Goal: Information Seeking & Learning: Find specific page/section

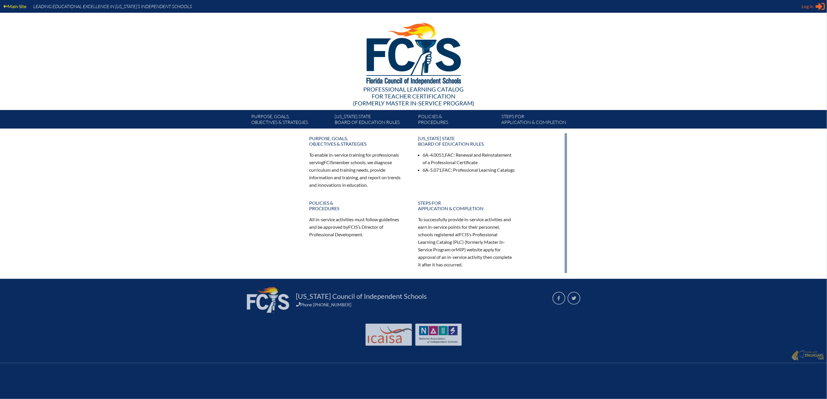
type input "[PERSON_NAME][EMAIL_ADDRESS][PERSON_NAME][DOMAIN_NAME]"
click at [801, 7] on span "Log in" at bounding box center [807, 6] width 12 height 7
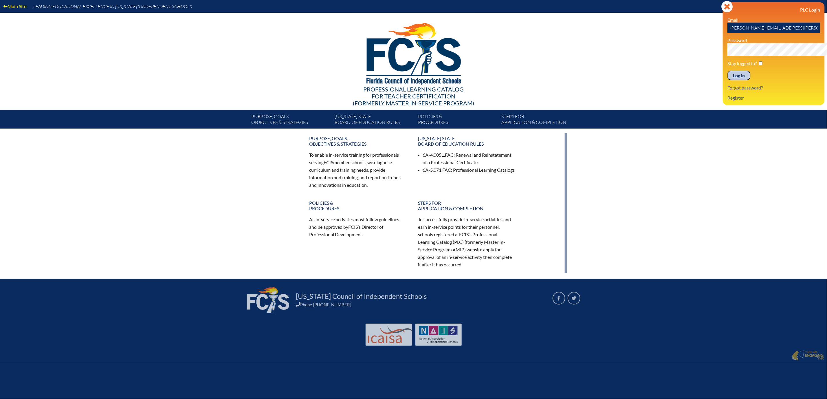
click at [727, 80] on input "Log in" at bounding box center [738, 76] width 23 height 10
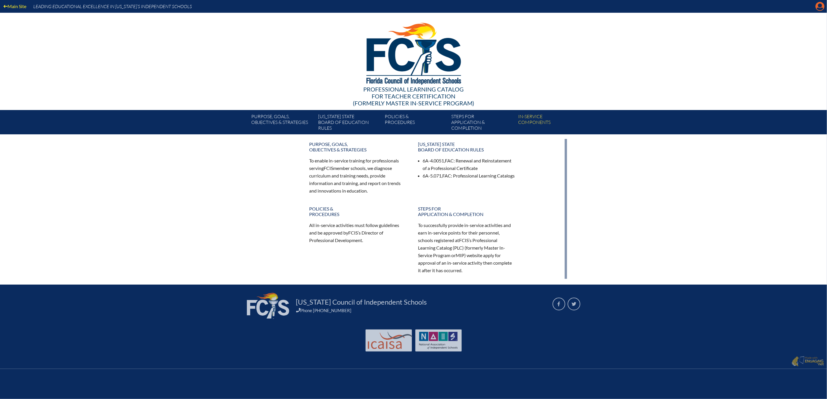
click at [819, 10] on icon at bounding box center [819, 6] width 9 height 9
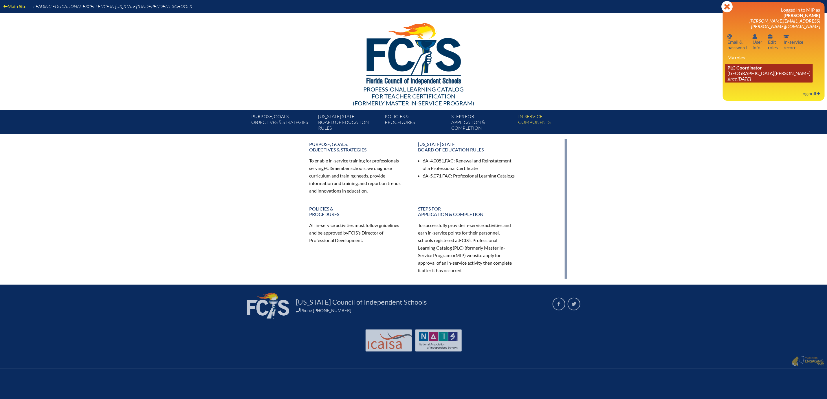
click at [739, 82] on link "PLC Coordinator Mount Dora Christian Academy since 2024 Jun 30" at bounding box center [769, 73] width 88 height 19
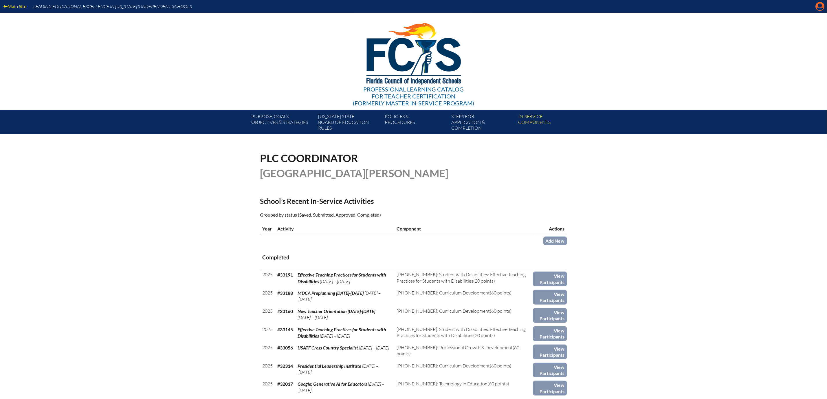
click at [817, 9] on icon "Manage account" at bounding box center [819, 6] width 9 height 9
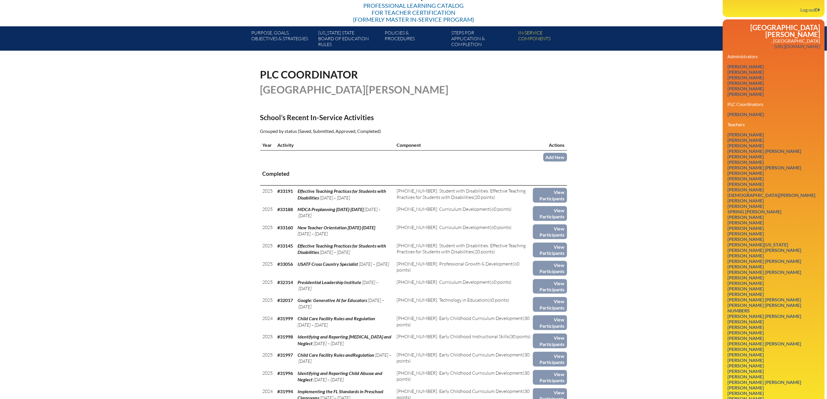
scroll to position [87, 0]
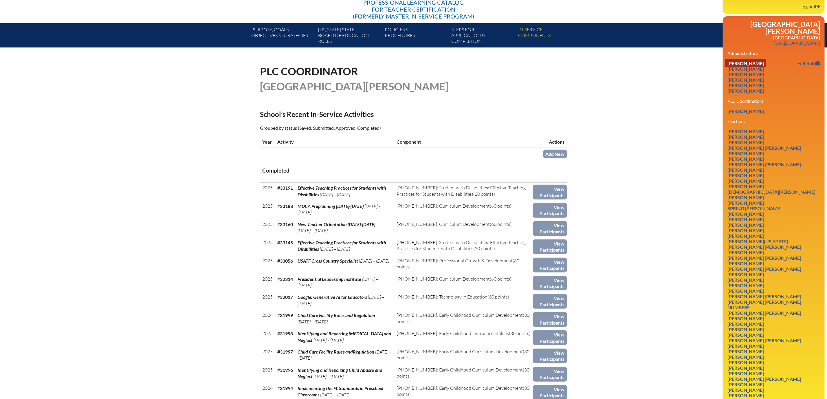
click at [727, 67] on link "[PERSON_NAME]" at bounding box center [745, 63] width 41 height 8
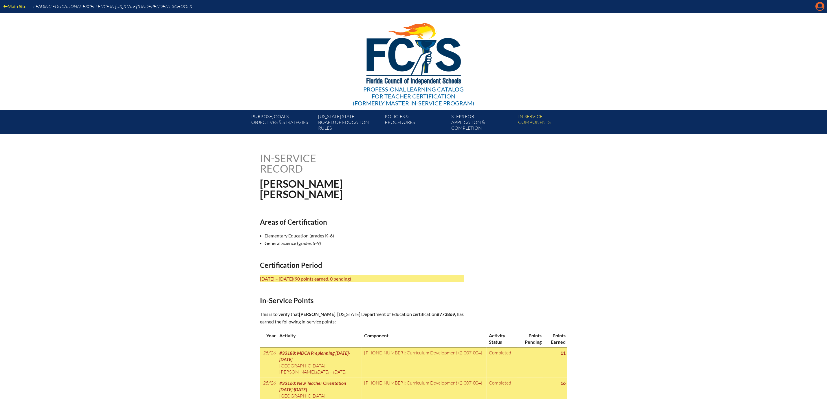
click at [816, 6] on icon "Manage account" at bounding box center [819, 6] width 9 height 9
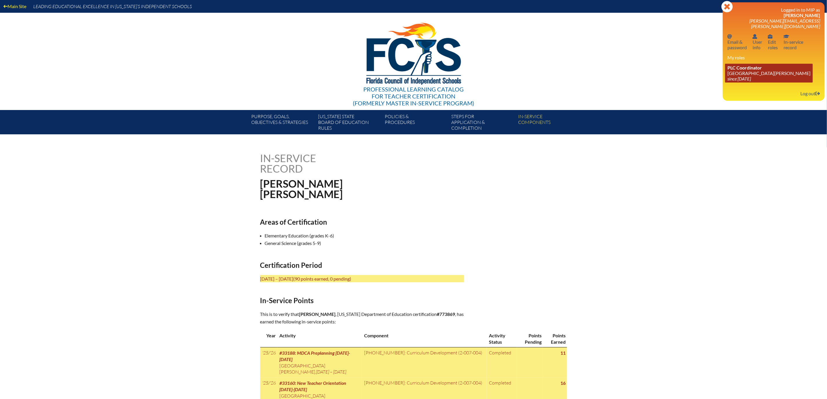
click at [748, 82] on link "PLC Coordinator [GEOGRAPHIC_DATA][PERSON_NAME] since [DATE]" at bounding box center [769, 73] width 88 height 19
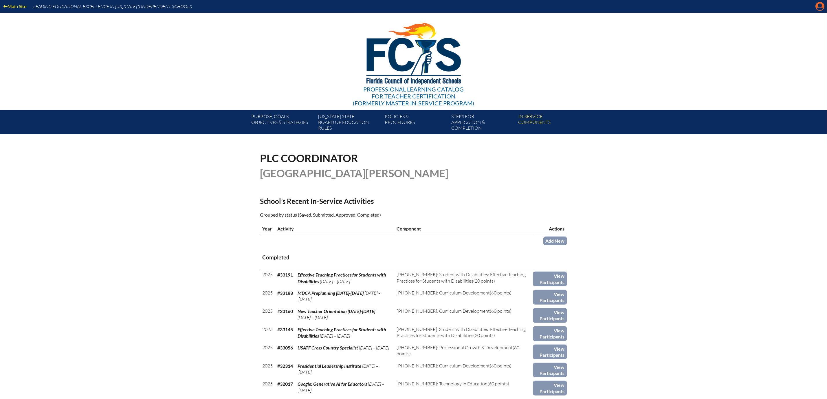
click at [819, 8] on icon "Manage account" at bounding box center [819, 6] width 9 height 9
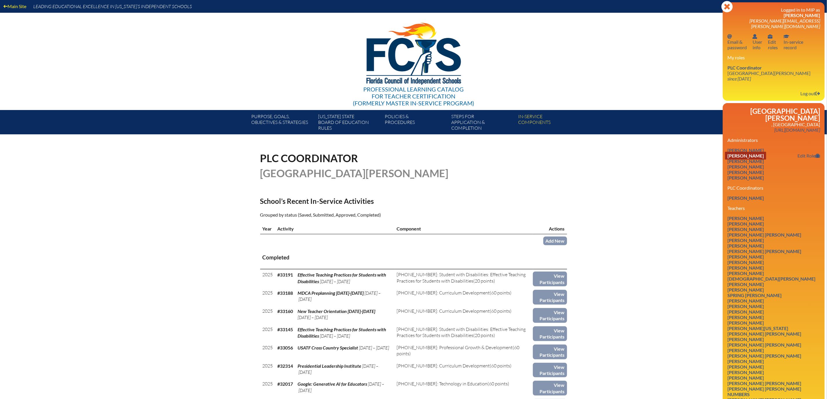
click at [735, 159] on link "Shannon Rae Davis" at bounding box center [745, 156] width 41 height 8
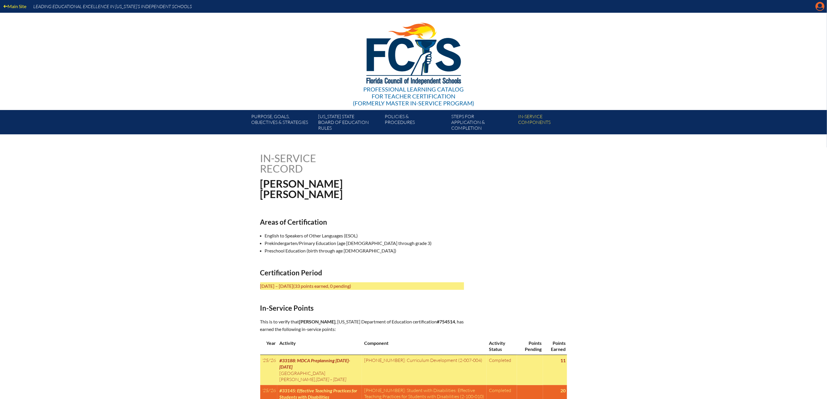
click at [815, 10] on icon "Manage account" at bounding box center [819, 6] width 9 height 9
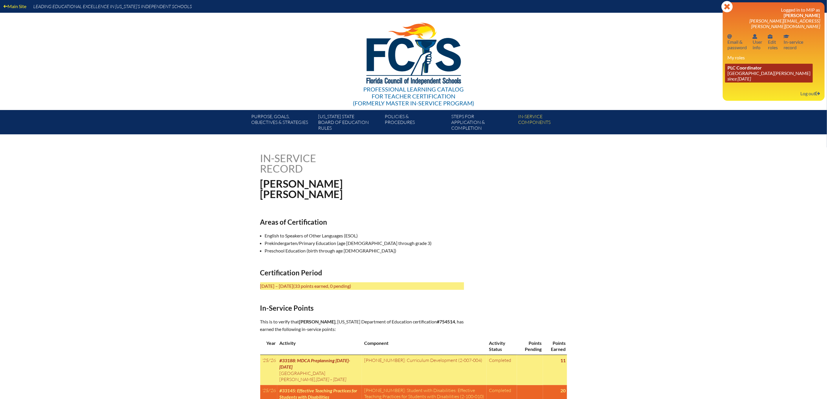
click at [727, 82] on link "PLC Coordinator Mount Dora Christian Academy since 2024 Jun 30" at bounding box center [769, 73] width 88 height 19
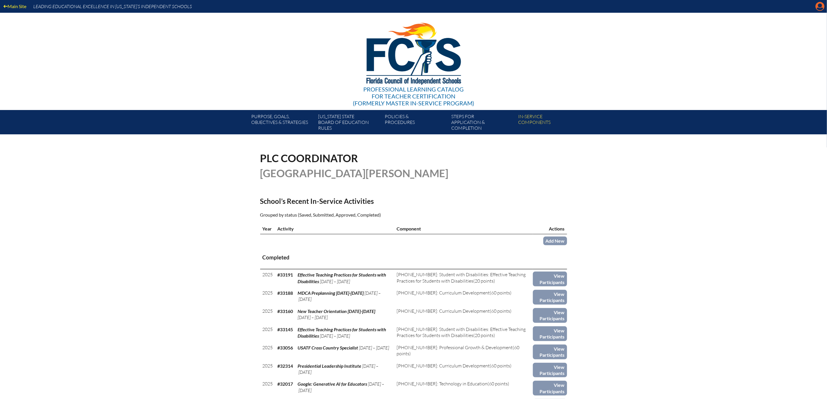
click at [816, 9] on icon at bounding box center [819, 6] width 9 height 9
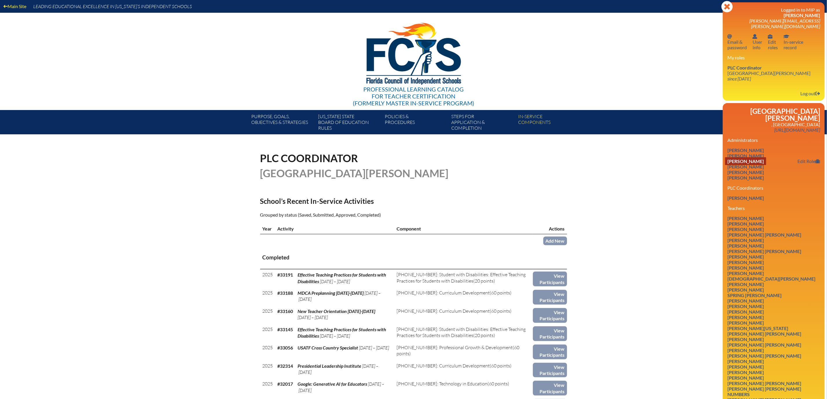
click at [743, 165] on link "[PERSON_NAME]" at bounding box center [745, 161] width 41 height 8
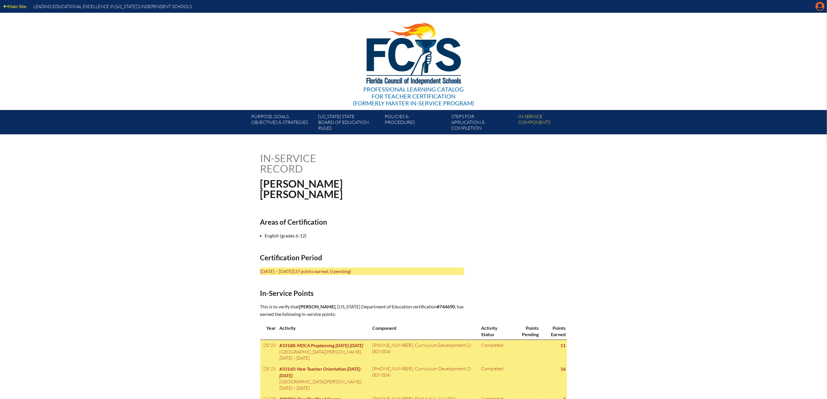
click at [819, 9] on icon "Manage account" at bounding box center [819, 6] width 9 height 9
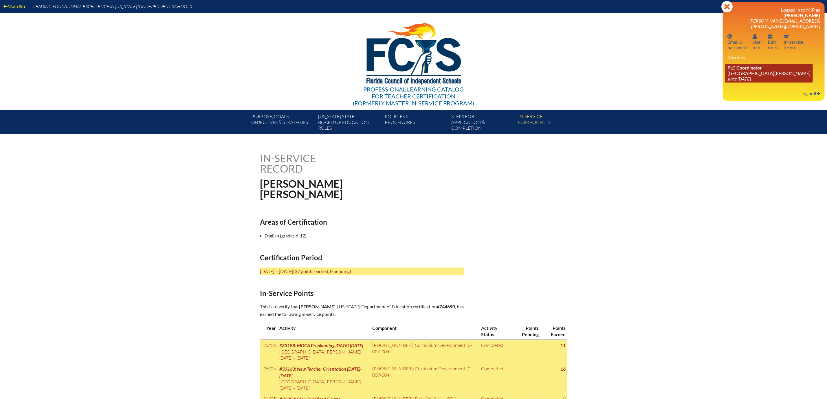
click at [740, 82] on link "PLC Coordinator Mount Dora Christian Academy since 2024 Jun 30" at bounding box center [769, 73] width 88 height 19
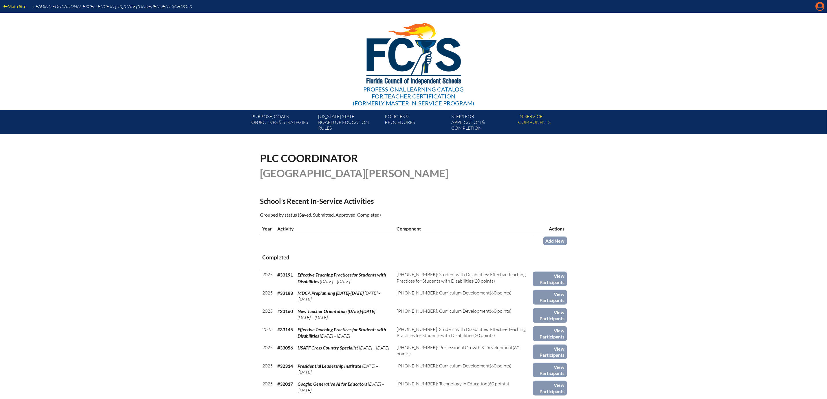
click at [815, 8] on icon at bounding box center [819, 6] width 9 height 9
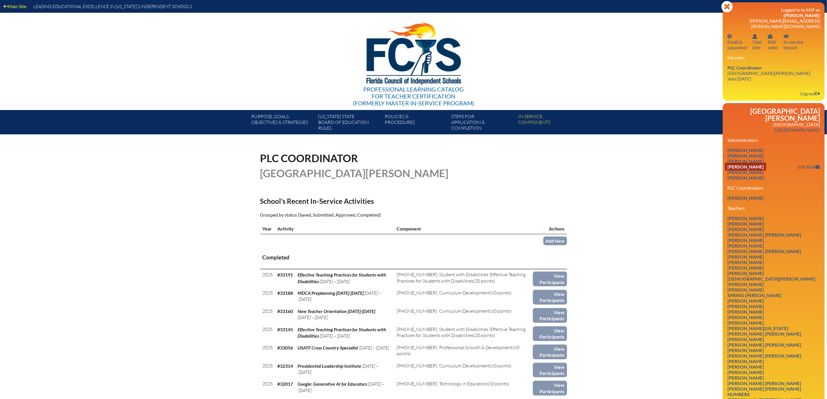
click at [727, 170] on link "[PERSON_NAME]" at bounding box center [745, 167] width 41 height 8
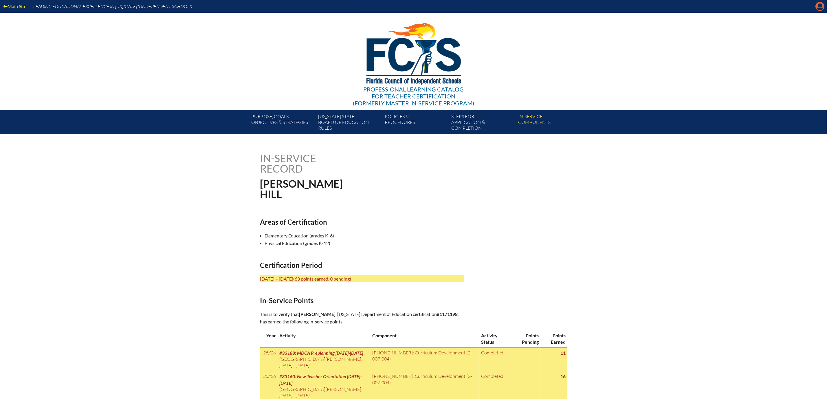
click at [817, 5] on icon "Manage account" at bounding box center [819, 6] width 9 height 9
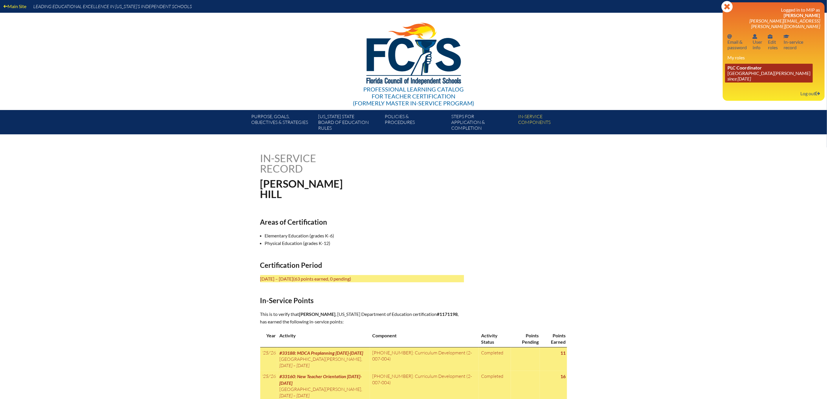
click at [741, 82] on link "PLC Coordinator [GEOGRAPHIC_DATA][PERSON_NAME] since [DATE]" at bounding box center [769, 73] width 88 height 19
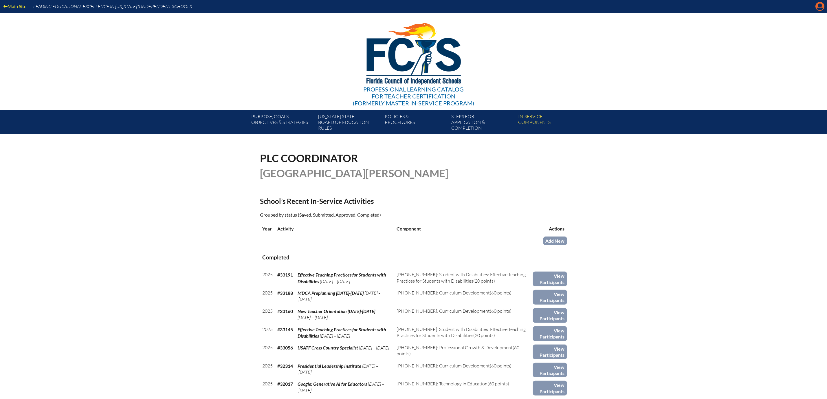
click at [820, 6] on icon "Manage account" at bounding box center [819, 6] width 9 height 9
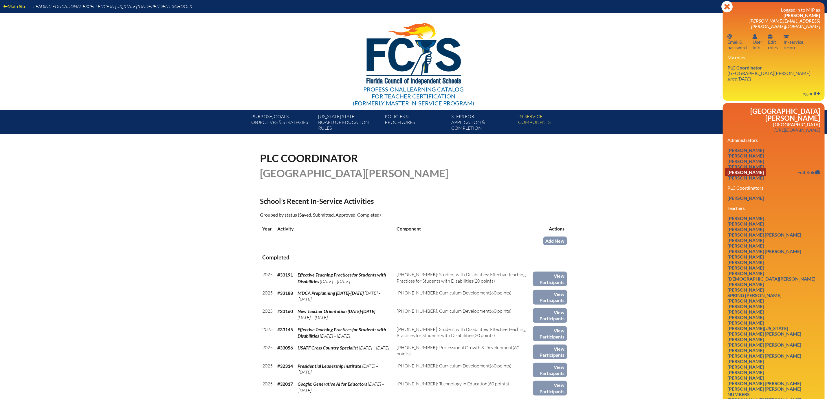
click at [749, 176] on link "Judith Ann LeMoyne" at bounding box center [745, 172] width 41 height 8
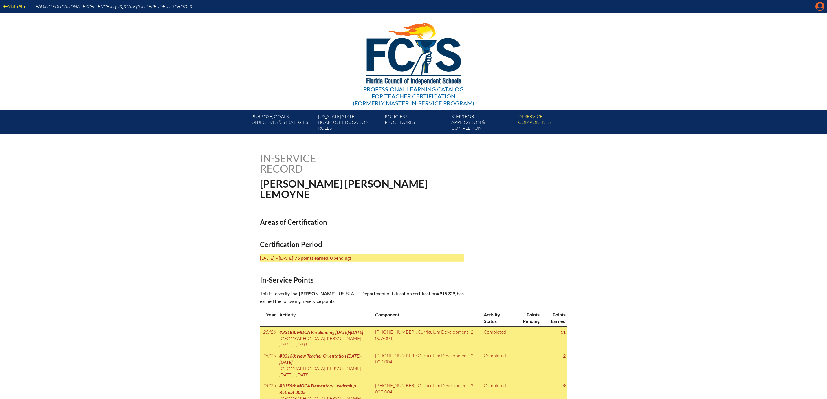
click at [819, 6] on icon "Manage account" at bounding box center [819, 6] width 9 height 9
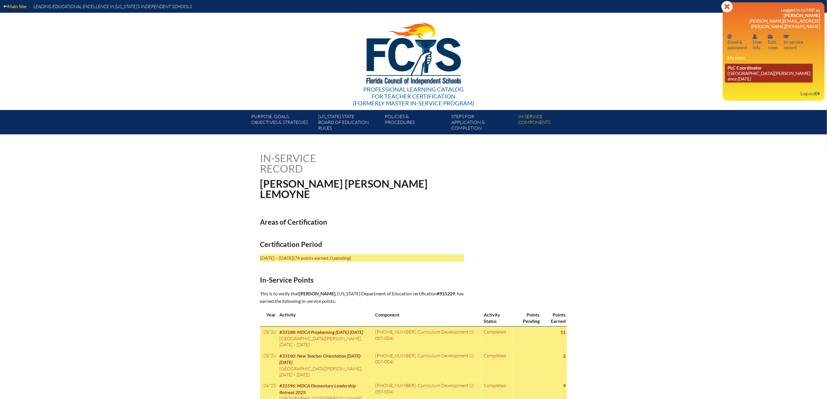
click at [725, 82] on link "PLC Coordinator [GEOGRAPHIC_DATA][PERSON_NAME] since [DATE]" at bounding box center [769, 73] width 88 height 19
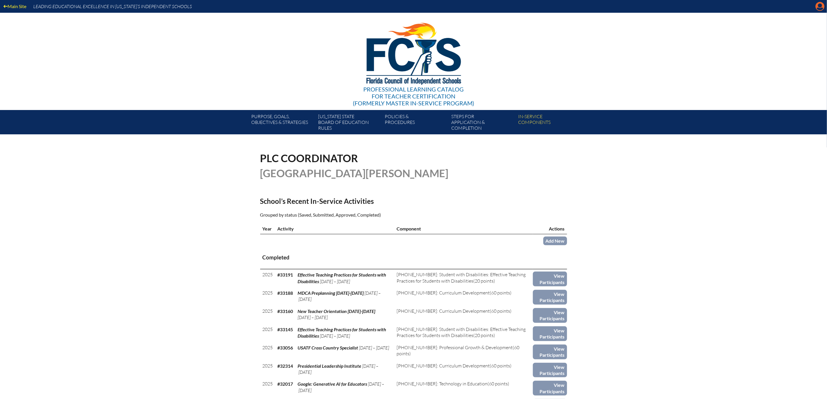
click at [818, 6] on icon "Manage account" at bounding box center [819, 6] width 9 height 9
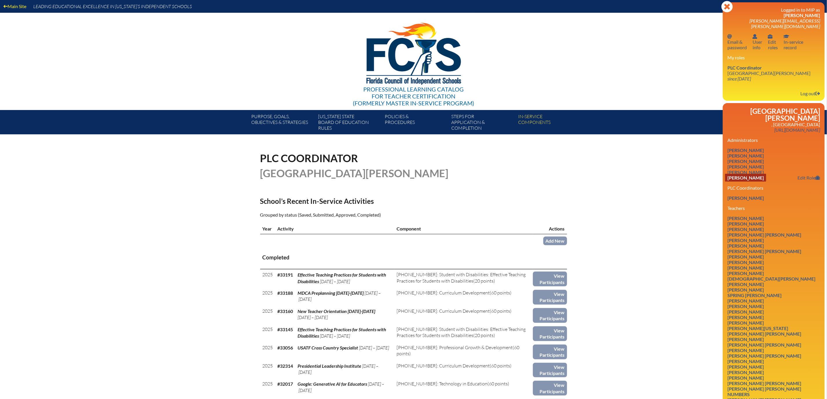
click at [744, 181] on link "[PERSON_NAME]" at bounding box center [745, 178] width 41 height 8
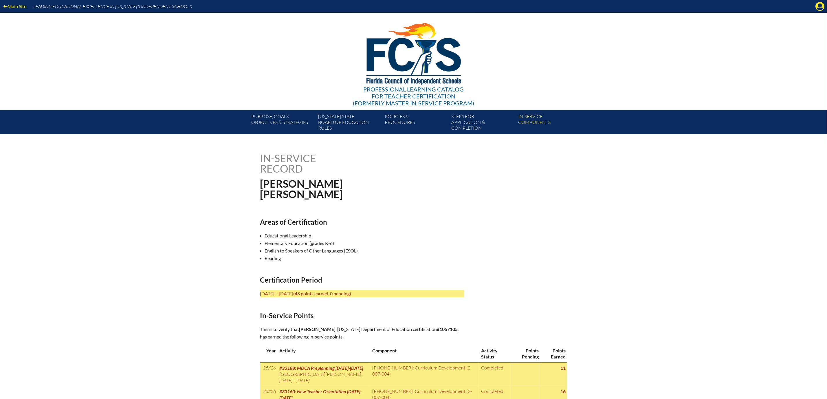
drag, startPoint x: 833, startPoint y: 3, endPoint x: 779, endPoint y: 71, distance: 86.0
click at [779, 71] on div "Main Site Leading Educational Excellence in Florida’s Independent Schools Profe…" at bounding box center [413, 67] width 827 height 134
click at [818, 7] on icon "Manage account" at bounding box center [819, 6] width 9 height 9
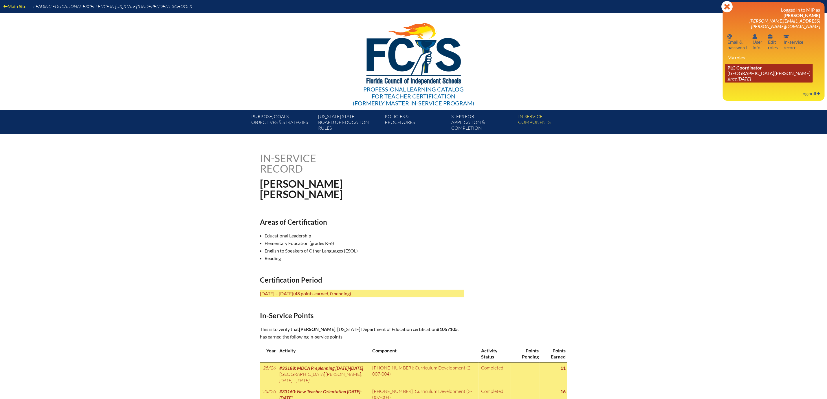
click at [736, 82] on link "PLC Coordinator Mount Dora Christian Academy since 2024 Jun 30" at bounding box center [769, 73] width 88 height 19
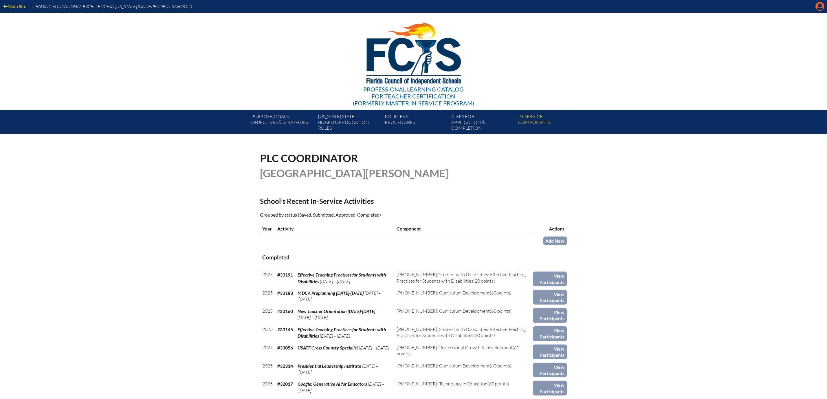
click at [817, 5] on icon "Manage account" at bounding box center [819, 6] width 9 height 9
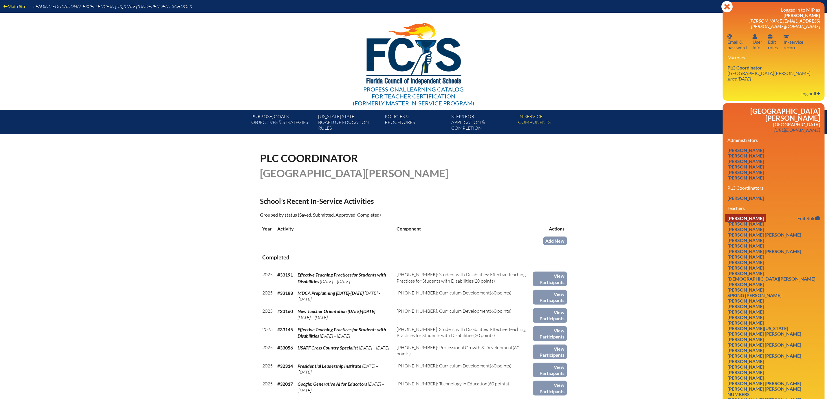
click at [734, 222] on link "[PERSON_NAME]" at bounding box center [745, 218] width 41 height 8
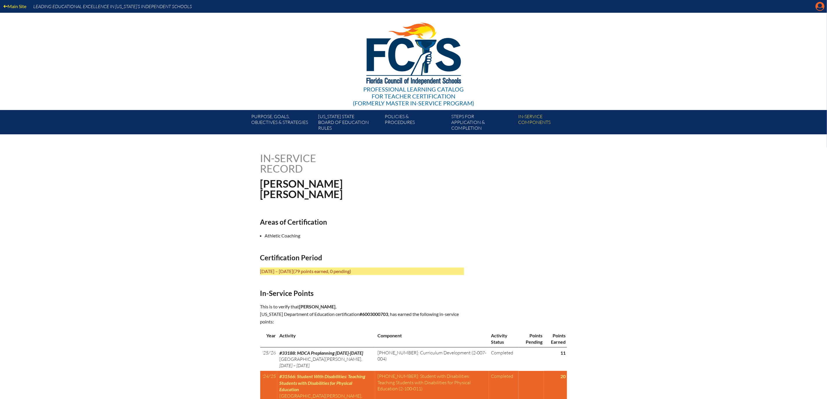
click at [818, 7] on icon "Manage account" at bounding box center [819, 6] width 9 height 9
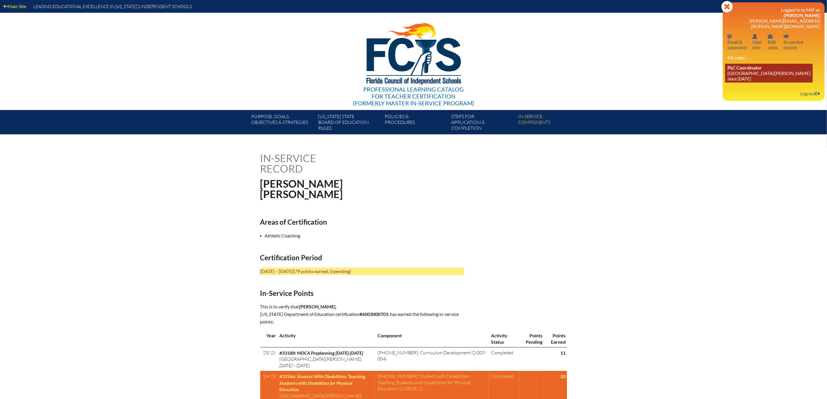
click at [727, 82] on link "PLC Coordinator [GEOGRAPHIC_DATA][PERSON_NAME] since [DATE]" at bounding box center [769, 73] width 88 height 19
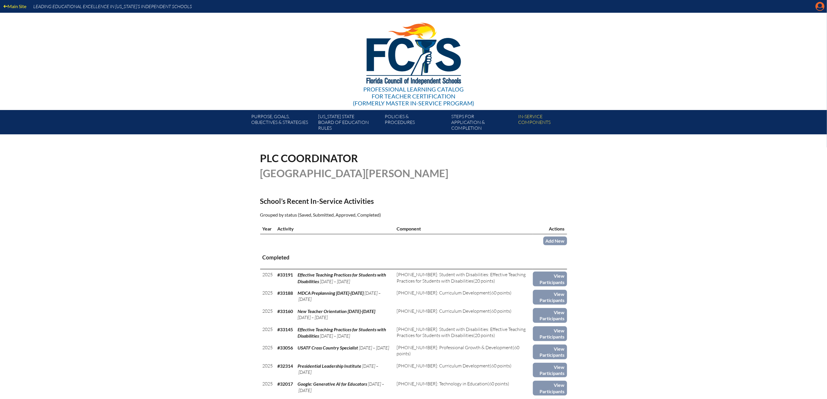
click at [819, 5] on icon "Manage account" at bounding box center [819, 6] width 9 height 9
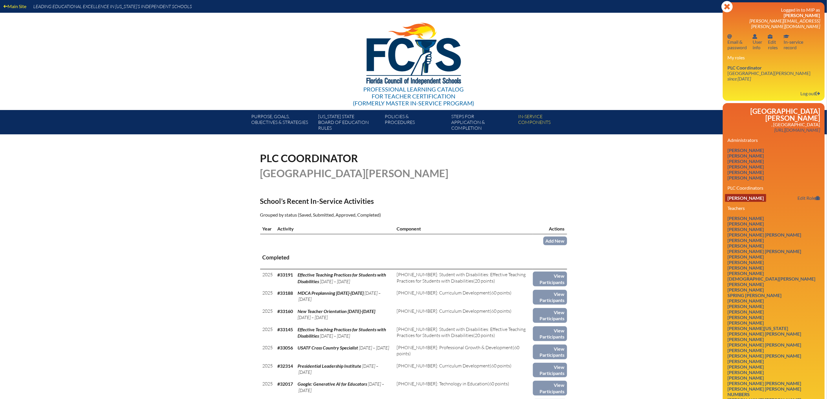
click at [736, 202] on link "Cleta Horton" at bounding box center [745, 198] width 41 height 8
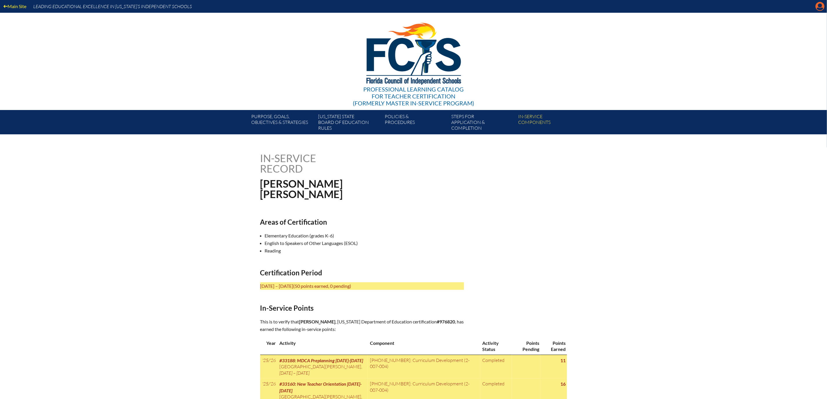
click at [817, 10] on icon at bounding box center [819, 6] width 9 height 9
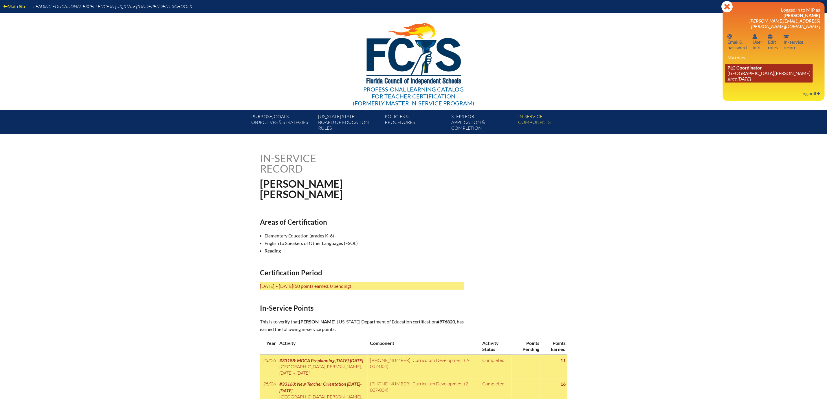
click at [738, 82] on link "PLC Coordinator [GEOGRAPHIC_DATA][PERSON_NAME] since [DATE]" at bounding box center [769, 73] width 88 height 19
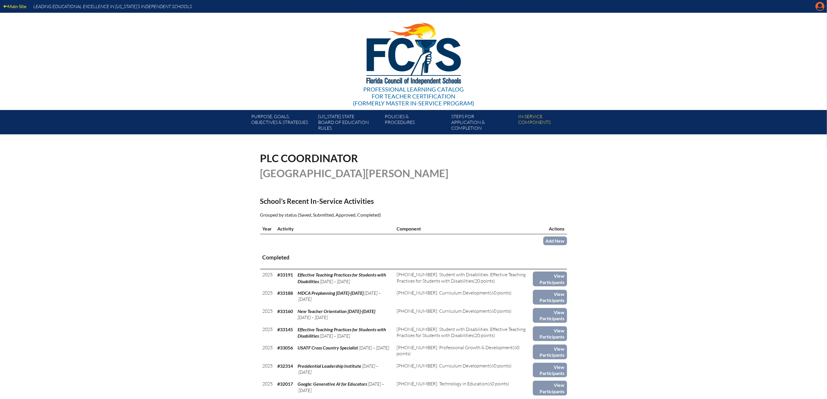
click at [816, 10] on icon at bounding box center [819, 6] width 9 height 9
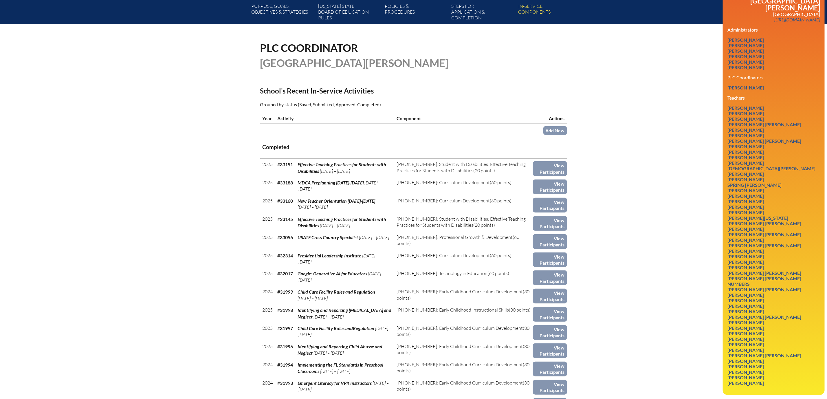
scroll to position [174, 0]
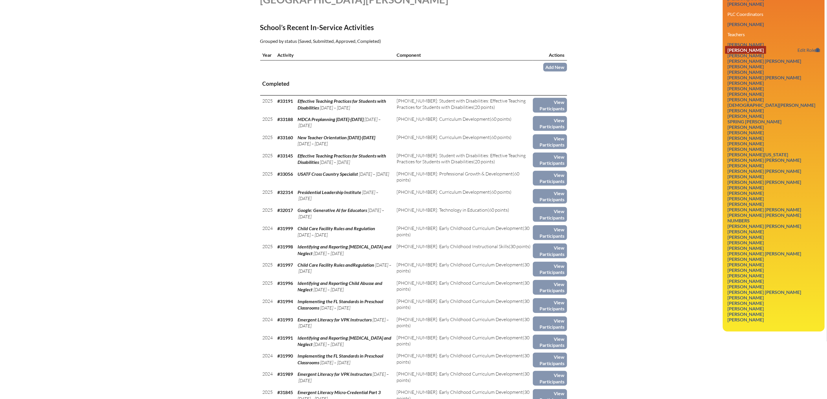
click at [734, 54] on link "[PERSON_NAME]" at bounding box center [745, 50] width 41 height 8
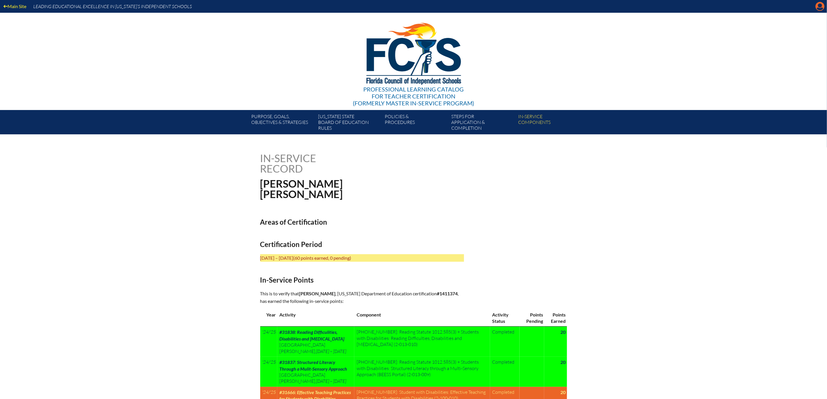
click at [820, 5] on icon "Manage account" at bounding box center [819, 6] width 9 height 9
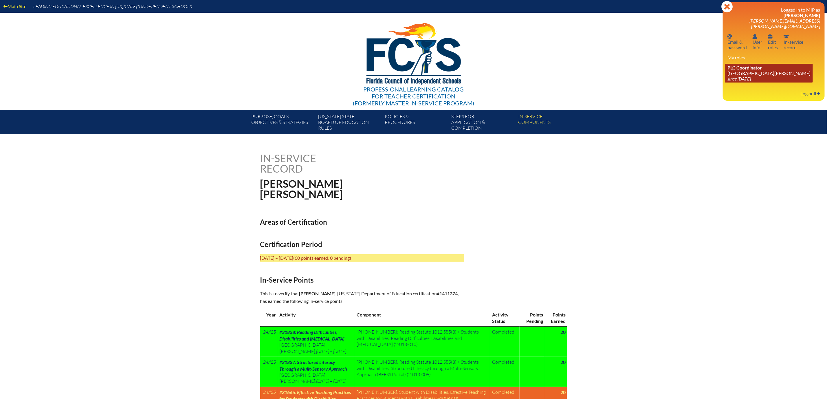
click at [725, 82] on link "PLC Coordinator [GEOGRAPHIC_DATA][PERSON_NAME] since [DATE]" at bounding box center [769, 73] width 88 height 19
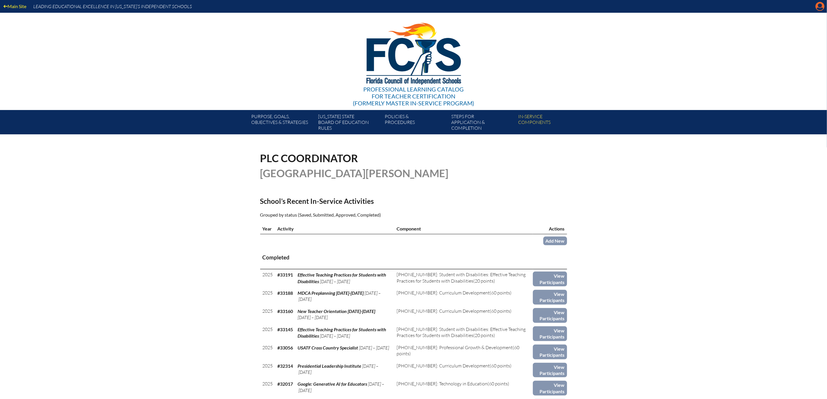
click at [818, 10] on icon at bounding box center [819, 6] width 9 height 9
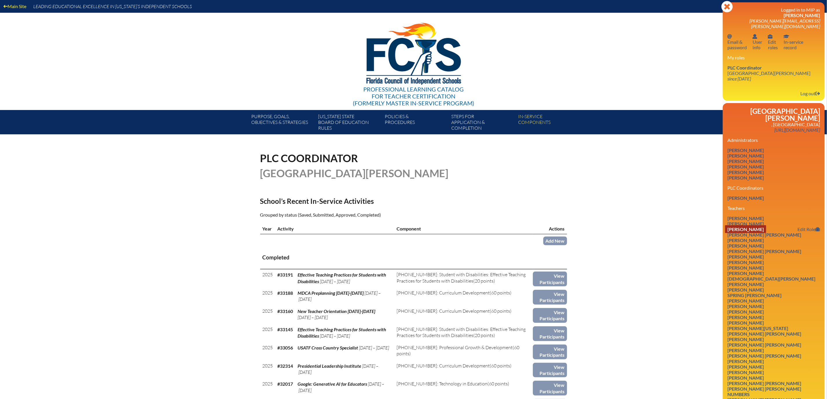
click at [752, 233] on link "Laura Renee Barker" at bounding box center [745, 229] width 41 height 8
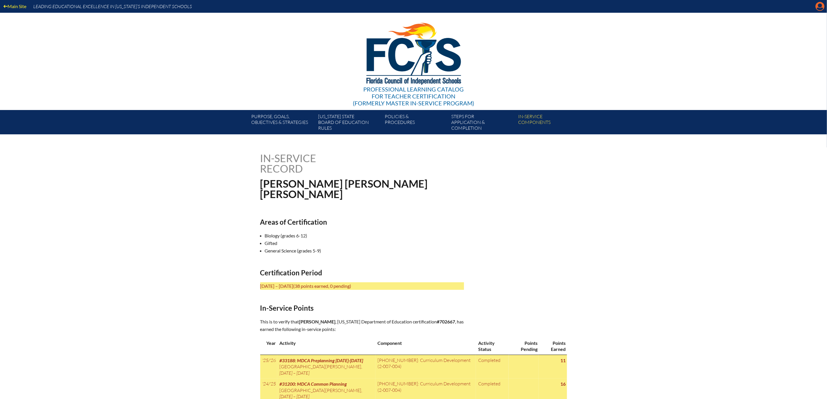
click at [818, 6] on icon "Manage account" at bounding box center [819, 6] width 9 height 9
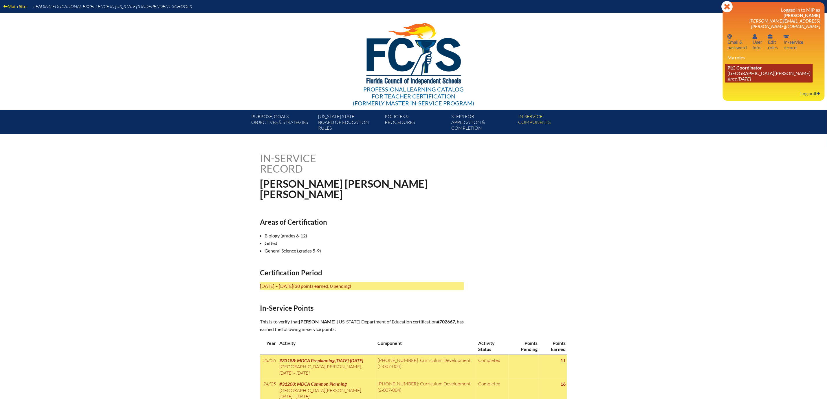
click at [730, 82] on link "PLC Coordinator [GEOGRAPHIC_DATA][PERSON_NAME] since [DATE]" at bounding box center [769, 73] width 88 height 19
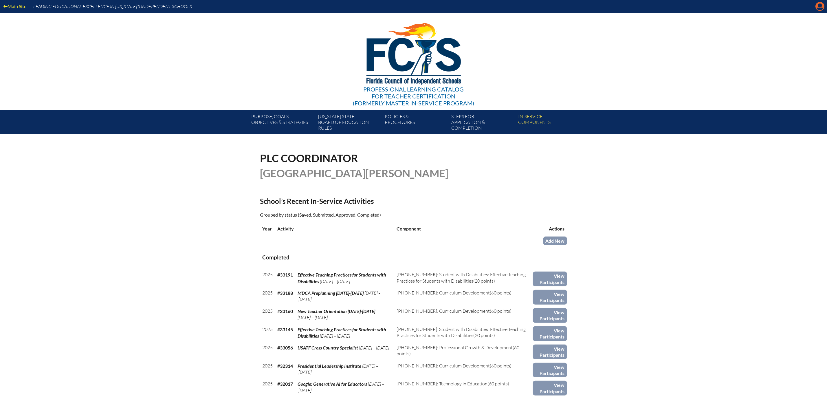
click at [818, 7] on icon "Manage account" at bounding box center [819, 6] width 9 height 9
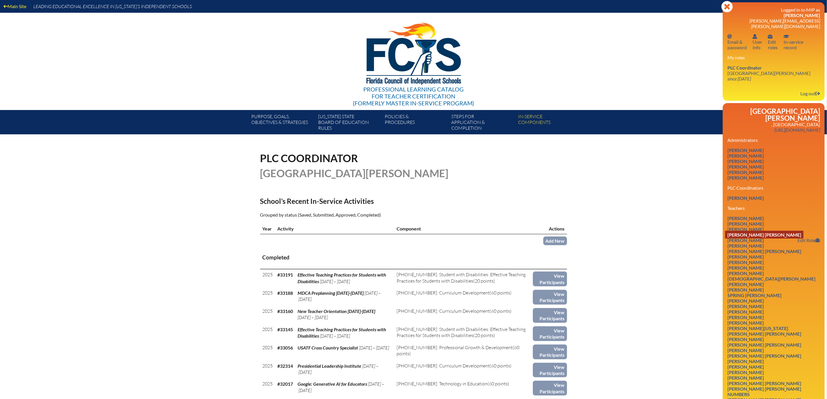
click at [749, 238] on link "[PERSON_NAME] [PERSON_NAME]" at bounding box center [764, 235] width 78 height 8
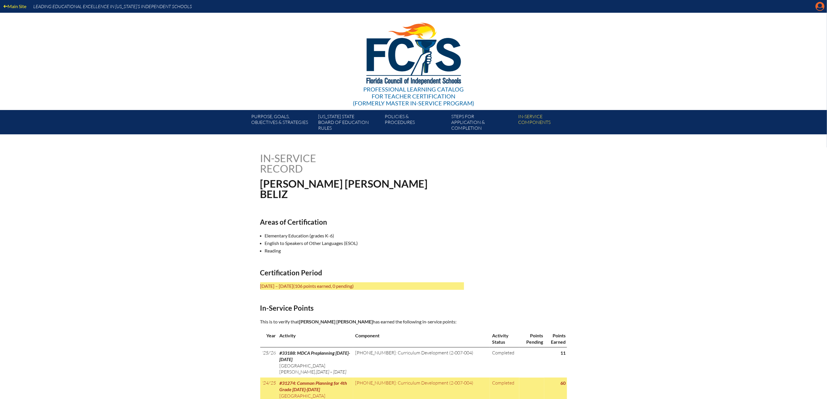
click at [817, 7] on icon "Manage account" at bounding box center [819, 6] width 9 height 9
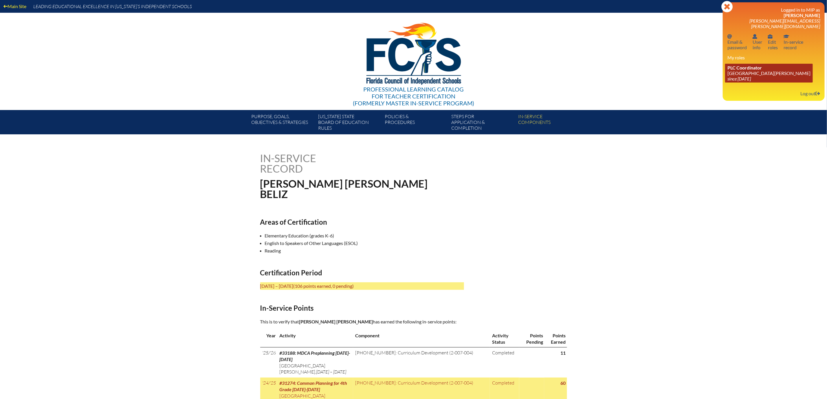
click at [736, 82] on link "PLC Coordinator Mount Dora Christian Academy since 2024 Jun 30" at bounding box center [769, 73] width 88 height 19
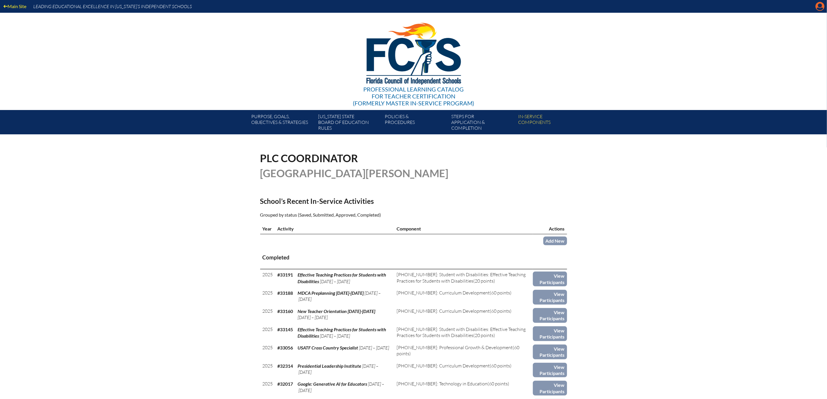
click at [816, 6] on icon "Manage account" at bounding box center [819, 6] width 9 height 9
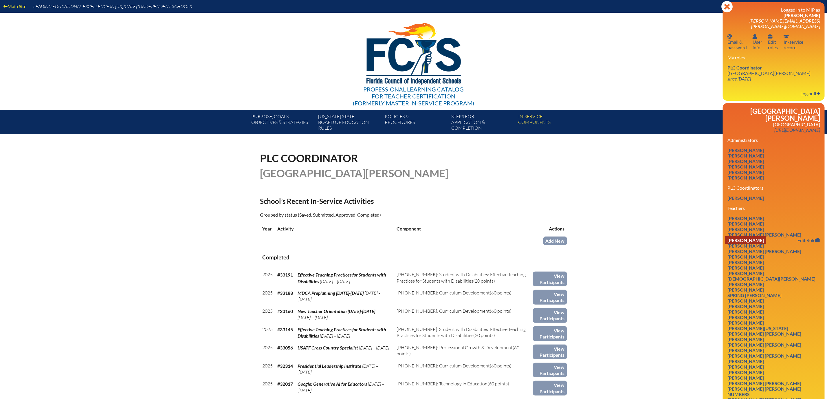
click at [755, 244] on link "[PERSON_NAME]" at bounding box center [745, 240] width 41 height 8
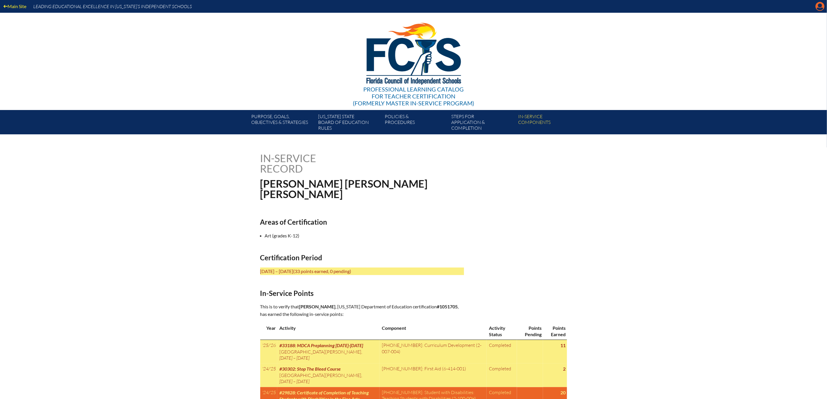
click at [818, 7] on icon "Manage account" at bounding box center [819, 6] width 9 height 9
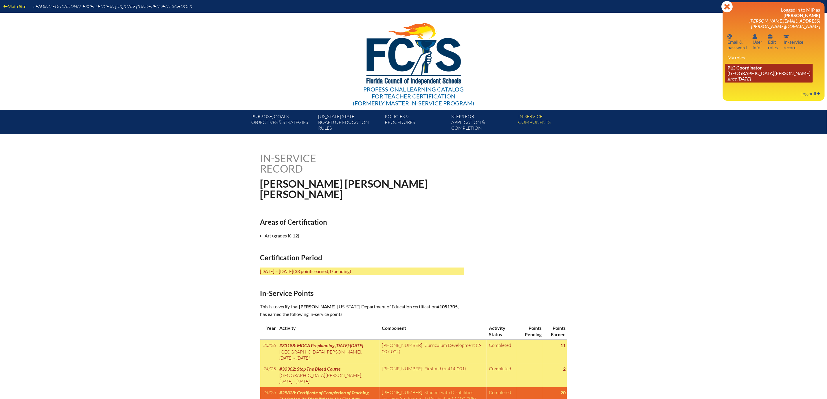
click at [733, 82] on link "PLC Coordinator [GEOGRAPHIC_DATA][PERSON_NAME] since [DATE]" at bounding box center [769, 73] width 88 height 19
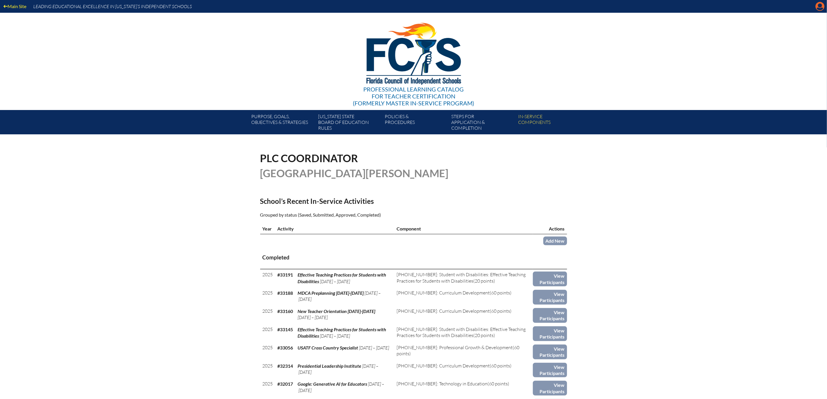
click at [816, 6] on icon "Manage account" at bounding box center [819, 6] width 9 height 9
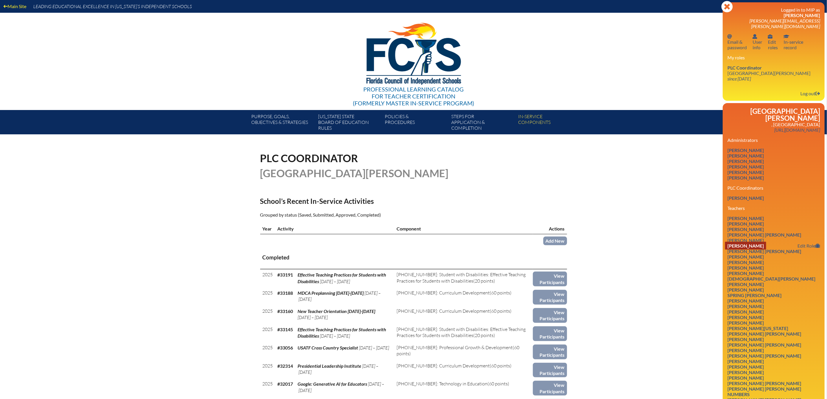
click at [741, 249] on link "[PERSON_NAME]" at bounding box center [745, 246] width 41 height 8
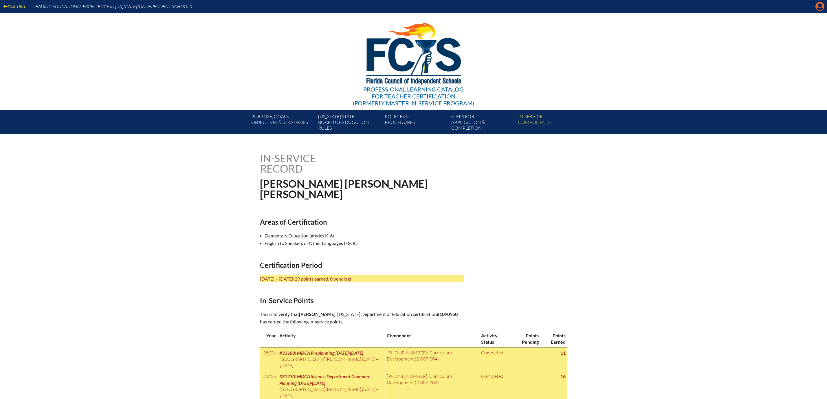
click at [818, 4] on icon "Manage account" at bounding box center [819, 6] width 9 height 9
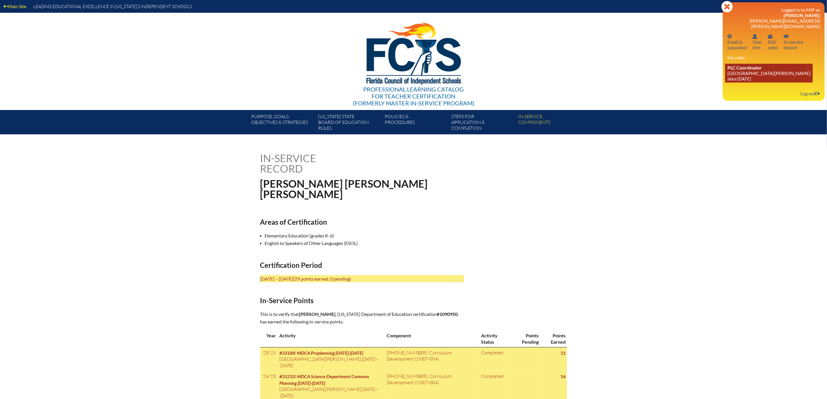
click at [744, 82] on link "PLC Coordinator Mount Dora Christian Academy since 2024 Jun 30" at bounding box center [769, 73] width 88 height 19
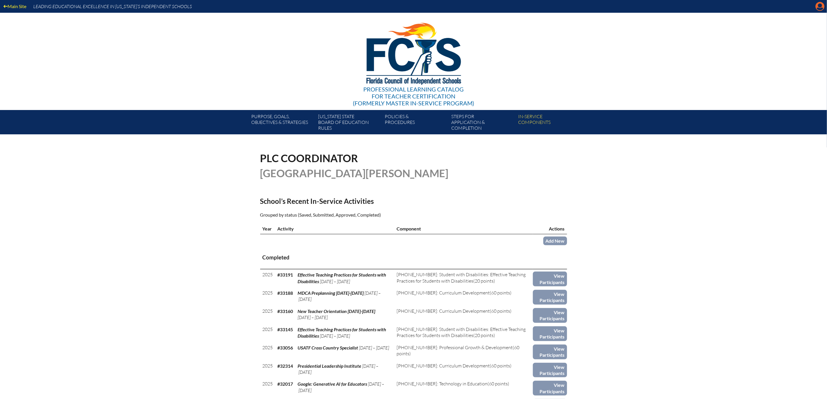
click at [815, 7] on icon at bounding box center [819, 6] width 9 height 9
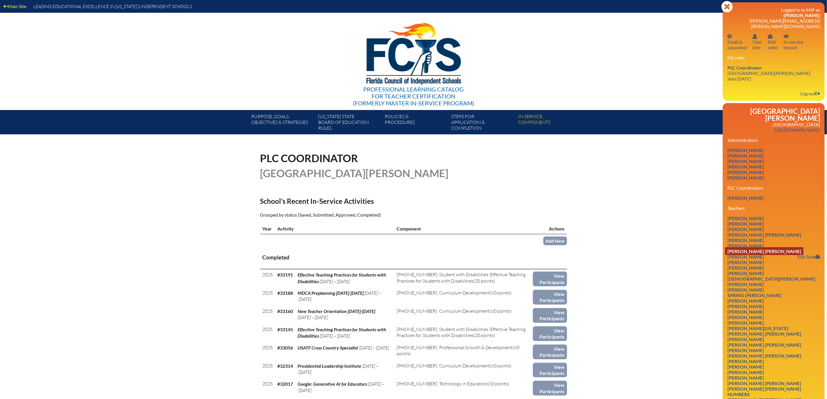
click at [752, 255] on link "Tannia Elizabeth Crane" at bounding box center [764, 251] width 78 height 8
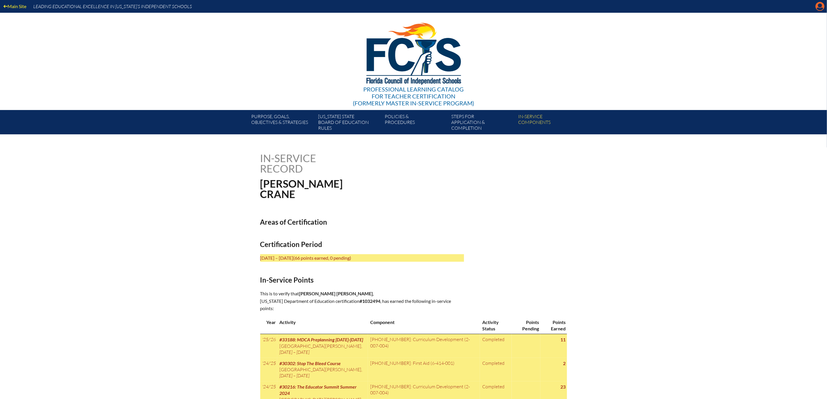
click at [818, 7] on icon "Manage account" at bounding box center [819, 6] width 9 height 9
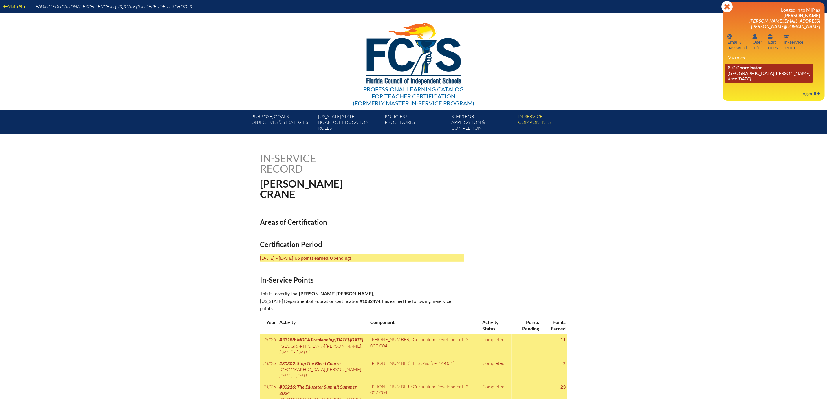
click at [728, 82] on link "PLC Coordinator [GEOGRAPHIC_DATA][PERSON_NAME] since [DATE]" at bounding box center [769, 73] width 88 height 19
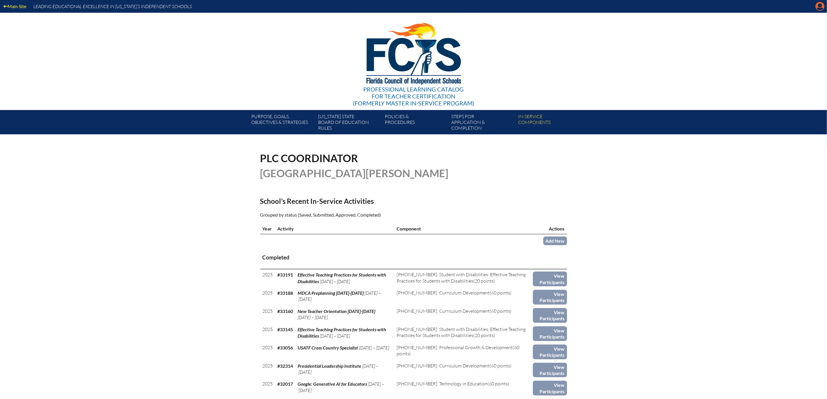
click at [815, 7] on icon at bounding box center [819, 6] width 9 height 9
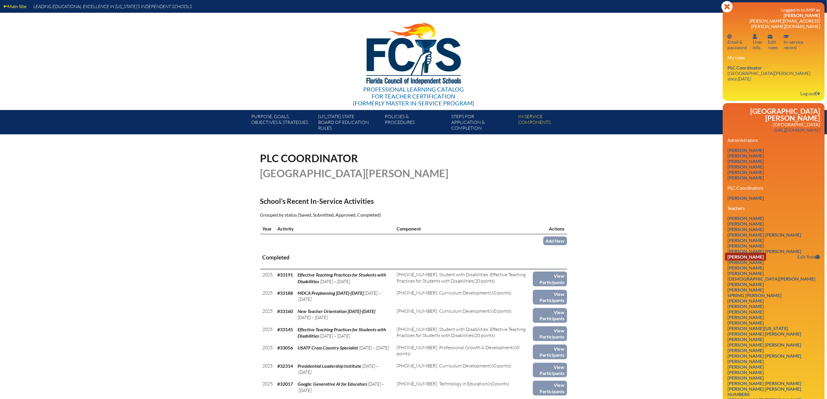
click at [758, 260] on link "[PERSON_NAME]" at bounding box center [745, 257] width 41 height 8
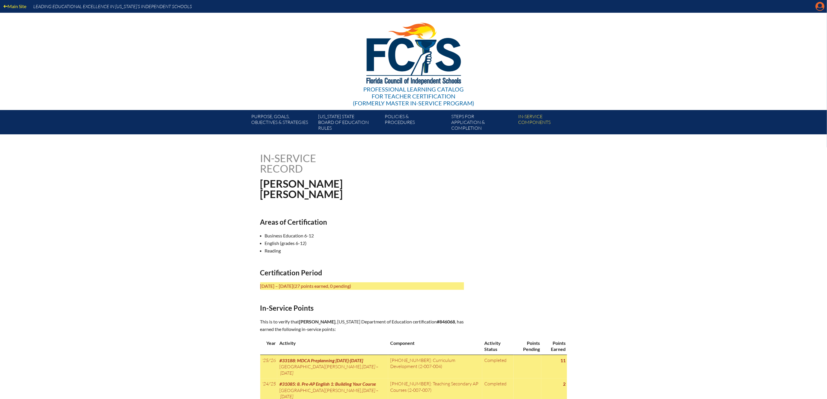
click at [818, 10] on icon at bounding box center [819, 6] width 9 height 9
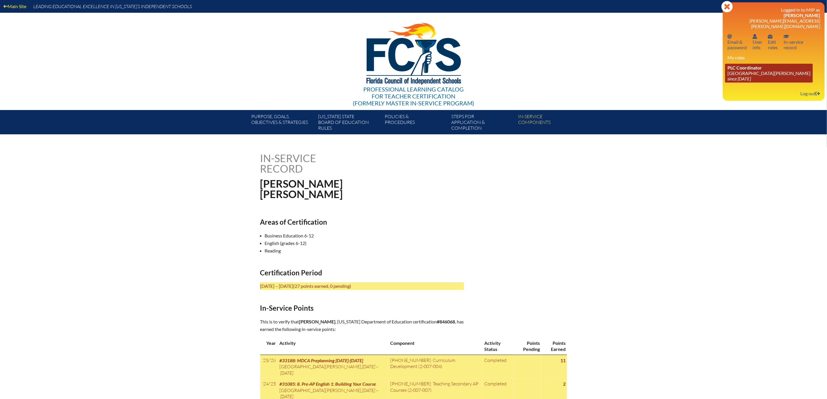
click at [725, 82] on link "PLC Coordinator [GEOGRAPHIC_DATA][PERSON_NAME] since [DATE]" at bounding box center [769, 73] width 88 height 19
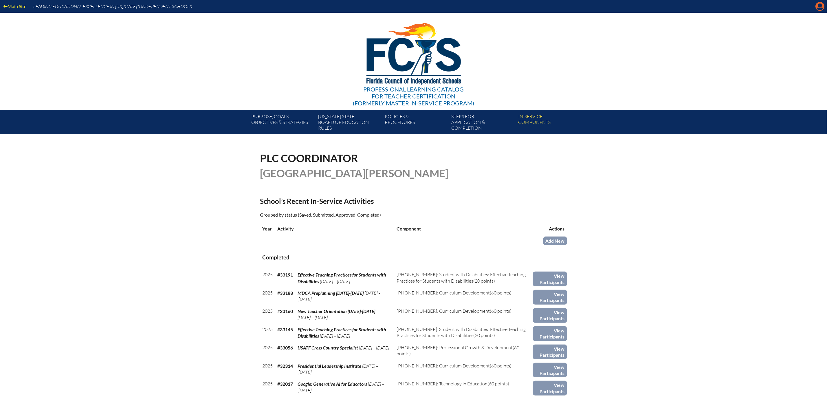
click at [815, 10] on icon at bounding box center [819, 6] width 9 height 9
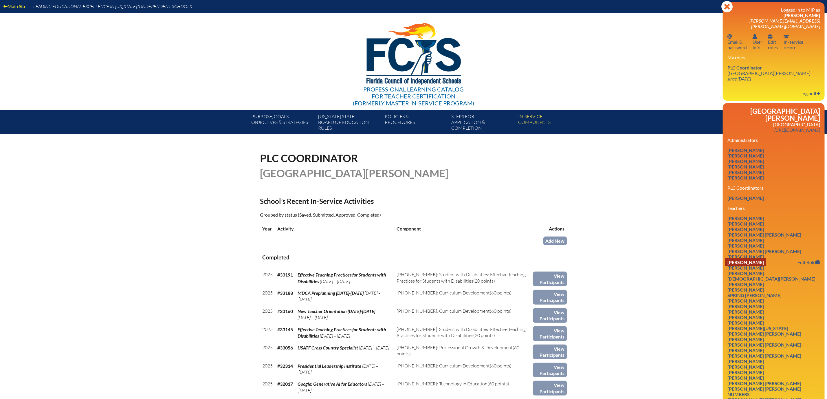
click at [746, 266] on link "Shirley Anne Elenz" at bounding box center [745, 262] width 41 height 8
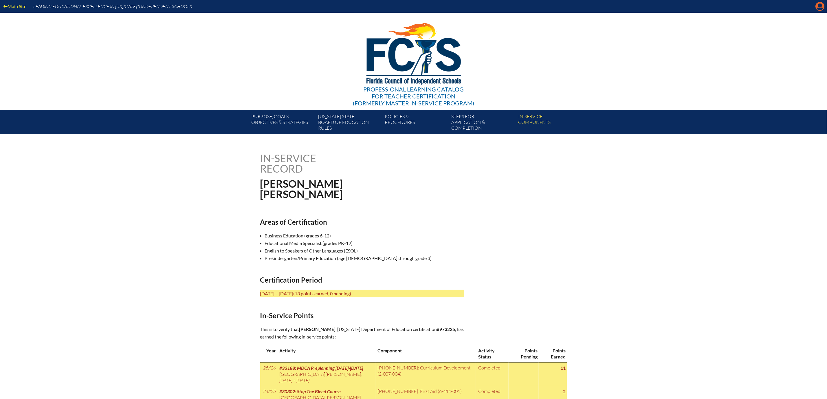
click at [817, 9] on icon "Manage account" at bounding box center [819, 6] width 9 height 9
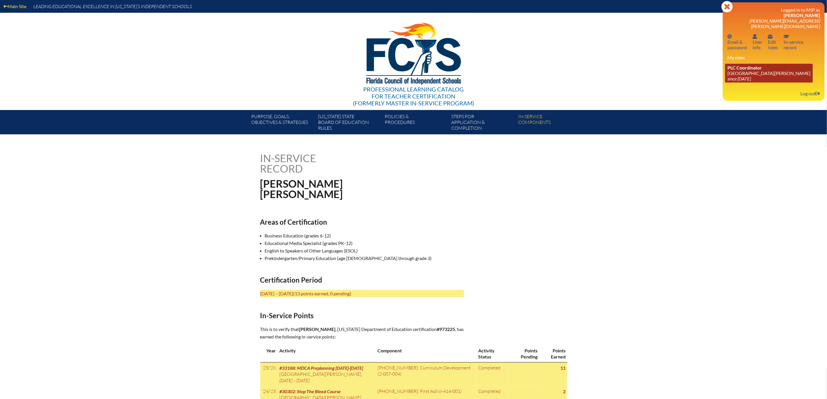
click at [725, 82] on link "PLC Coordinator [GEOGRAPHIC_DATA][PERSON_NAME] since [DATE]" at bounding box center [769, 73] width 88 height 19
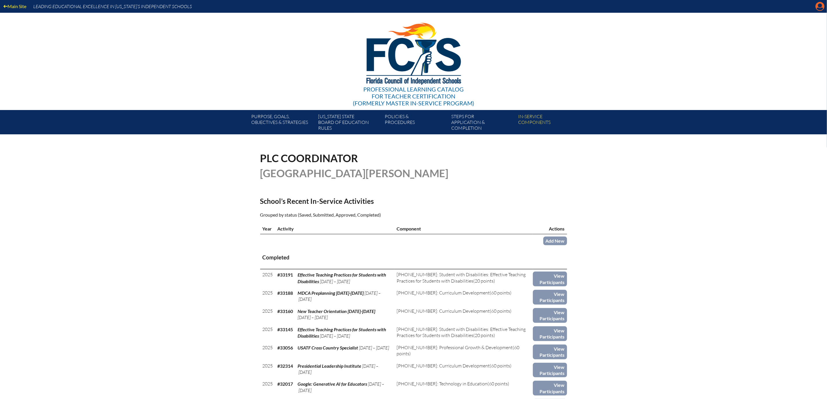
click at [815, 8] on icon at bounding box center [819, 6] width 9 height 9
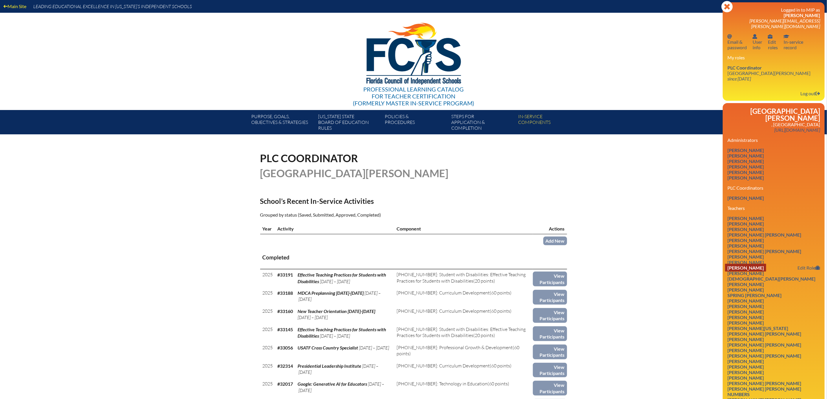
click at [742, 271] on link "Rebecca Dawn Ellis" at bounding box center [745, 268] width 41 height 8
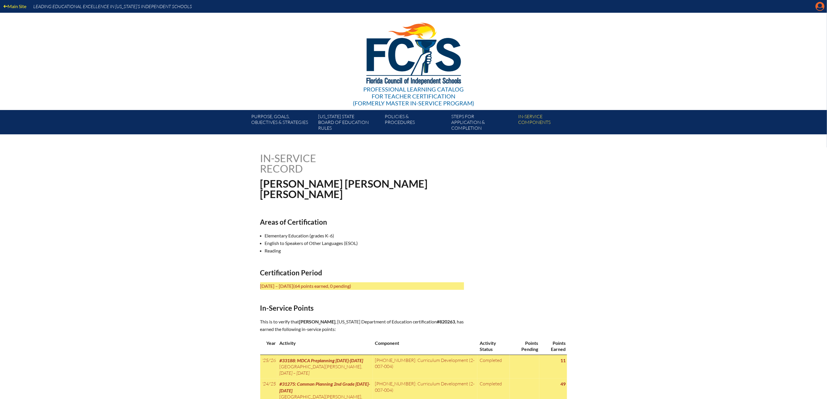
click at [815, 7] on icon at bounding box center [819, 6] width 9 height 9
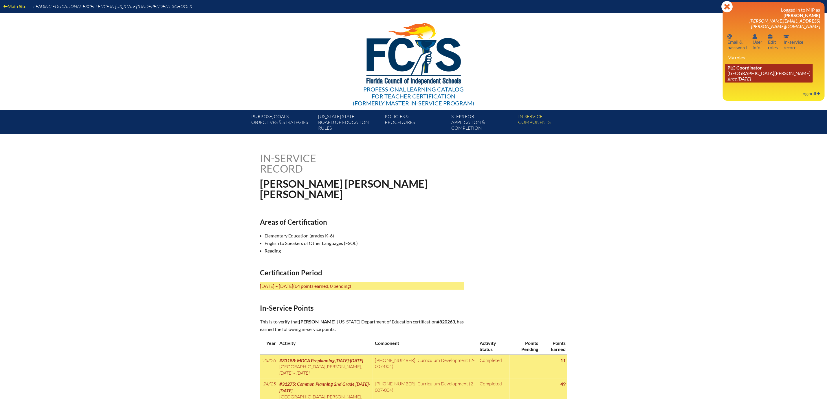
click at [740, 70] on span "PLC Coordinator" at bounding box center [744, 67] width 34 height 5
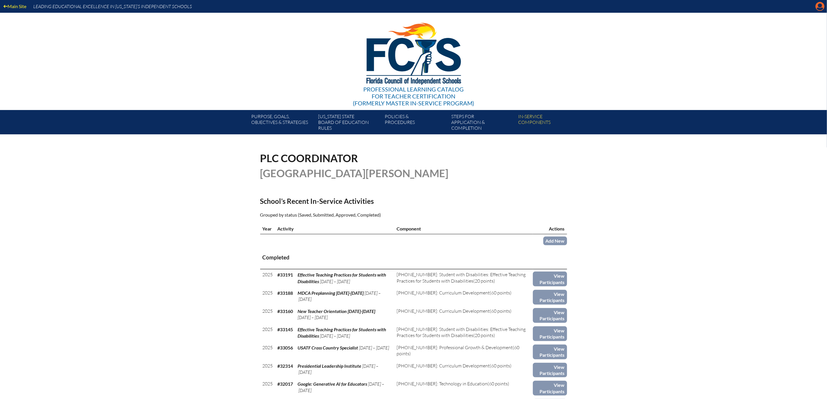
click at [815, 9] on icon at bounding box center [819, 6] width 9 height 9
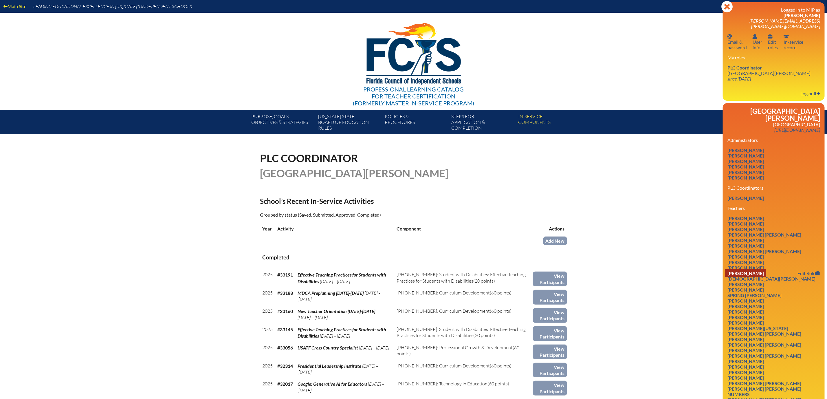
click at [729, 277] on link "Sarah Evans" at bounding box center [745, 273] width 41 height 8
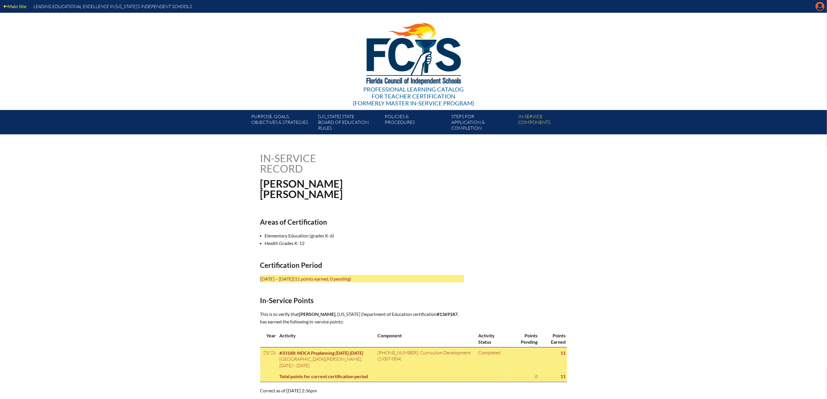
click at [817, 5] on icon "Manage account" at bounding box center [819, 6] width 9 height 9
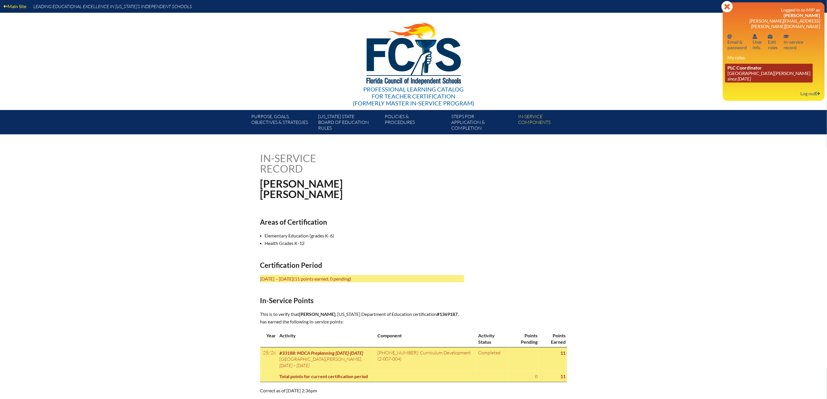
click at [729, 81] on icon "since [DATE]" at bounding box center [738, 78] width 23 height 5
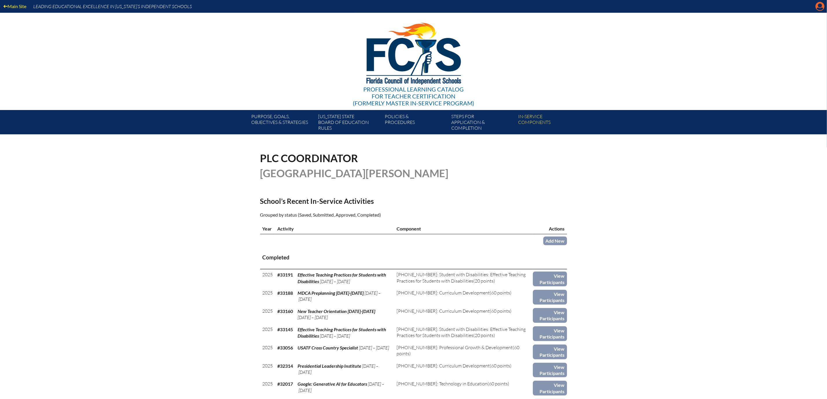
click at [819, 6] on icon "Manage account" at bounding box center [819, 6] width 9 height 9
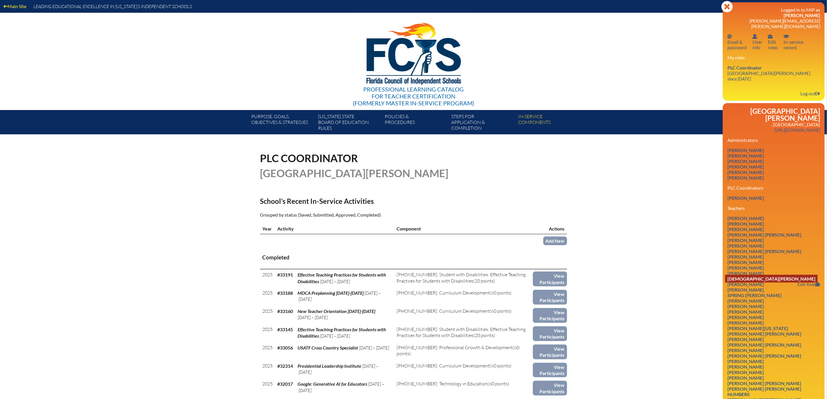
click at [757, 282] on link "[DEMOGRAPHIC_DATA][PERSON_NAME]" at bounding box center [771, 279] width 93 height 8
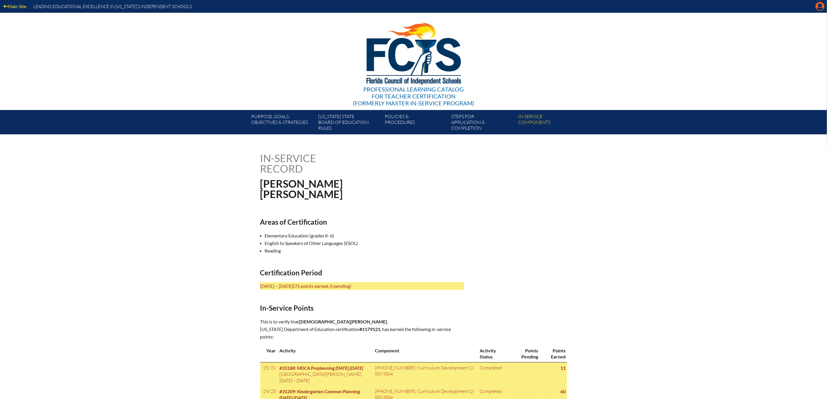
click at [816, 6] on icon "Manage account" at bounding box center [819, 6] width 9 height 9
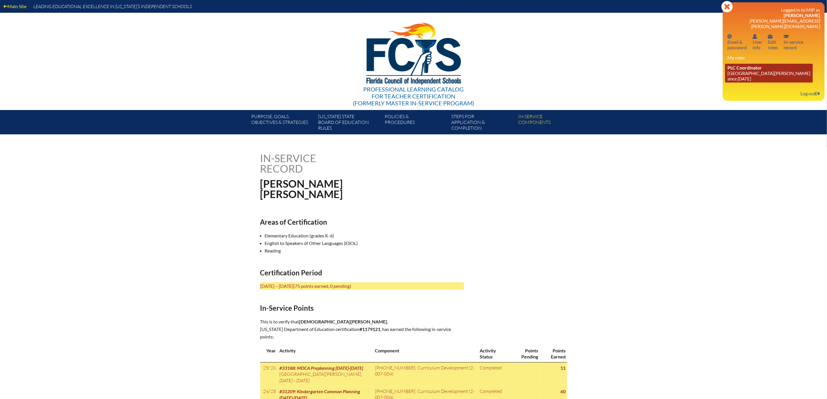
click at [735, 82] on link "PLC Coordinator Mount Dora Christian Academy since 2024 Jun 30" at bounding box center [769, 73] width 88 height 19
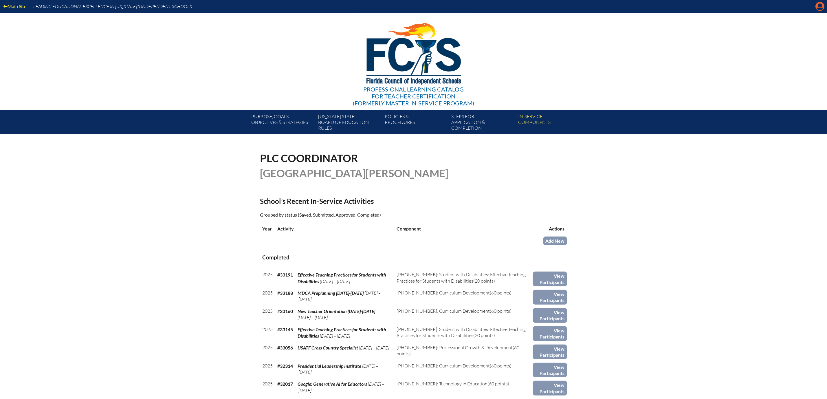
click at [818, 5] on icon "Manage account" at bounding box center [819, 6] width 9 height 9
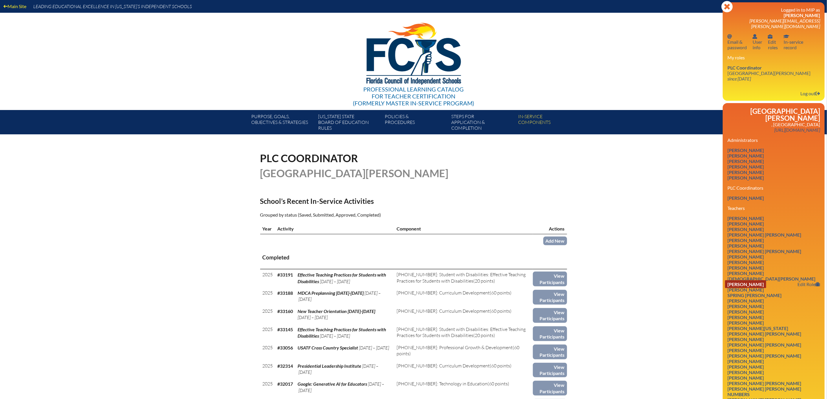
click at [728, 288] on link "Tracy Gant" at bounding box center [745, 284] width 41 height 8
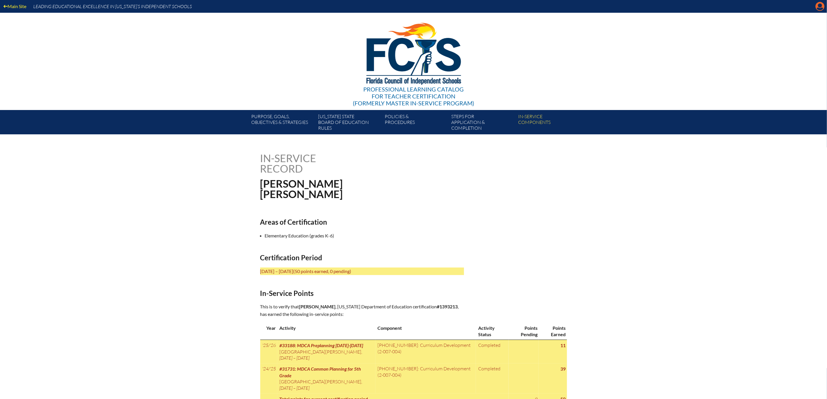
click at [818, 5] on icon "Manage account" at bounding box center [819, 6] width 9 height 9
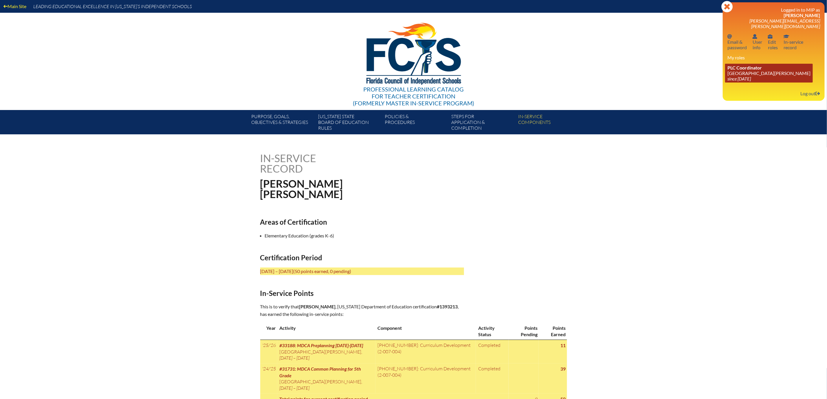
click at [727, 82] on link "PLC Coordinator [GEOGRAPHIC_DATA][PERSON_NAME] since [DATE]" at bounding box center [769, 73] width 88 height 19
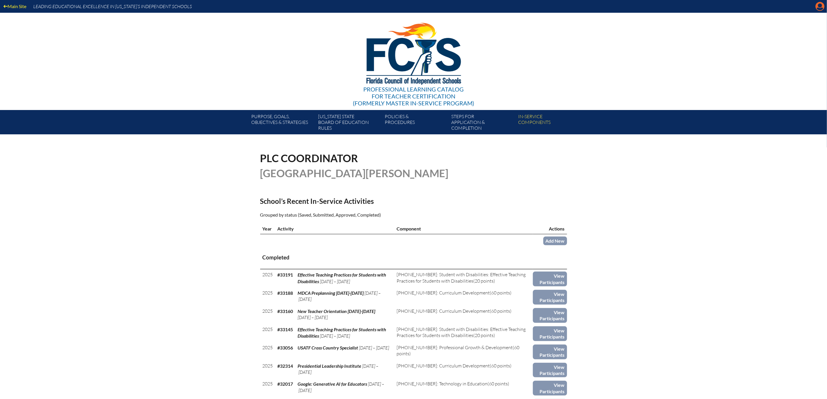
click at [816, 9] on icon at bounding box center [819, 6] width 9 height 9
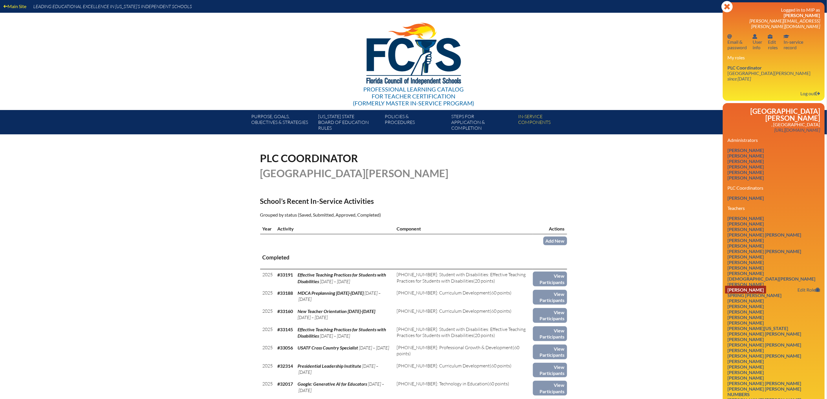
click at [747, 293] on link "Jennifer Garland" at bounding box center [745, 290] width 41 height 8
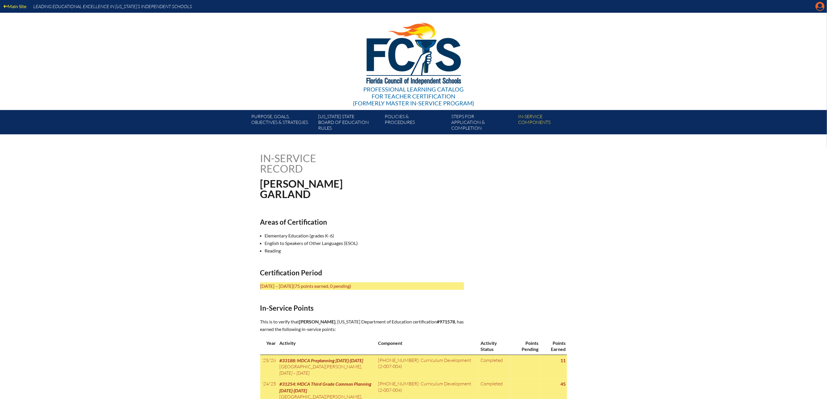
click at [817, 9] on icon at bounding box center [819, 6] width 9 height 9
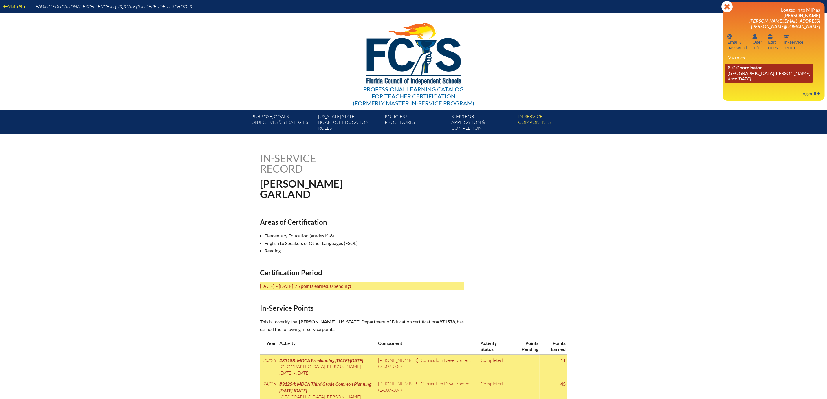
click at [731, 82] on link "PLC Coordinator [GEOGRAPHIC_DATA][PERSON_NAME] since [DATE]" at bounding box center [769, 73] width 88 height 19
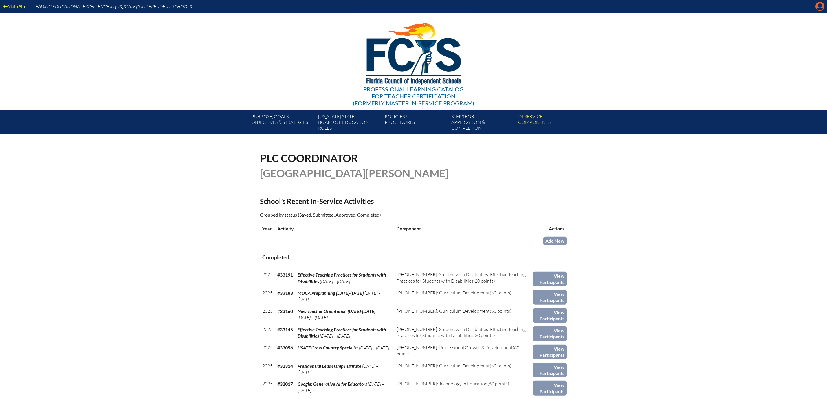
click at [816, 5] on icon "Manage account" at bounding box center [819, 6] width 9 height 9
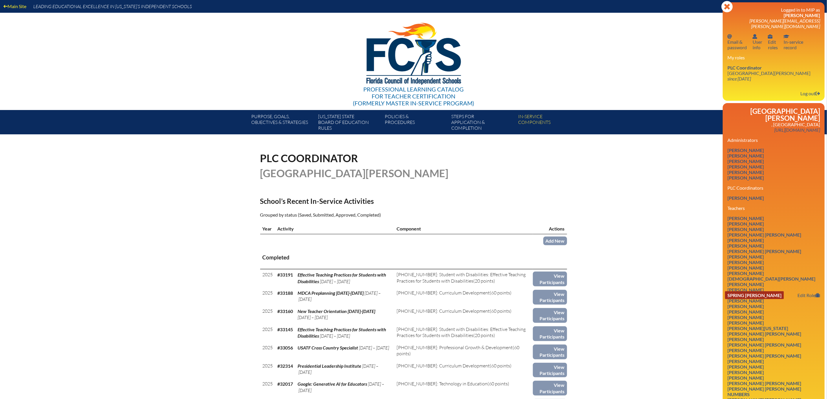
click at [756, 299] on link "Spring Savage Guyton" at bounding box center [754, 295] width 59 height 8
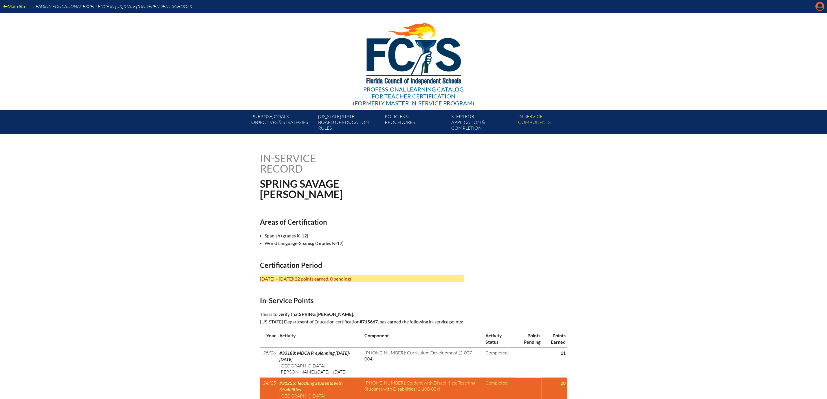
click at [819, 9] on icon "Manage account" at bounding box center [819, 6] width 9 height 9
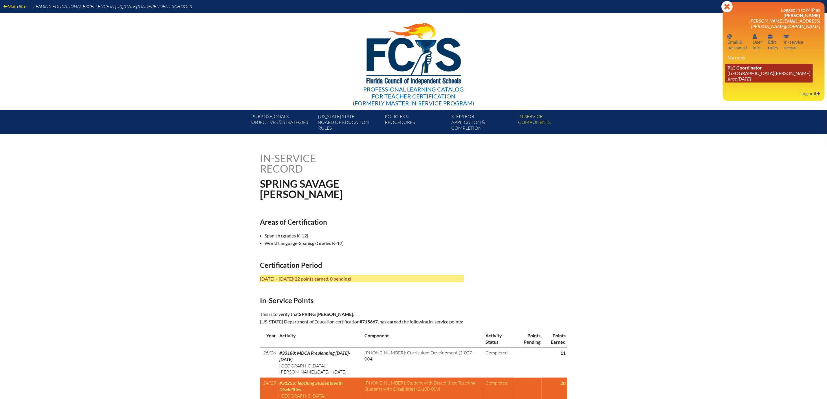
click at [725, 82] on link "PLC Coordinator [GEOGRAPHIC_DATA][PERSON_NAME] since [DATE]" at bounding box center [769, 73] width 88 height 19
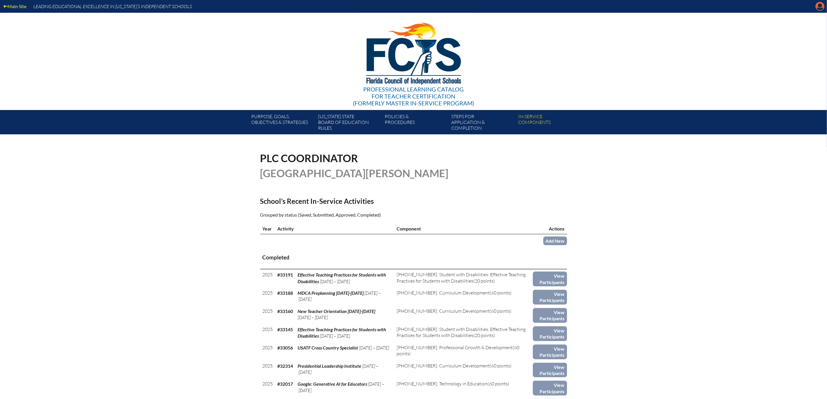
click at [818, 10] on icon at bounding box center [819, 6] width 9 height 9
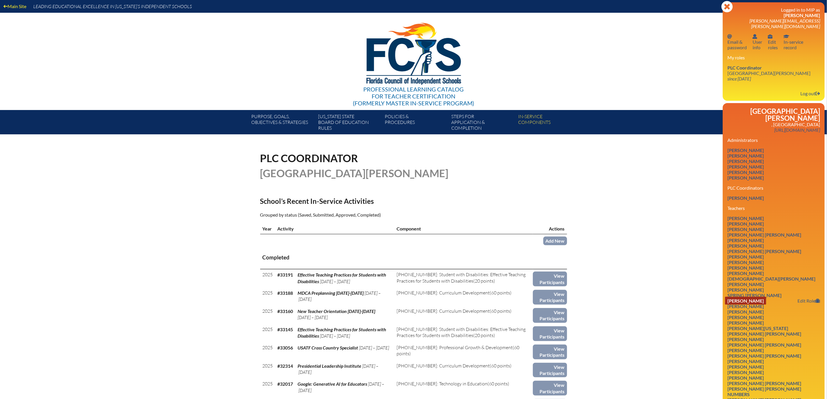
click at [743, 304] on link "[PERSON_NAME]" at bounding box center [745, 301] width 41 height 8
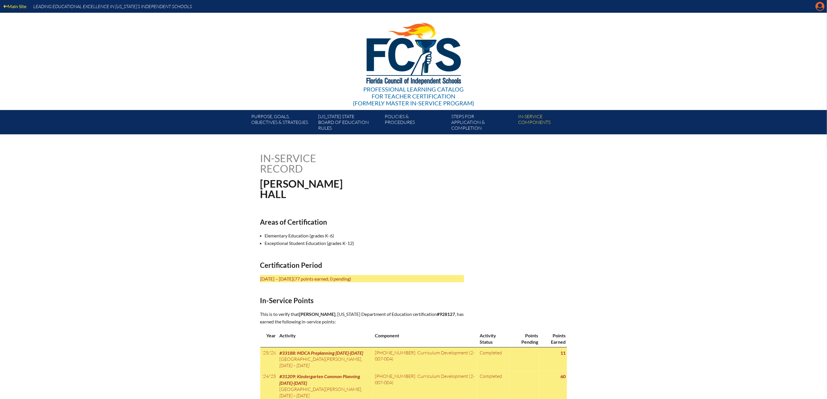
click at [815, 7] on icon at bounding box center [819, 6] width 9 height 9
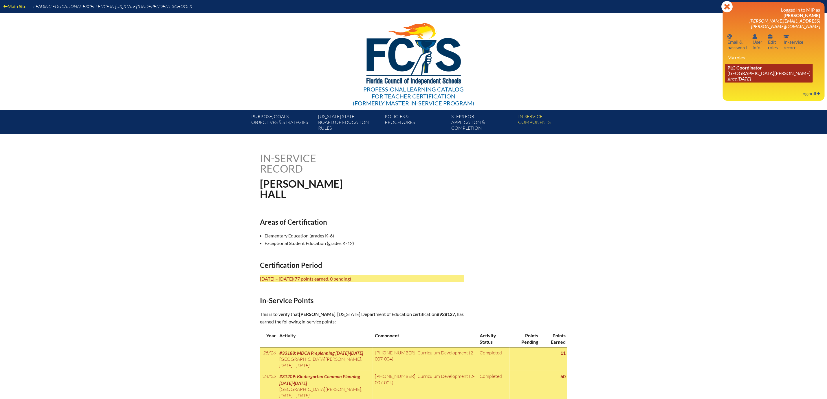
click at [729, 82] on link "PLC Coordinator [GEOGRAPHIC_DATA][PERSON_NAME] since [DATE]" at bounding box center [769, 73] width 88 height 19
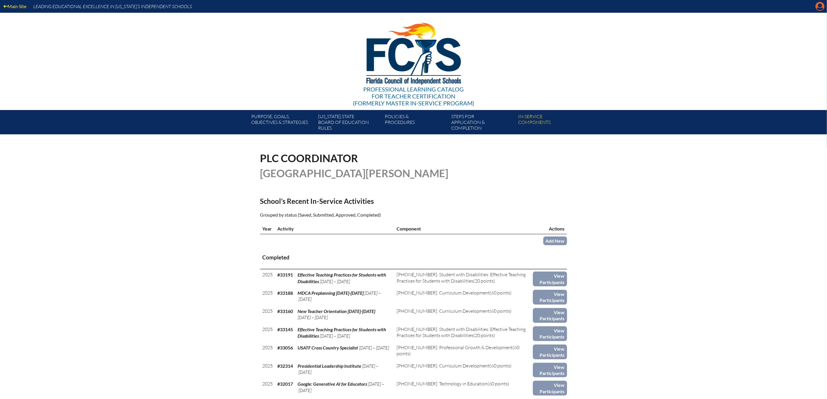
click at [815, 7] on icon at bounding box center [819, 6] width 9 height 9
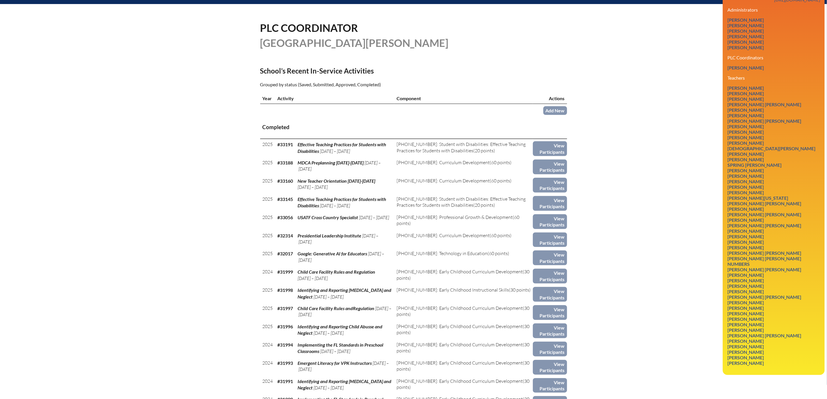
scroll to position [174, 0]
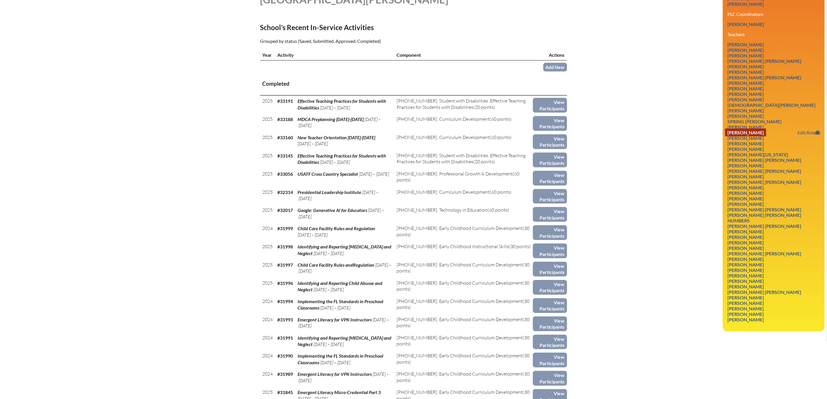
click at [727, 136] on link "[PERSON_NAME]" at bounding box center [745, 132] width 41 height 8
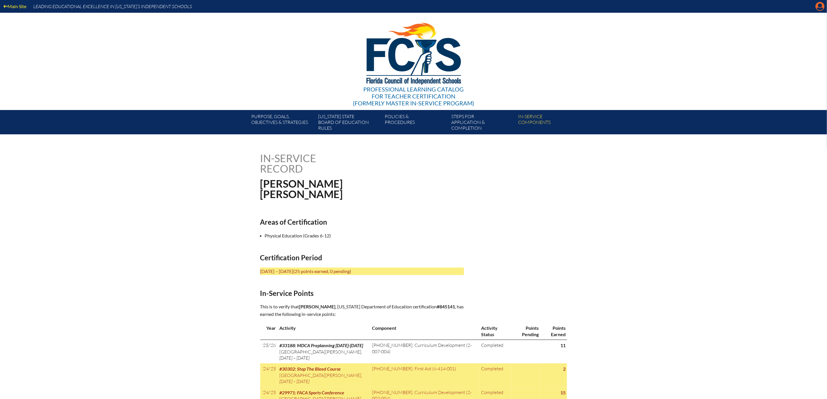
click at [816, 8] on icon "Manage account" at bounding box center [819, 6] width 9 height 9
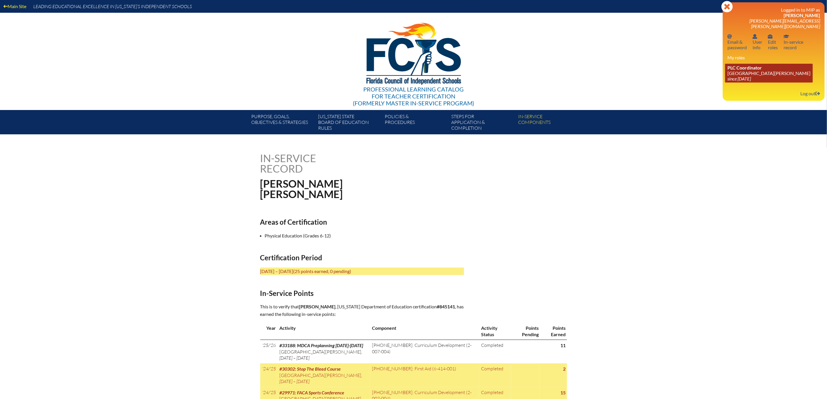
click at [733, 82] on link "PLC Coordinator [GEOGRAPHIC_DATA][PERSON_NAME] since [DATE]" at bounding box center [769, 73] width 88 height 19
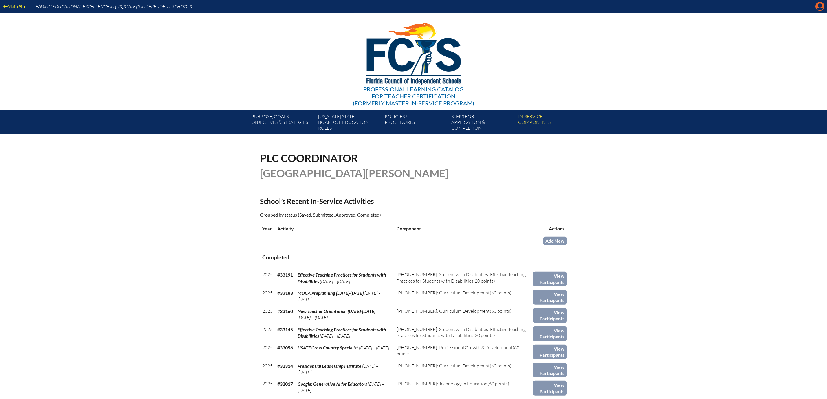
click at [815, 6] on icon at bounding box center [819, 6] width 9 height 9
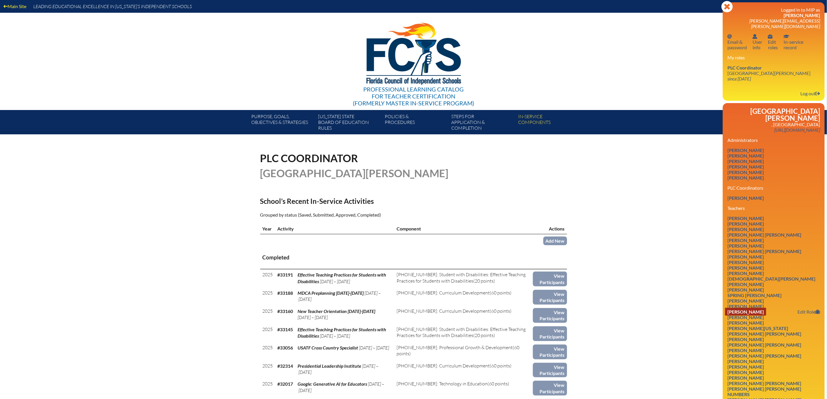
click at [725, 315] on link "[PERSON_NAME]" at bounding box center [745, 312] width 41 height 8
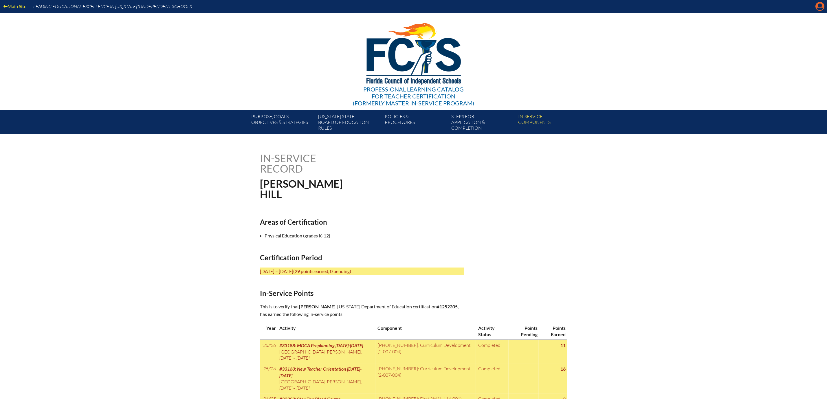
click at [819, 6] on icon "Manage account" at bounding box center [819, 6] width 9 height 9
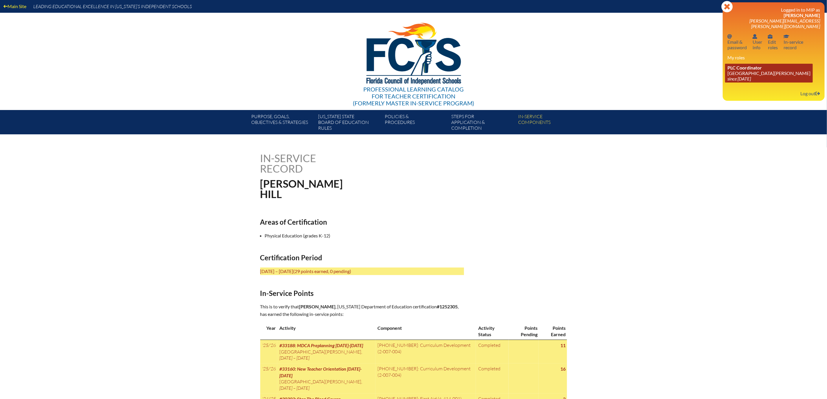
click at [727, 82] on link "PLC Coordinator [GEOGRAPHIC_DATA][PERSON_NAME] since [DATE]" at bounding box center [769, 73] width 88 height 19
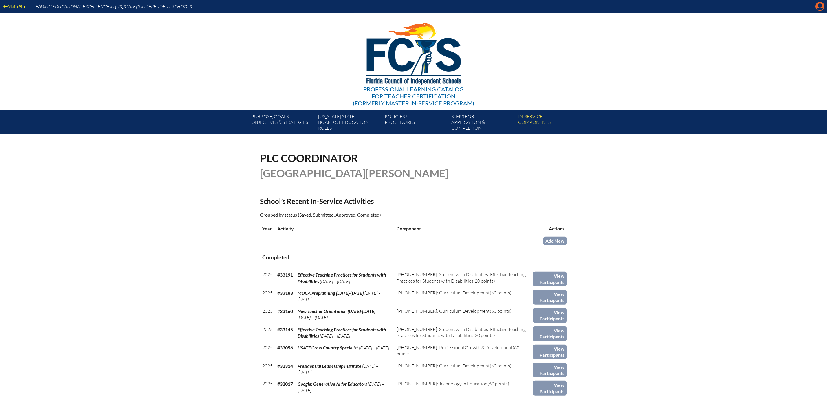
click at [819, 6] on icon "Manage account" at bounding box center [819, 6] width 9 height 9
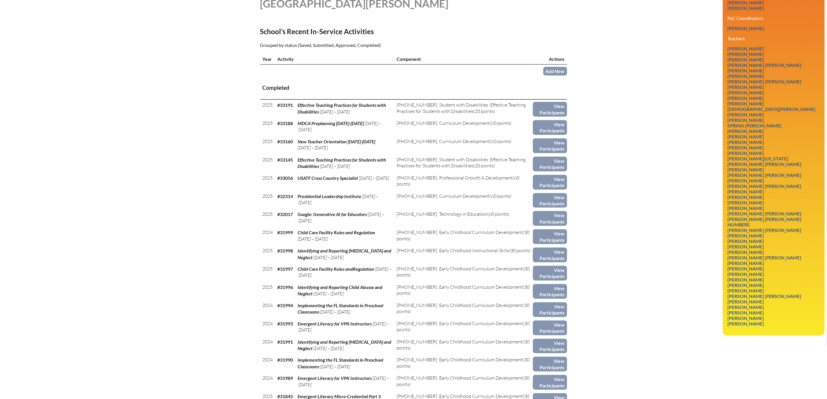
scroll to position [208, 0]
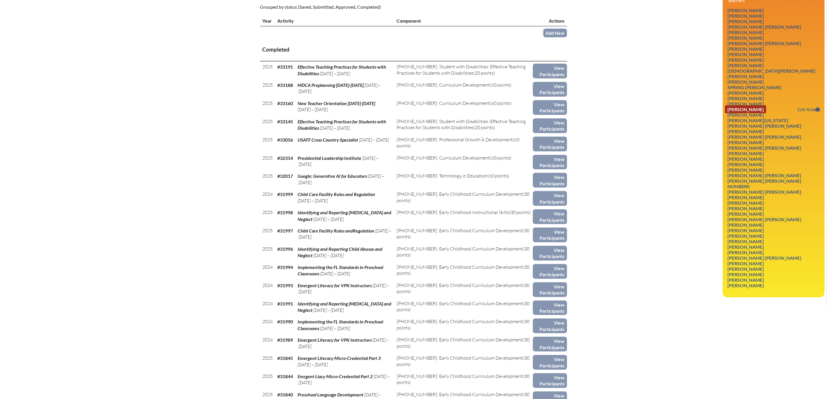
click at [725, 113] on link "[PERSON_NAME]" at bounding box center [745, 109] width 41 height 8
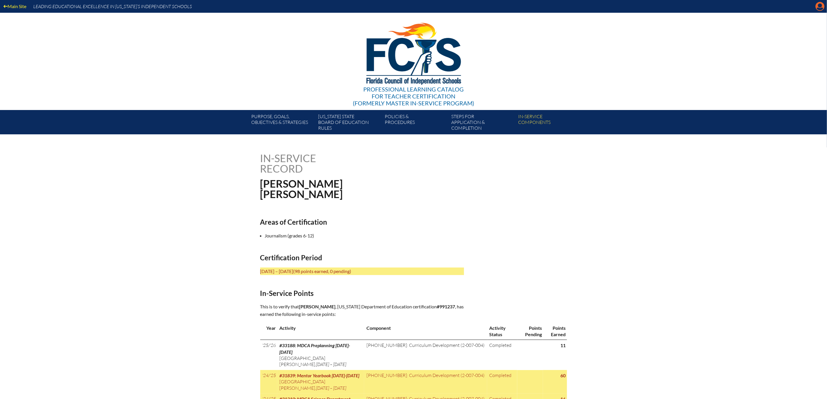
click at [816, 7] on icon "Manage account" at bounding box center [819, 6] width 9 height 9
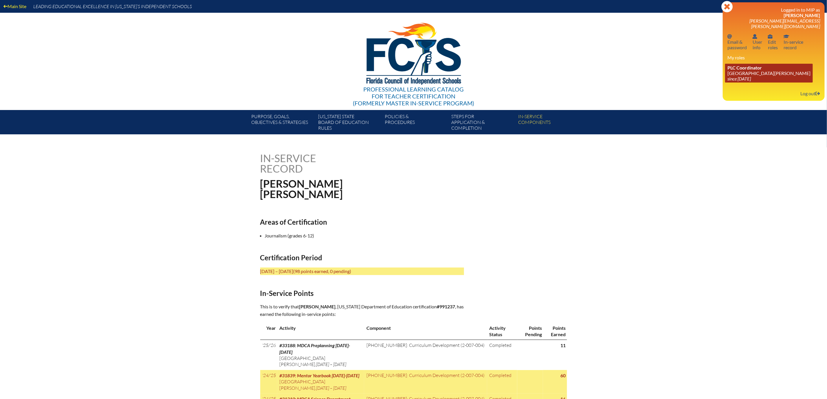
click at [741, 82] on link "PLC Coordinator [GEOGRAPHIC_DATA][PERSON_NAME] since [DATE]" at bounding box center [769, 73] width 88 height 19
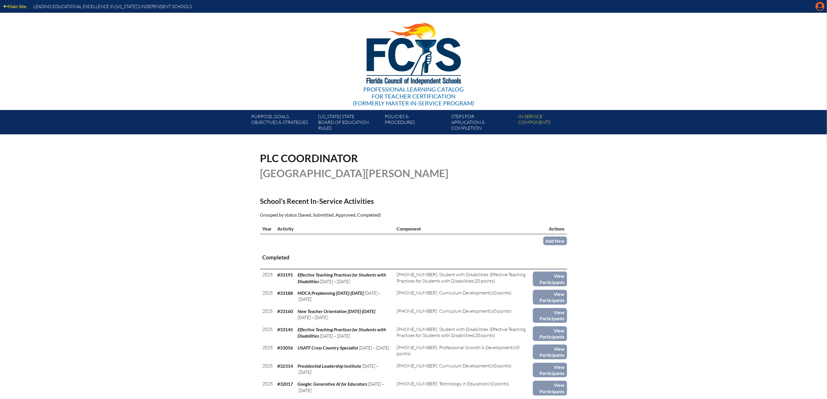
click at [818, 10] on icon at bounding box center [819, 6] width 9 height 9
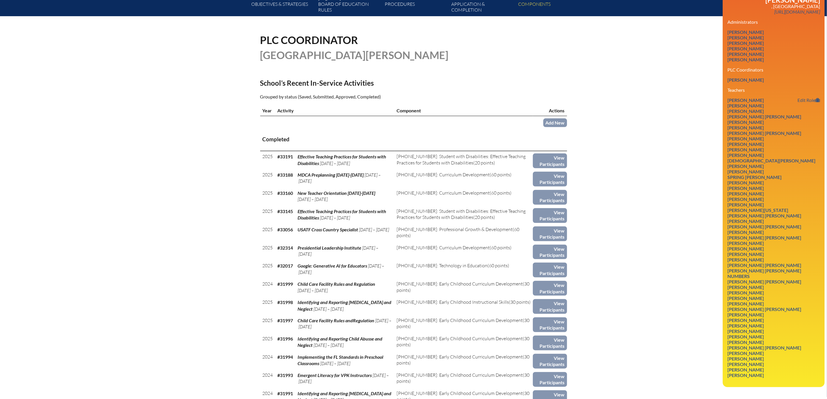
scroll to position [174, 0]
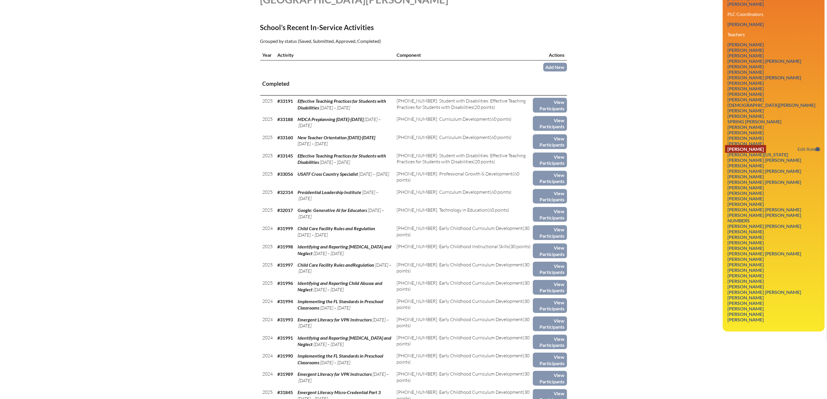
click at [737, 153] on link "[PERSON_NAME]" at bounding box center [745, 149] width 41 height 8
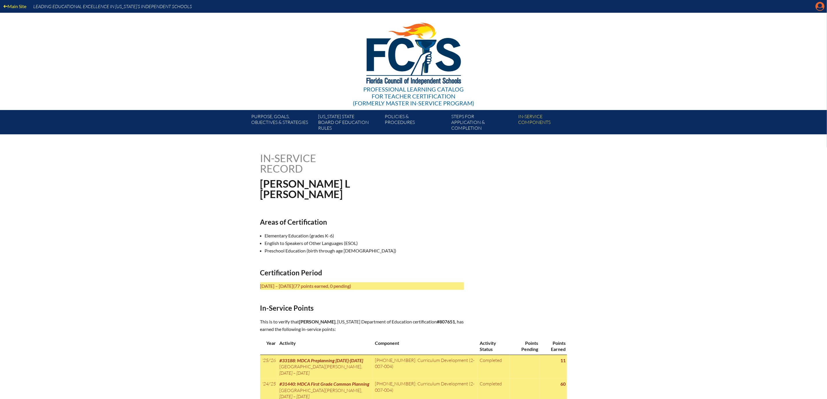
click at [819, 5] on icon "Manage account" at bounding box center [819, 6] width 9 height 9
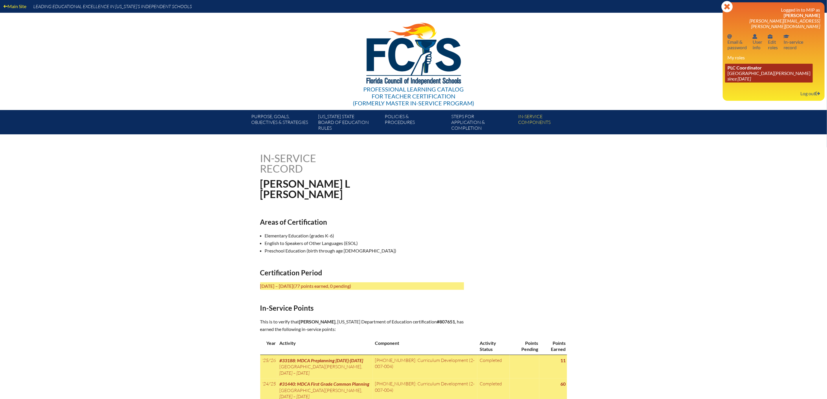
click at [734, 82] on link "PLC Coordinator [GEOGRAPHIC_DATA][PERSON_NAME] since [DATE]" at bounding box center [769, 73] width 88 height 19
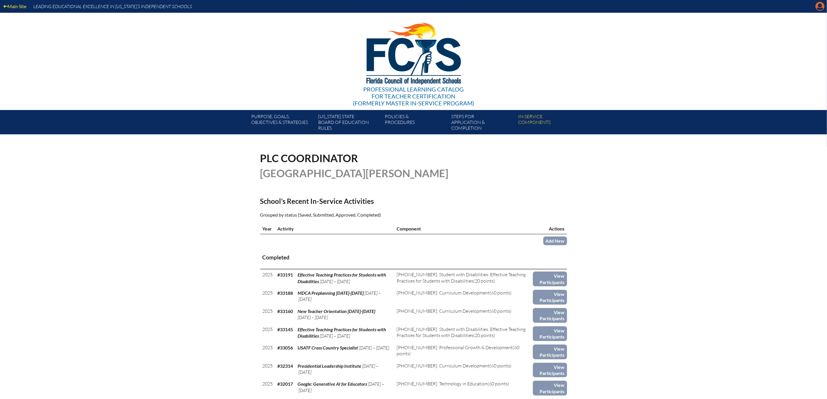
click at [817, 6] on icon "Manage account" at bounding box center [819, 6] width 9 height 9
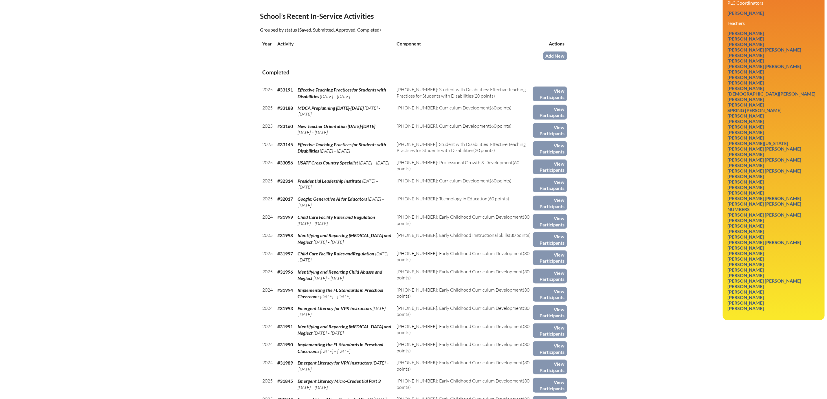
scroll to position [217, 0]
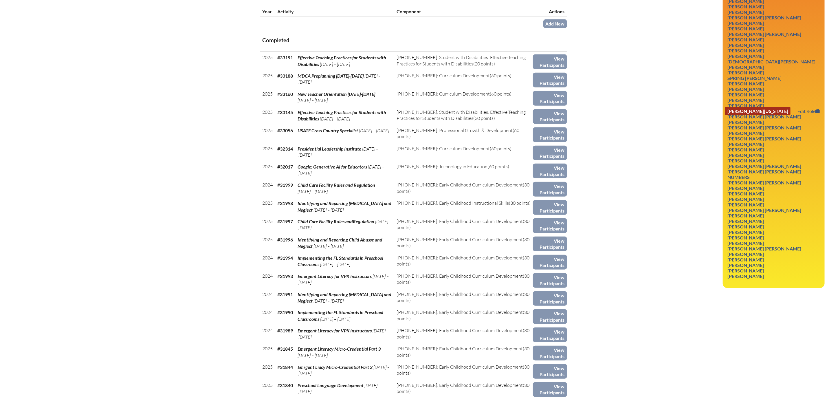
click at [752, 115] on link "[PERSON_NAME][US_STATE]" at bounding box center [757, 111] width 65 height 8
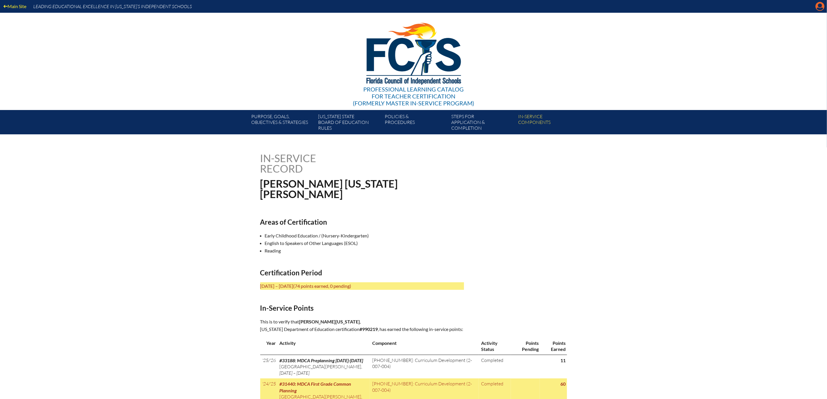
click at [816, 8] on icon "Manage account" at bounding box center [819, 6] width 9 height 9
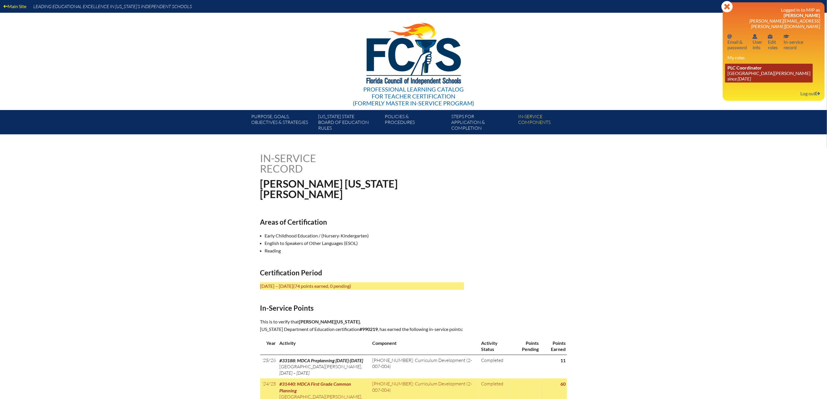
click at [731, 82] on link "PLC Coordinator [GEOGRAPHIC_DATA][PERSON_NAME] since [DATE]" at bounding box center [769, 73] width 88 height 19
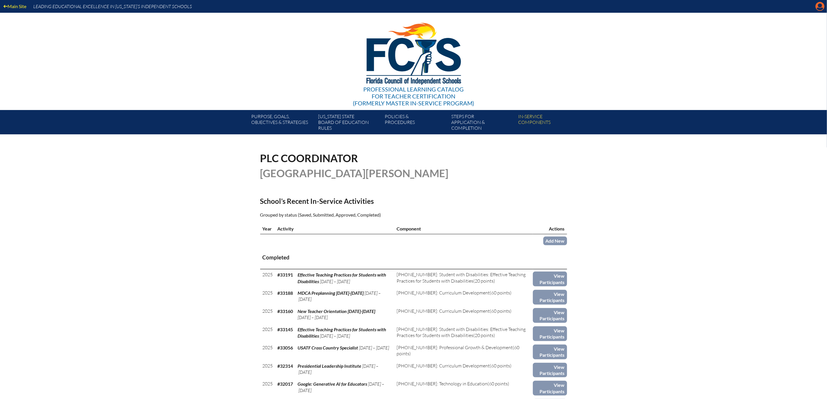
click at [818, 7] on icon "Manage account" at bounding box center [819, 6] width 9 height 9
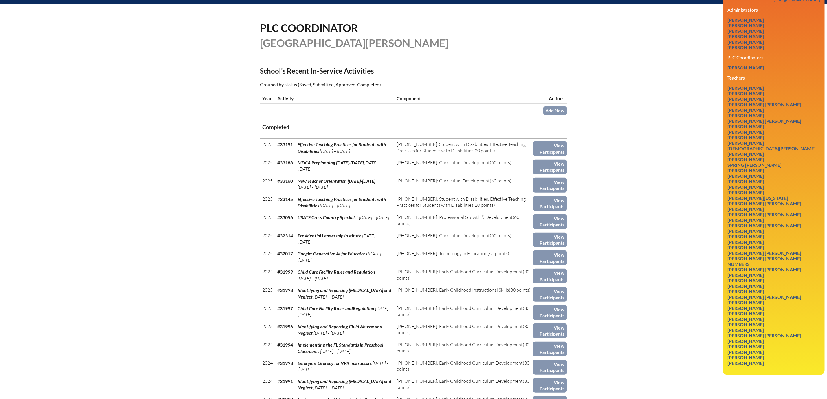
scroll to position [174, 0]
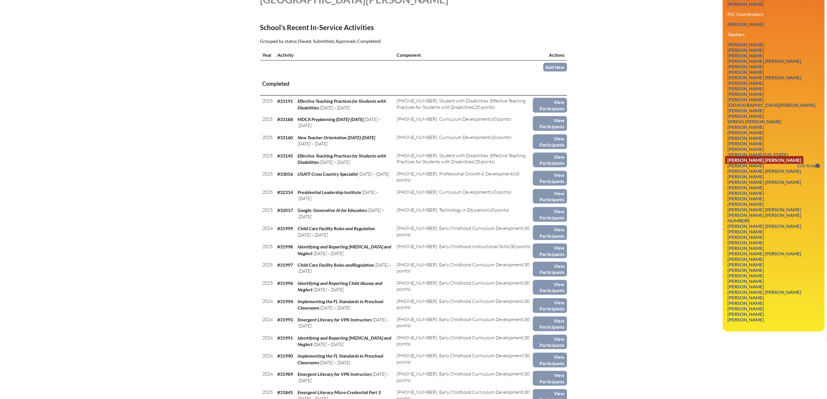
click at [762, 164] on link "Lisa Elizabeth Marie Lowery" at bounding box center [764, 160] width 78 height 8
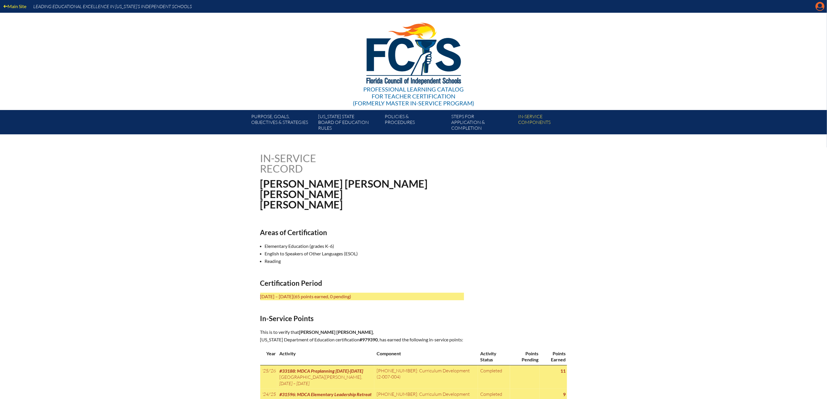
click at [819, 8] on icon "Manage account" at bounding box center [819, 6] width 9 height 9
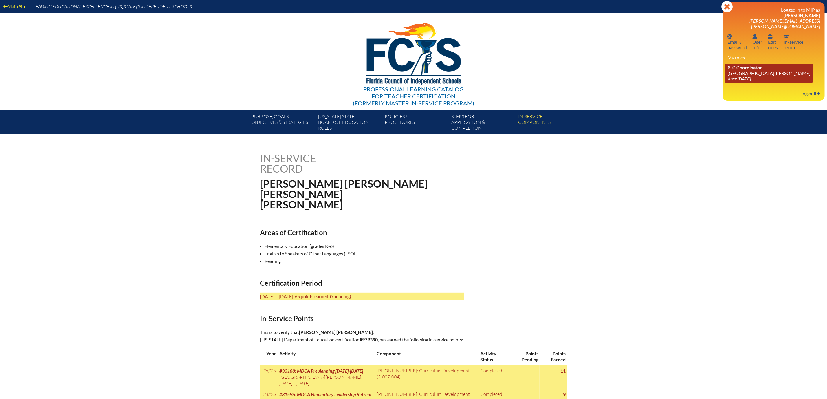
click at [742, 70] on span "PLC Coordinator" at bounding box center [744, 67] width 34 height 5
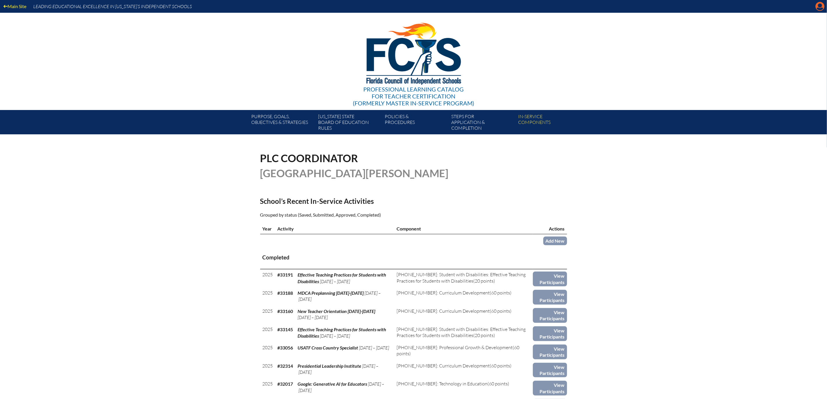
click at [816, 8] on icon at bounding box center [819, 6] width 9 height 9
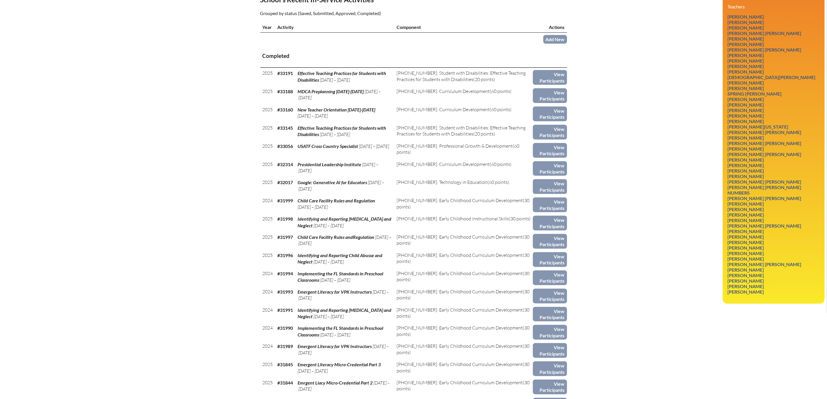
scroll to position [217, 0]
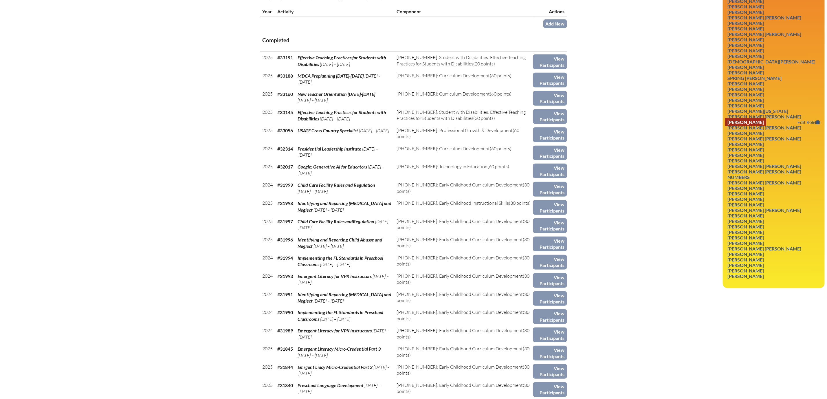
click at [736, 126] on link "Emily J Mabry" at bounding box center [745, 122] width 41 height 8
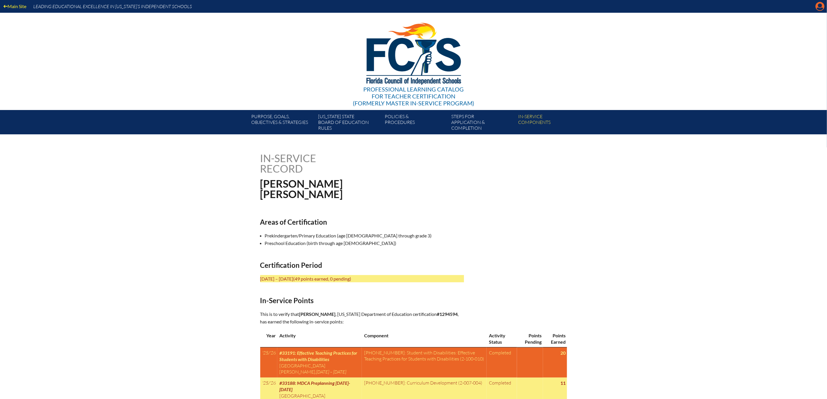
click at [819, 9] on icon "Manage account" at bounding box center [819, 6] width 9 height 9
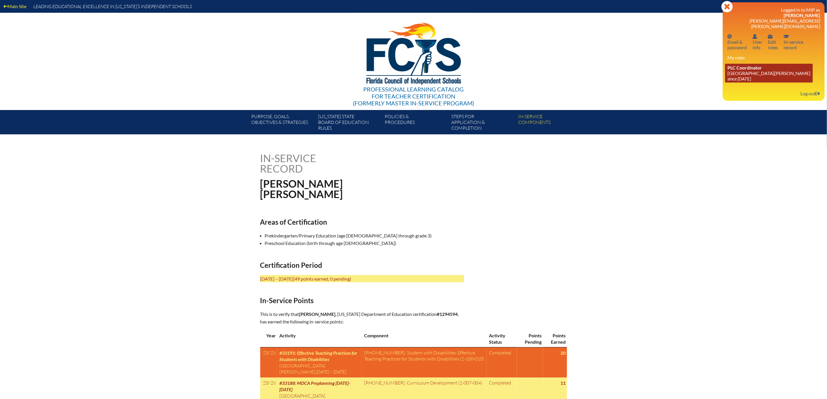
click at [746, 82] on link "PLC Coordinator [GEOGRAPHIC_DATA][PERSON_NAME] since [DATE]" at bounding box center [769, 73] width 88 height 19
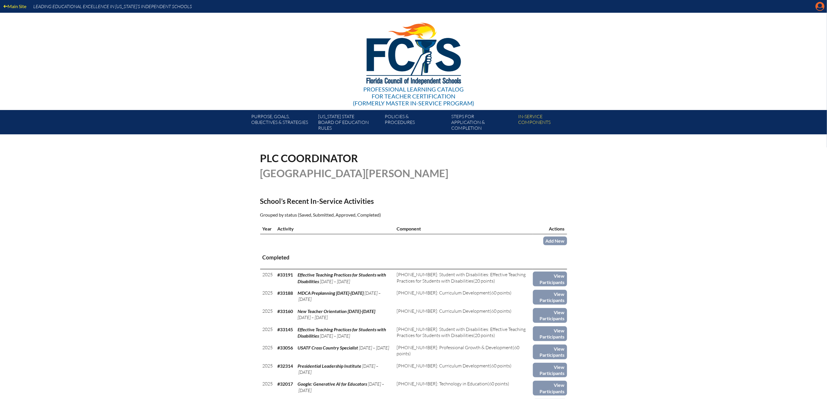
click at [817, 5] on icon "Manage account" at bounding box center [819, 6] width 9 height 9
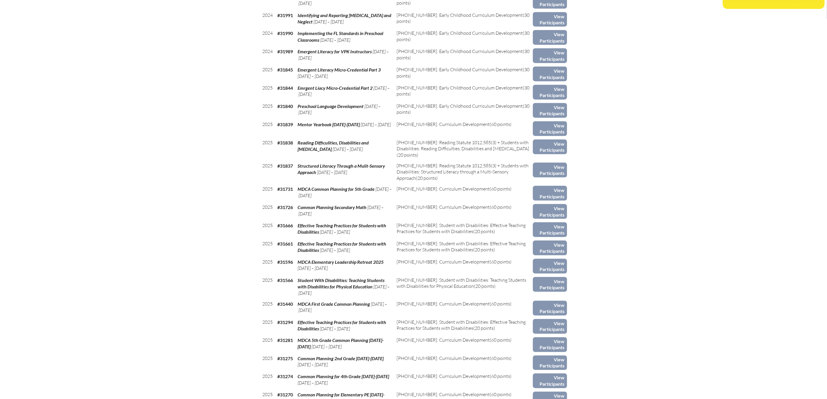
scroll to position [493, 0]
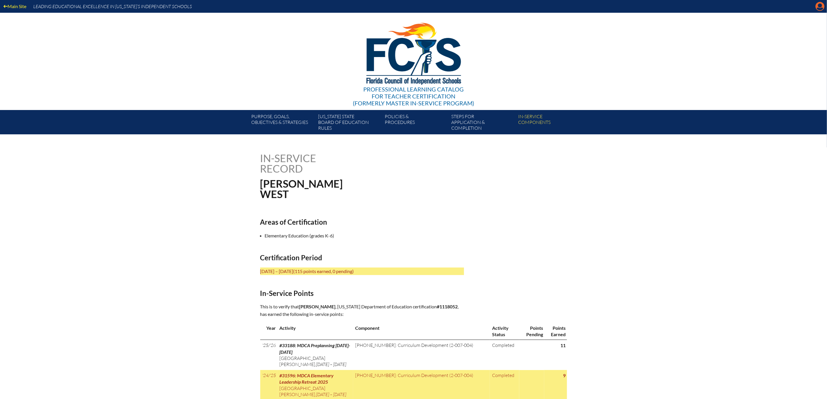
click at [818, 9] on icon "Manage account" at bounding box center [819, 6] width 9 height 9
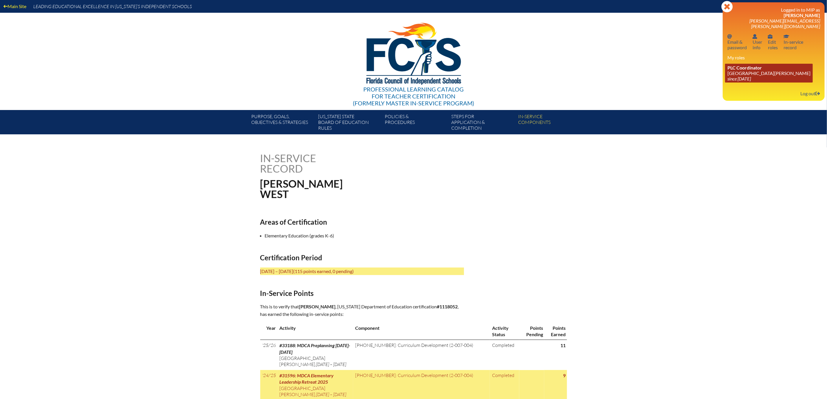
click at [729, 81] on icon "since [DATE]" at bounding box center [738, 78] width 23 height 5
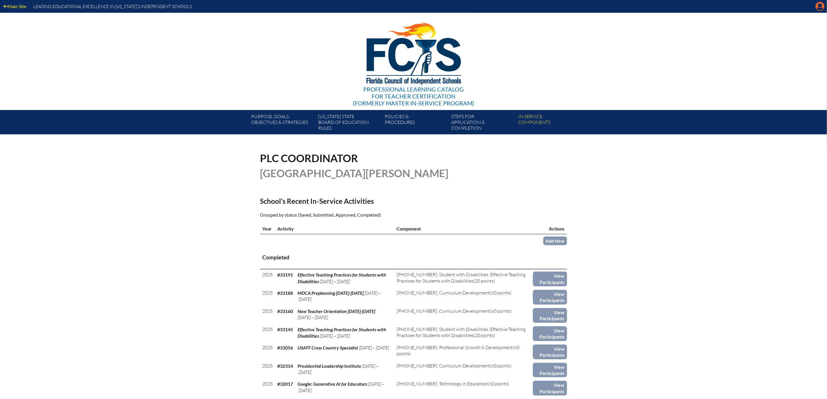
click at [815, 9] on icon at bounding box center [819, 6] width 9 height 9
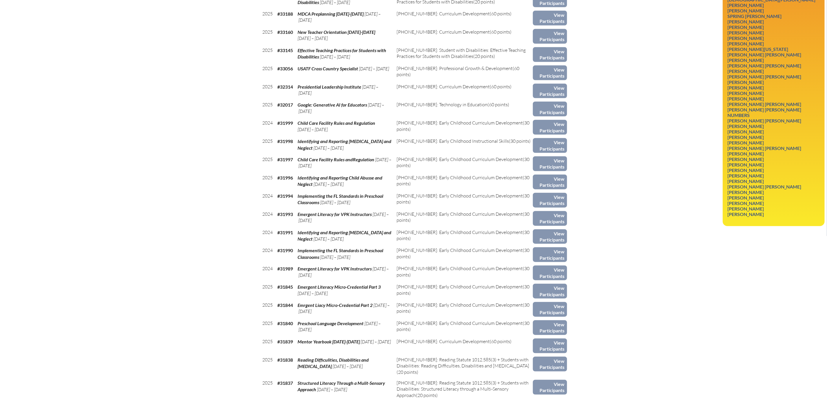
scroll to position [285, 0]
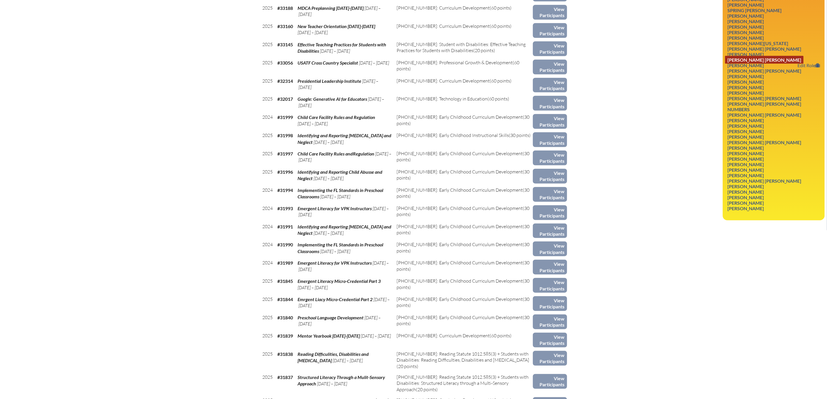
click at [758, 64] on link "Jennifer Ryan Marietta" at bounding box center [764, 60] width 78 height 8
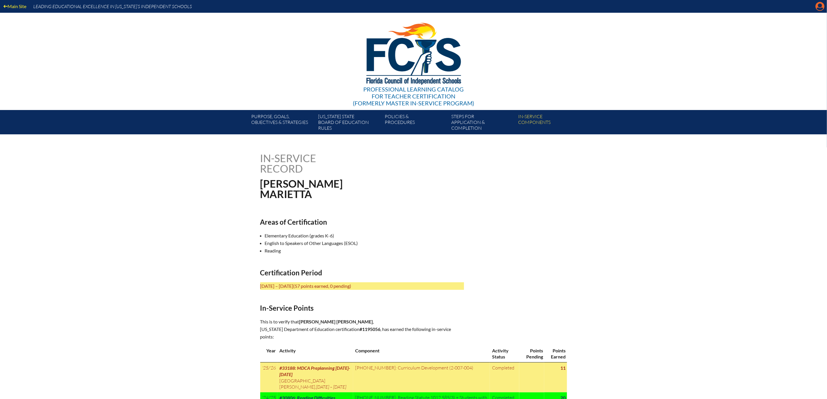
click at [819, 7] on icon "Manage account" at bounding box center [819, 6] width 9 height 9
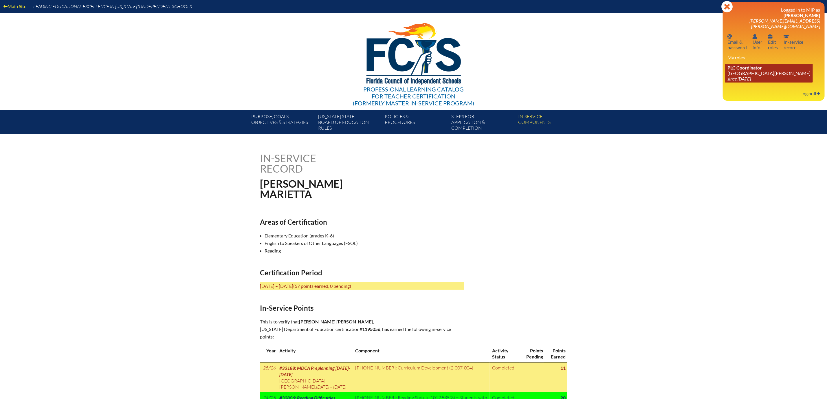
click at [732, 82] on link "PLC Coordinator Mount Dora Christian Academy since 2024 Jun 30" at bounding box center [769, 73] width 88 height 19
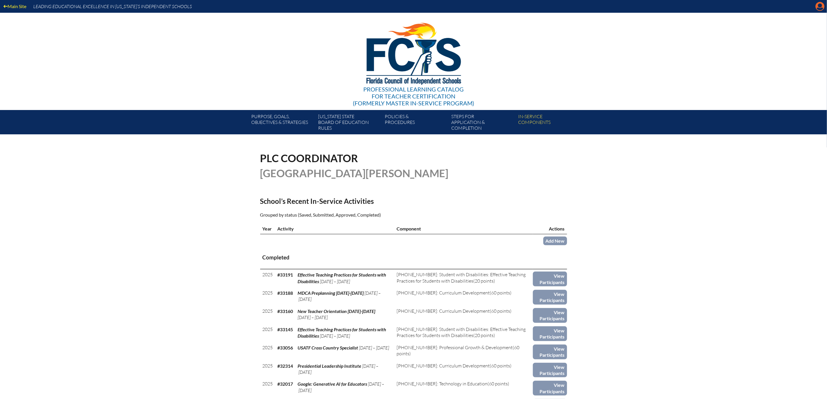
click at [815, 8] on icon at bounding box center [819, 6] width 9 height 9
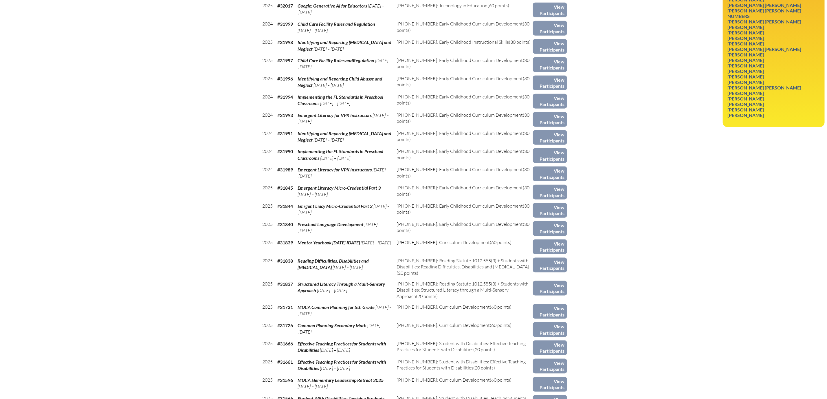
scroll to position [356, 0]
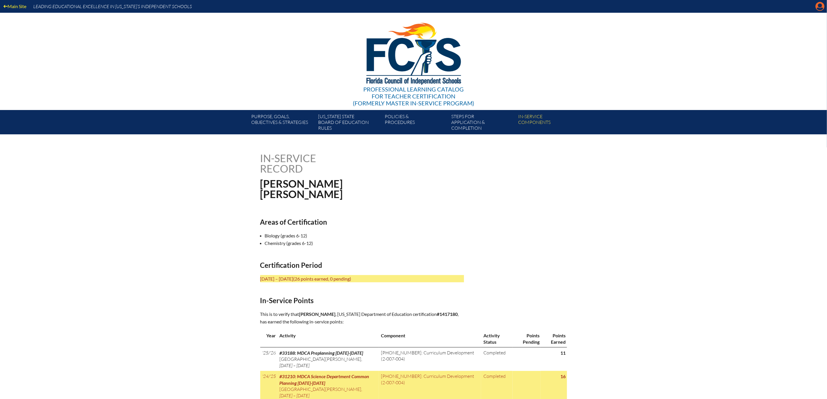
click at [815, 9] on icon at bounding box center [819, 6] width 9 height 9
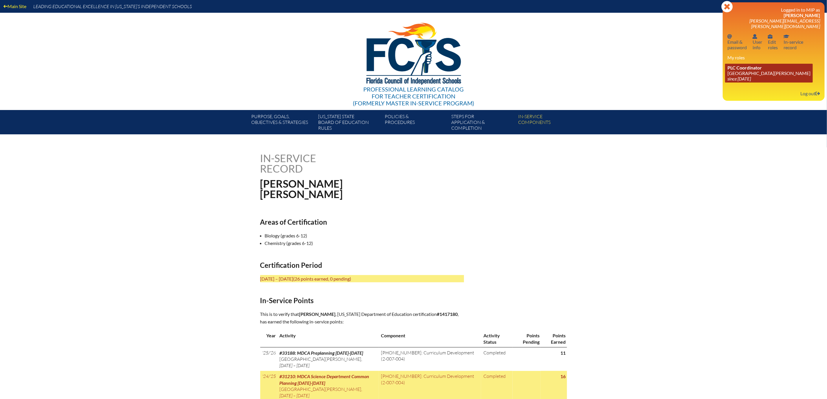
click at [732, 82] on link "PLC Coordinator Mount Dora Christian Academy since 2024 Jun 30" at bounding box center [769, 73] width 88 height 19
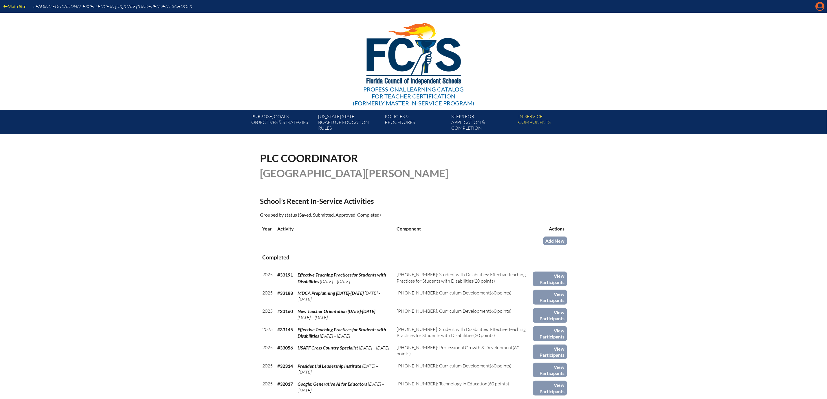
click at [817, 9] on icon "Manage account" at bounding box center [819, 6] width 9 height 9
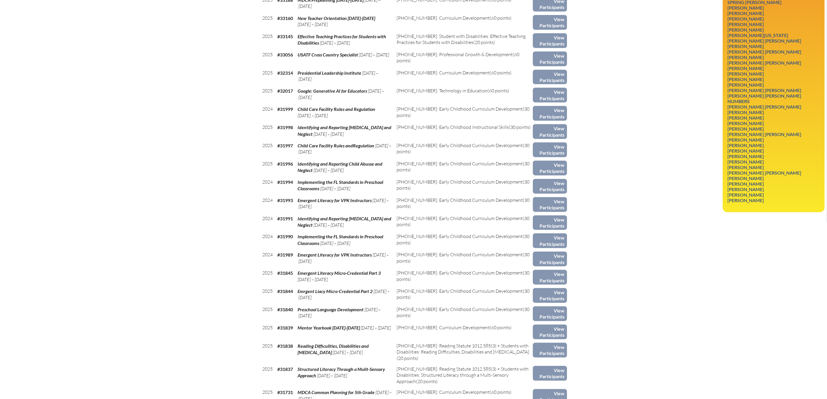
scroll to position [295, 0]
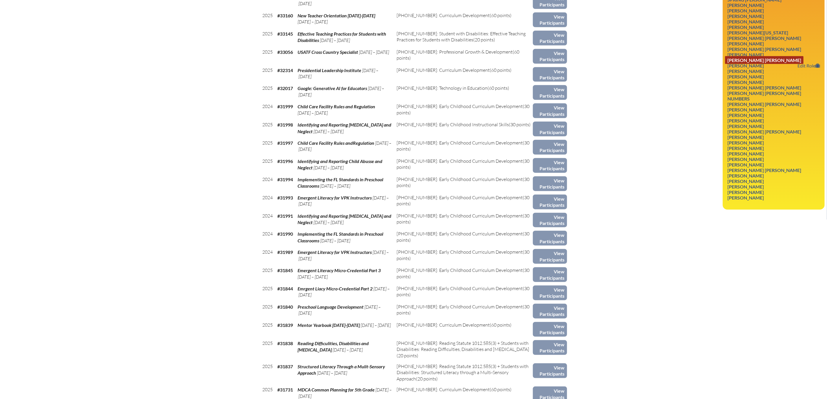
click at [765, 64] on link "[PERSON_NAME] [PERSON_NAME]" at bounding box center [764, 60] width 78 height 8
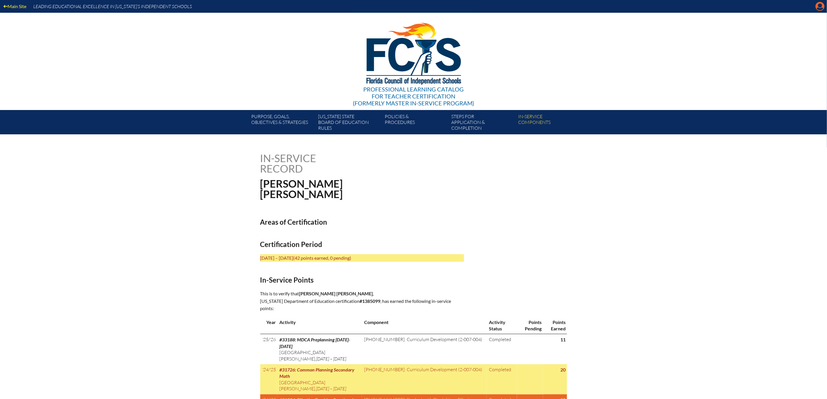
click at [818, 8] on icon "Manage account" at bounding box center [819, 6] width 9 height 9
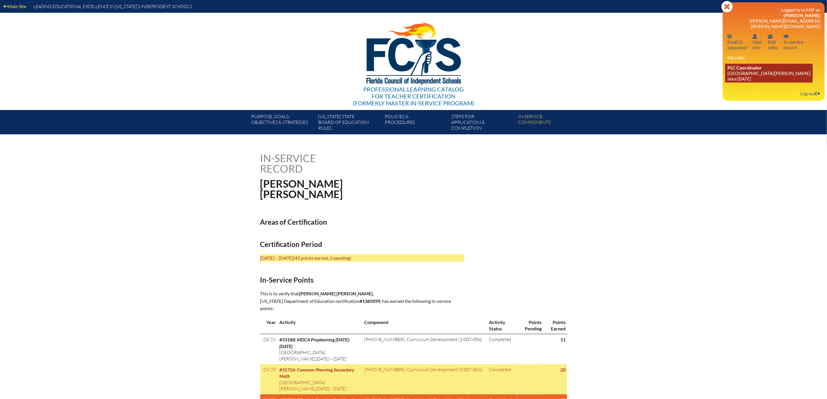
click at [725, 82] on link "PLC Coordinator Mount Dora Christian Academy since 2024 Jun 30" at bounding box center [769, 73] width 88 height 19
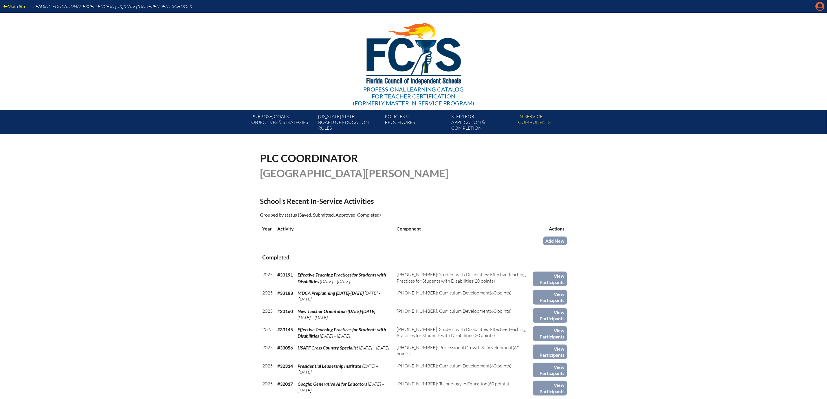
click at [818, 6] on icon "Manage account" at bounding box center [819, 6] width 9 height 9
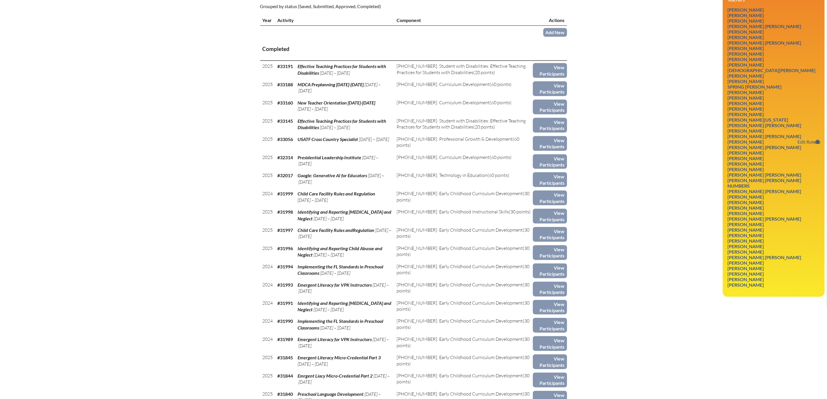
scroll to position [260, 0]
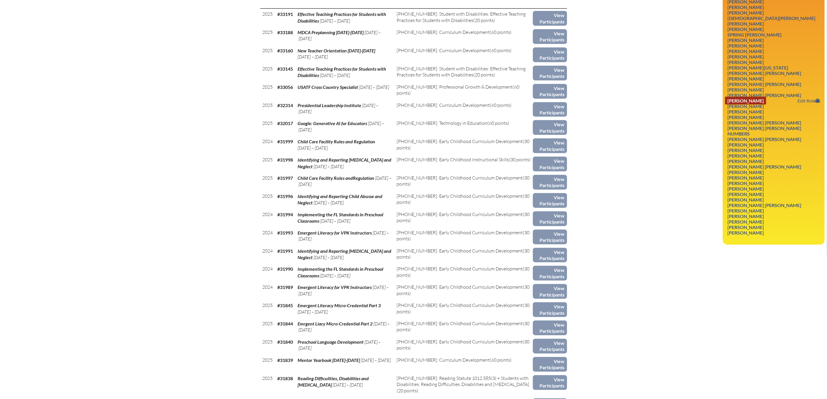
click at [746, 104] on link "[PERSON_NAME]" at bounding box center [745, 101] width 41 height 8
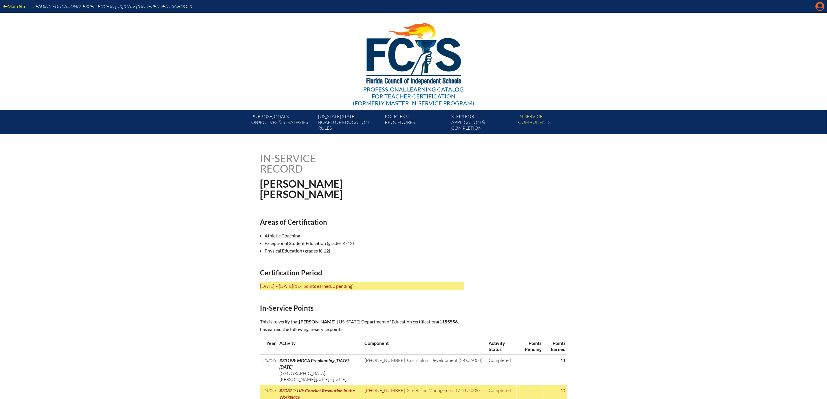
click at [816, 9] on icon at bounding box center [819, 6] width 9 height 9
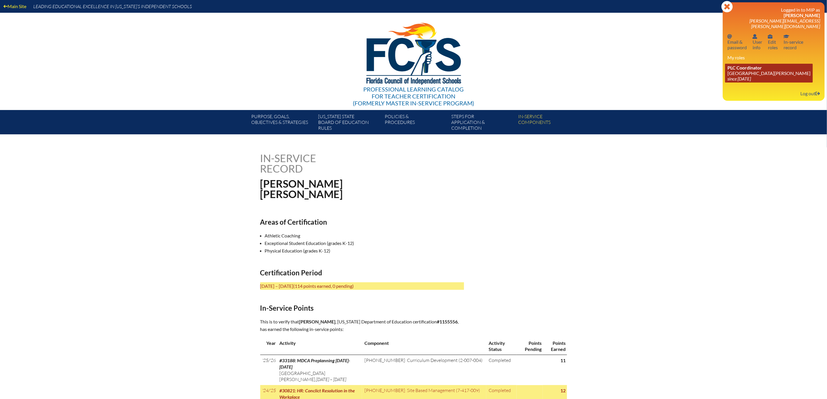
click at [735, 82] on link "PLC Coordinator [GEOGRAPHIC_DATA][PERSON_NAME] since [DATE]" at bounding box center [769, 73] width 88 height 19
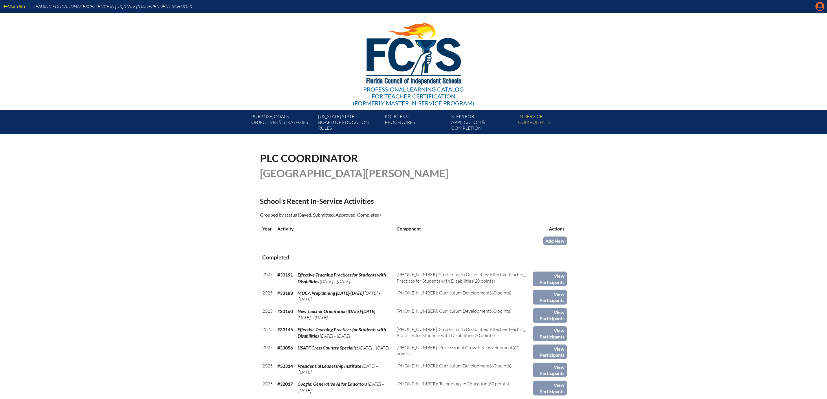
click at [816, 7] on icon "Manage account" at bounding box center [819, 6] width 9 height 9
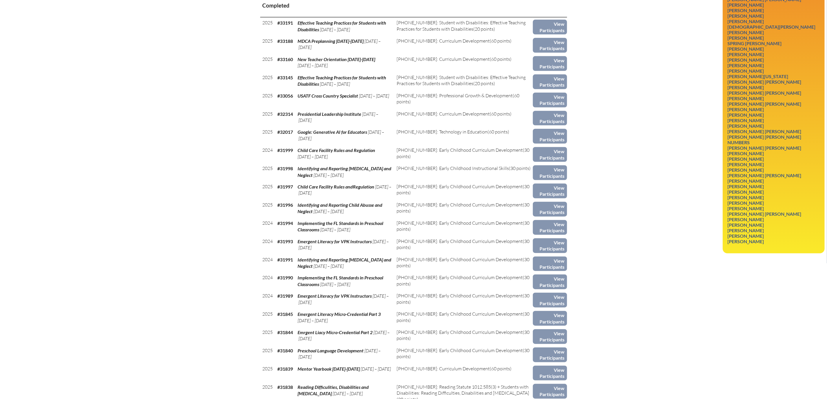
scroll to position [326, 0]
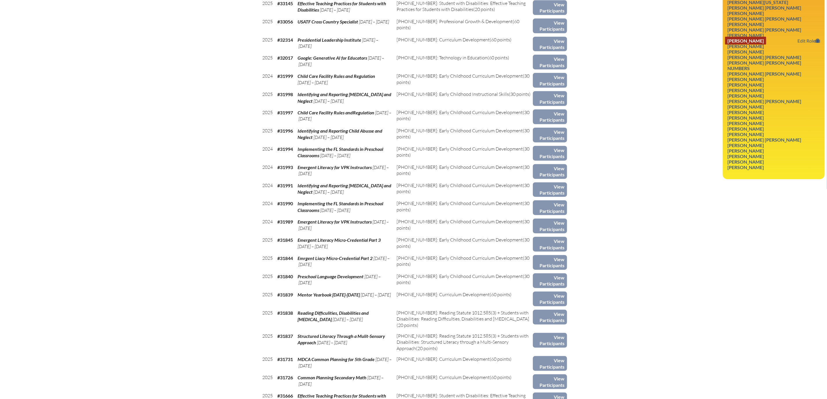
click at [757, 45] on link "Philip Michael McWhirt" at bounding box center [745, 41] width 41 height 8
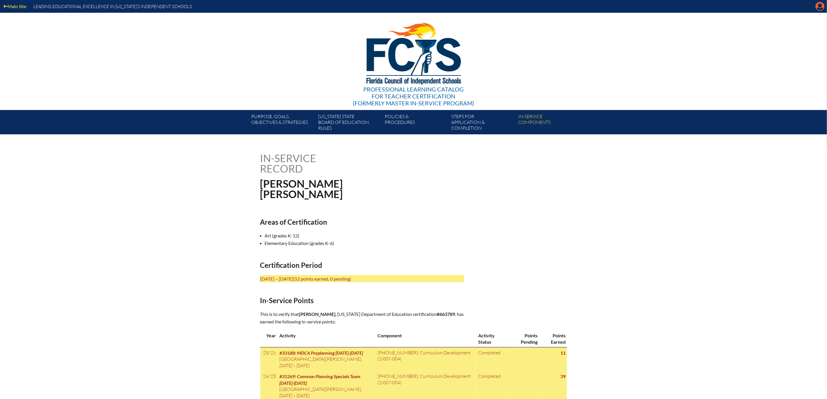
click at [817, 7] on icon "Manage account" at bounding box center [819, 6] width 9 height 9
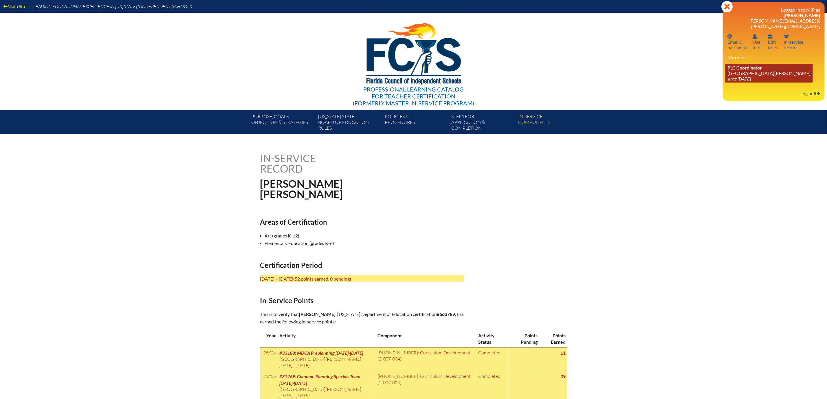
click at [736, 82] on link "PLC Coordinator [GEOGRAPHIC_DATA][PERSON_NAME] since [DATE]" at bounding box center [769, 73] width 88 height 19
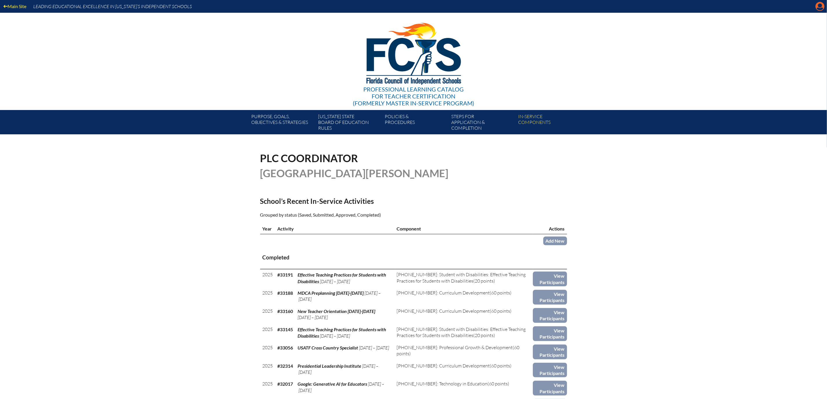
click at [818, 6] on icon "Manage account" at bounding box center [819, 6] width 9 height 9
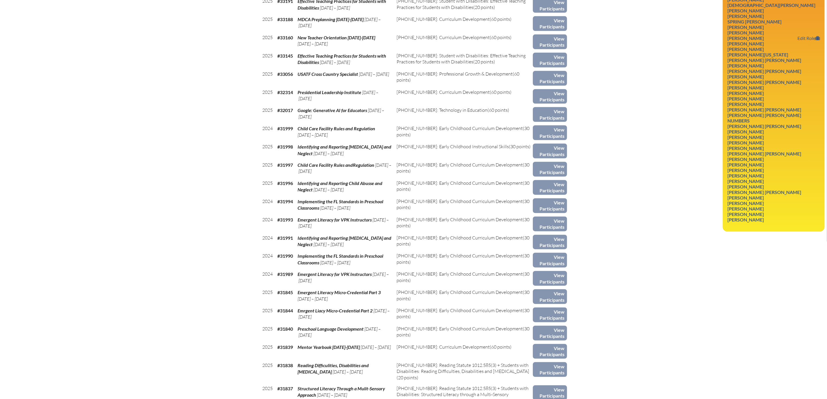
scroll to position [347, 0]
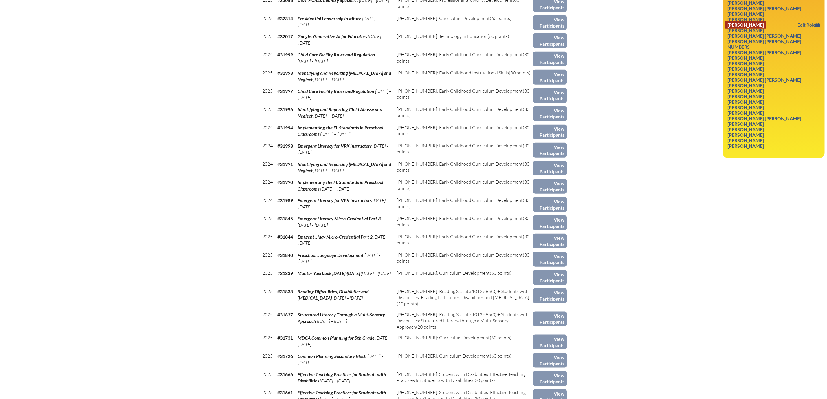
click at [743, 29] on link "Stefani Monn" at bounding box center [745, 25] width 41 height 8
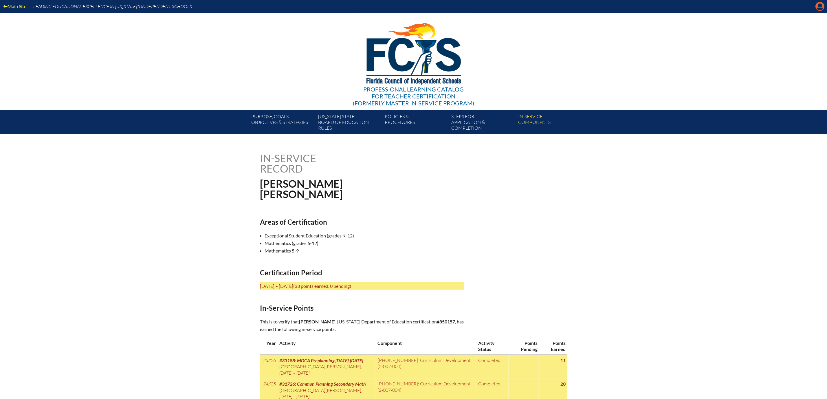
click at [817, 11] on icon "Manage account" at bounding box center [819, 6] width 9 height 9
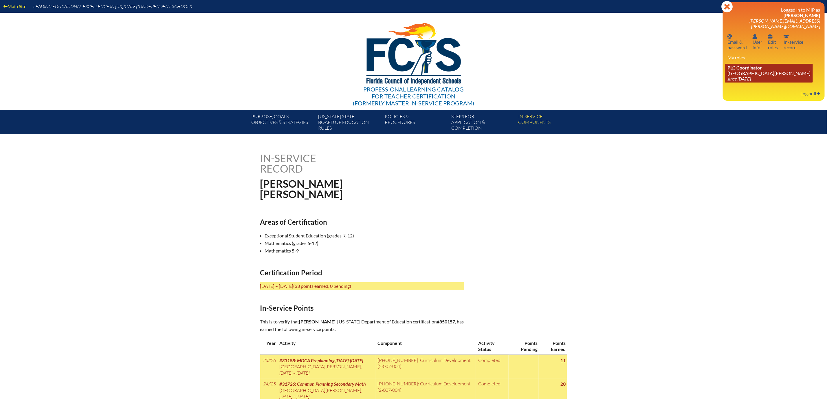
click at [736, 82] on link "PLC Coordinator [GEOGRAPHIC_DATA][PERSON_NAME] since [DATE]" at bounding box center [769, 73] width 88 height 19
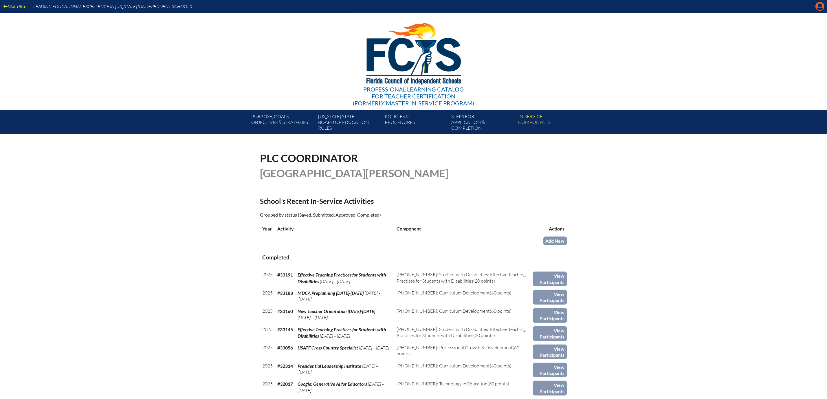
click at [818, 6] on icon "Manage account" at bounding box center [819, 6] width 9 height 9
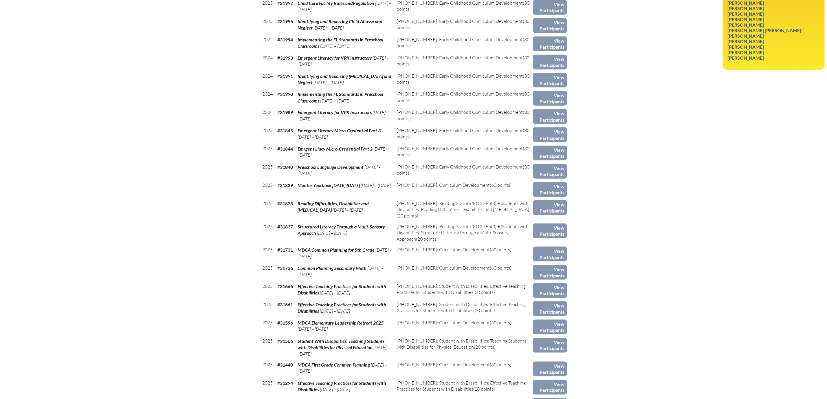
scroll to position [413, 0]
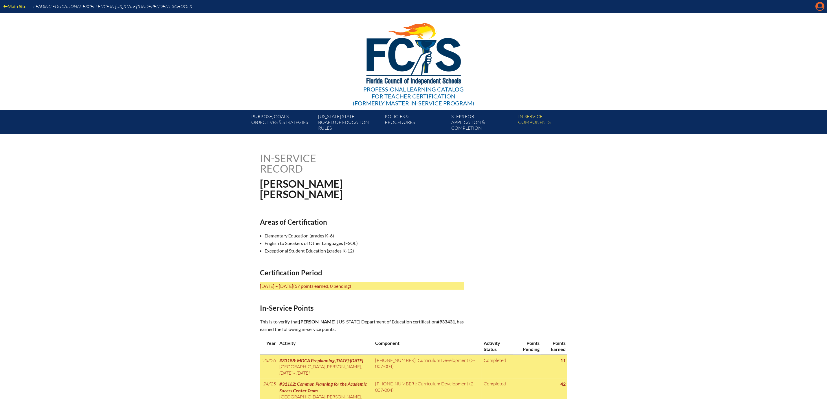
click at [819, 6] on icon "Manage account" at bounding box center [819, 6] width 9 height 9
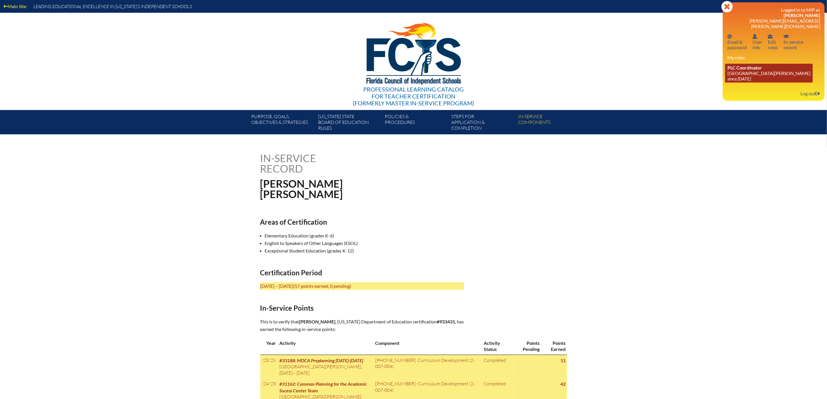
click at [731, 82] on link "PLC Coordinator [GEOGRAPHIC_DATA][PERSON_NAME] since [DATE]" at bounding box center [769, 73] width 88 height 19
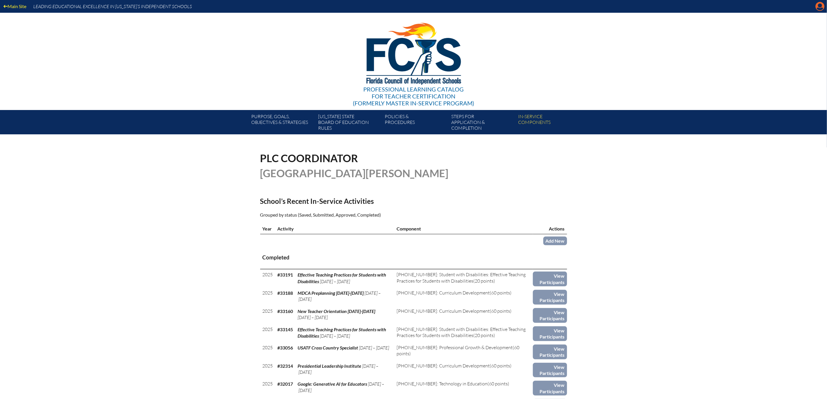
click at [816, 5] on icon "Manage account" at bounding box center [819, 6] width 9 height 9
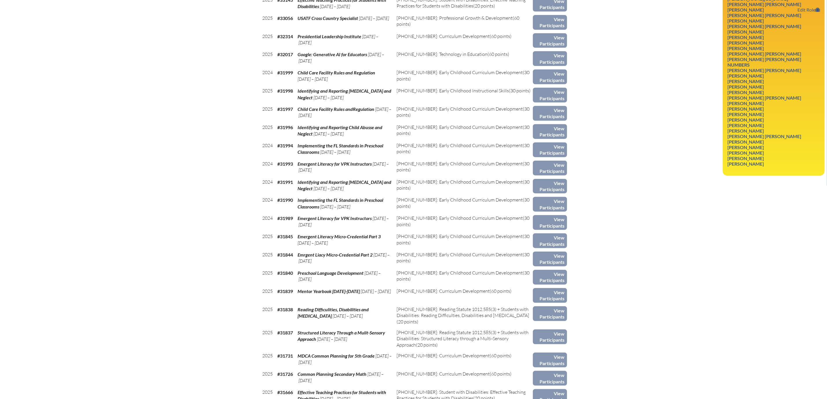
scroll to position [347, 0]
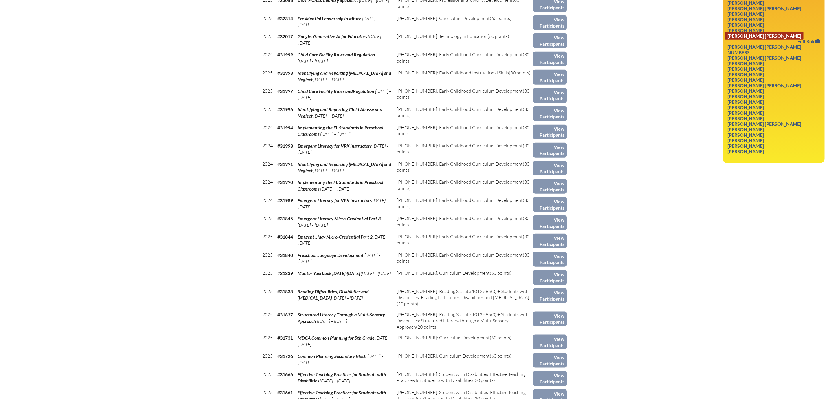
click at [769, 40] on link "Megan Elizabeth Munoz" at bounding box center [764, 36] width 78 height 8
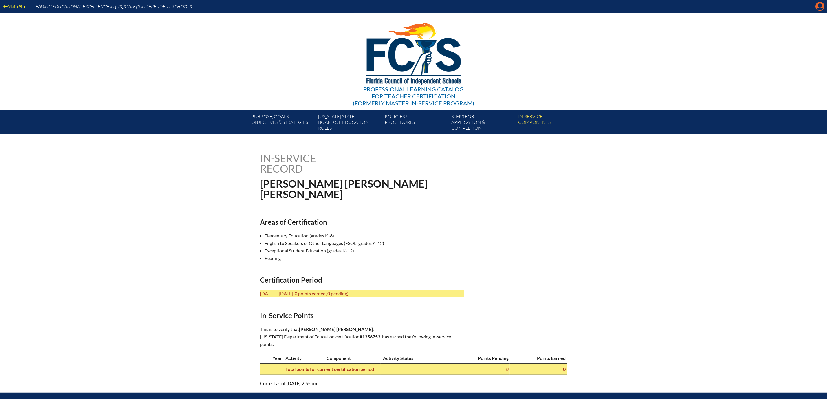
click at [817, 6] on icon "Manage account" at bounding box center [819, 6] width 9 height 9
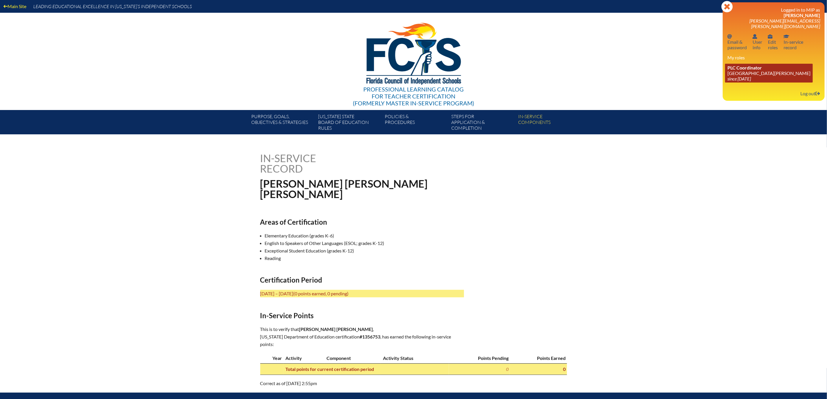
click at [734, 82] on link "PLC Coordinator [GEOGRAPHIC_DATA][PERSON_NAME] since [DATE]" at bounding box center [769, 73] width 88 height 19
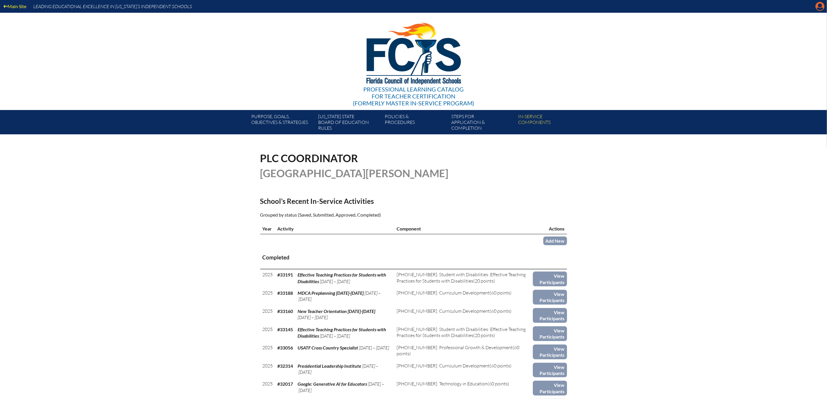
click at [819, 6] on icon "Manage account" at bounding box center [819, 6] width 9 height 9
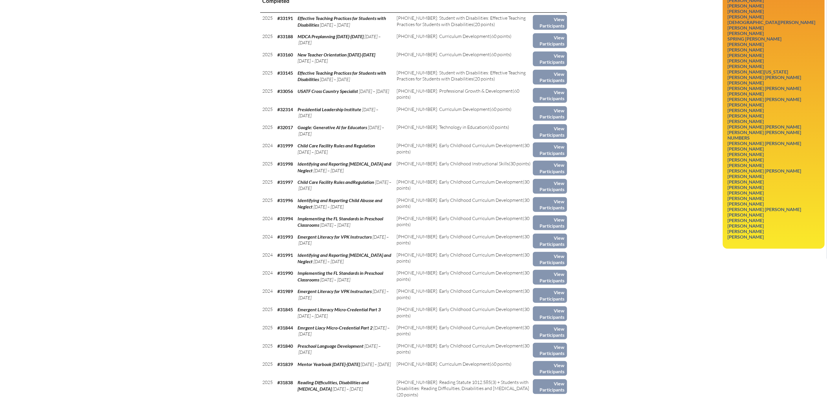
scroll to position [260, 0]
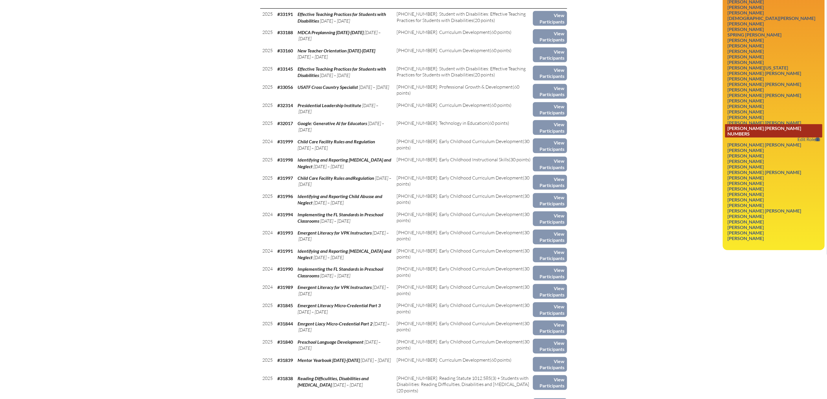
click at [756, 137] on link "[PERSON_NAME] [PERSON_NAME] Numbers" at bounding box center [773, 130] width 97 height 13
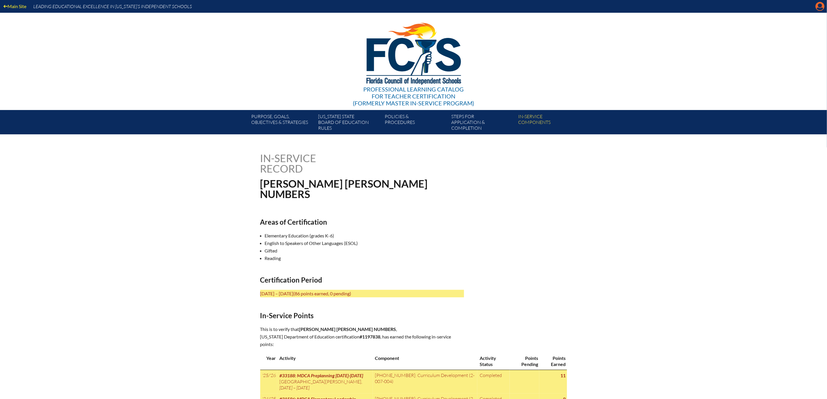
click at [816, 6] on icon "Manage account" at bounding box center [819, 6] width 9 height 9
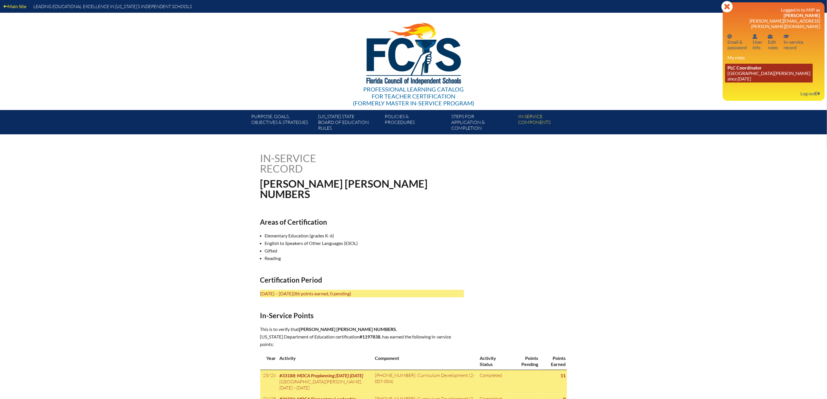
click at [742, 82] on link "PLC Coordinator Mount Dora Christian Academy since 2024 Jun 30" at bounding box center [769, 73] width 88 height 19
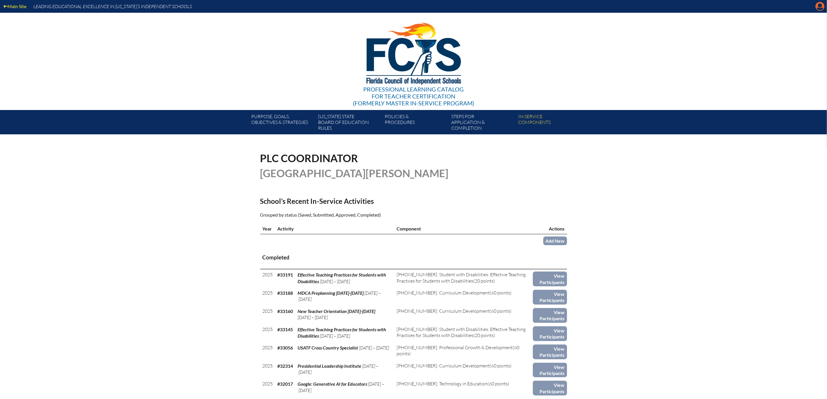
click at [816, 6] on icon "Manage account" at bounding box center [819, 6] width 9 height 9
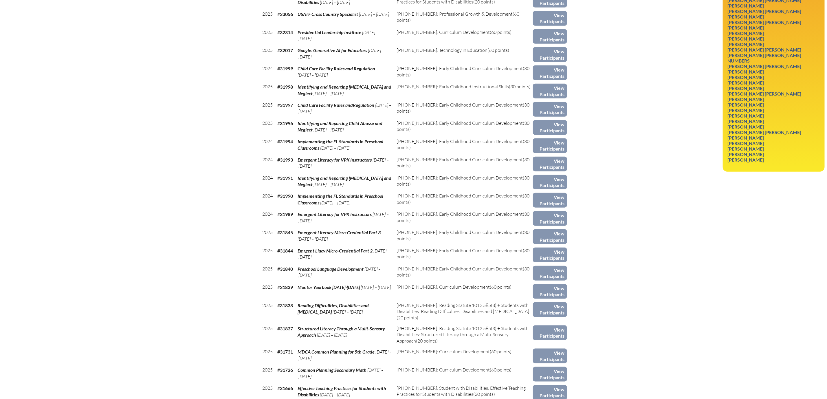
scroll to position [347, 0]
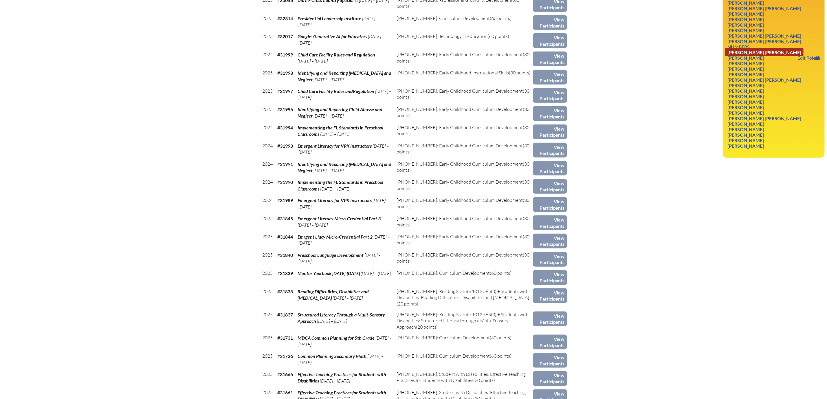
click at [767, 56] on link "Lauren Ashley Peterson" at bounding box center [764, 52] width 78 height 8
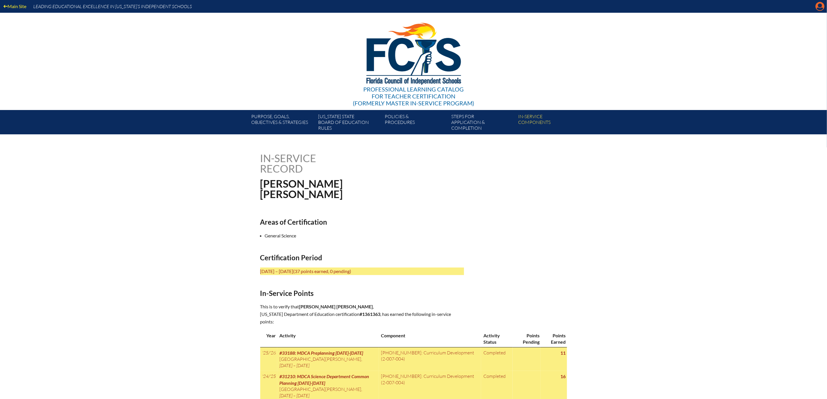
click at [817, 8] on icon "Manage account" at bounding box center [819, 6] width 9 height 9
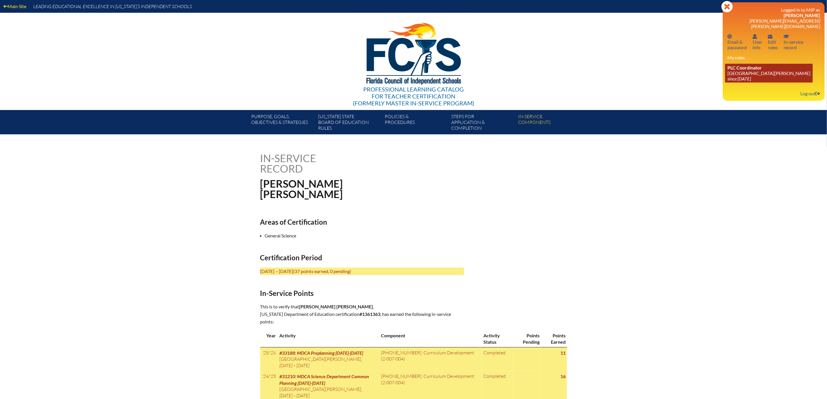
click at [742, 82] on link "PLC Coordinator Mount Dora Christian Academy since 2024 Jun 30" at bounding box center [769, 73] width 88 height 19
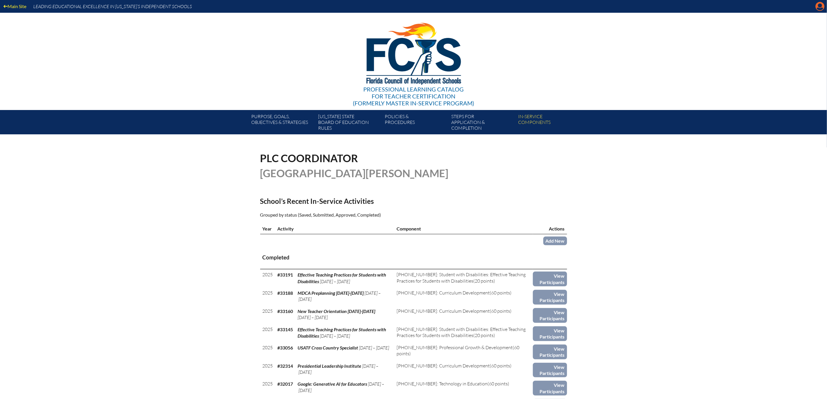
click at [815, 5] on icon at bounding box center [819, 6] width 9 height 9
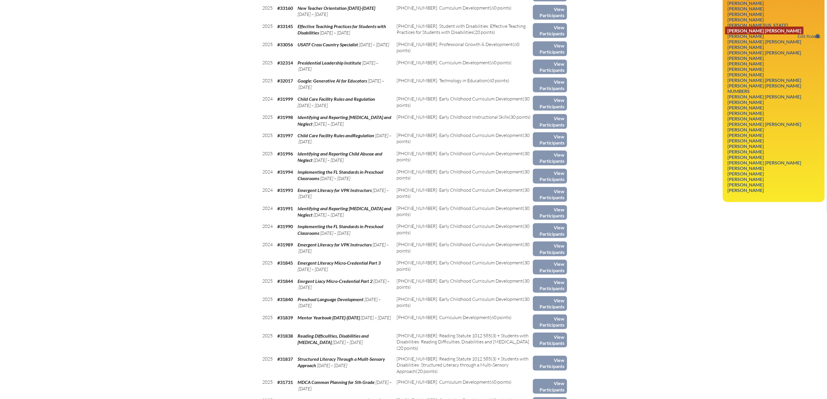
scroll to position [304, 0]
click at [754, 105] on link "Perry J Petruccelli" at bounding box center [745, 101] width 41 height 8
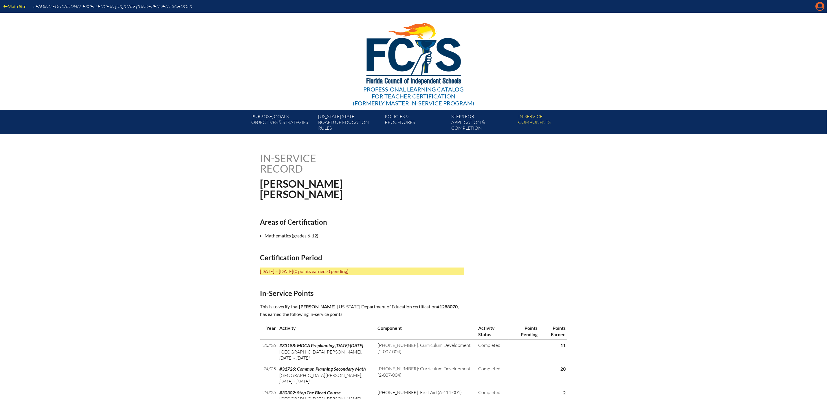
click at [818, 8] on icon "Manage account" at bounding box center [819, 6] width 9 height 9
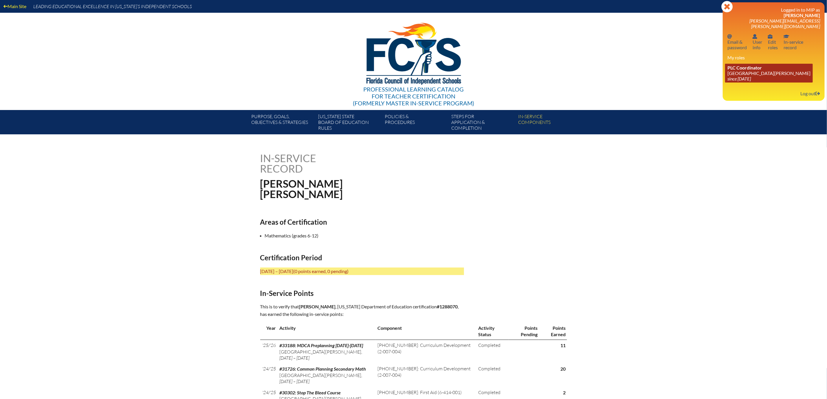
click at [745, 82] on link "PLC Coordinator [GEOGRAPHIC_DATA][PERSON_NAME] since [DATE]" at bounding box center [769, 73] width 88 height 19
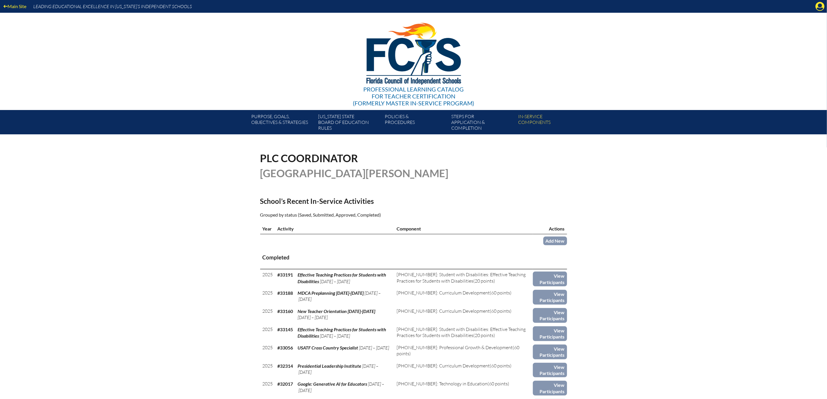
scroll to position [3, 0]
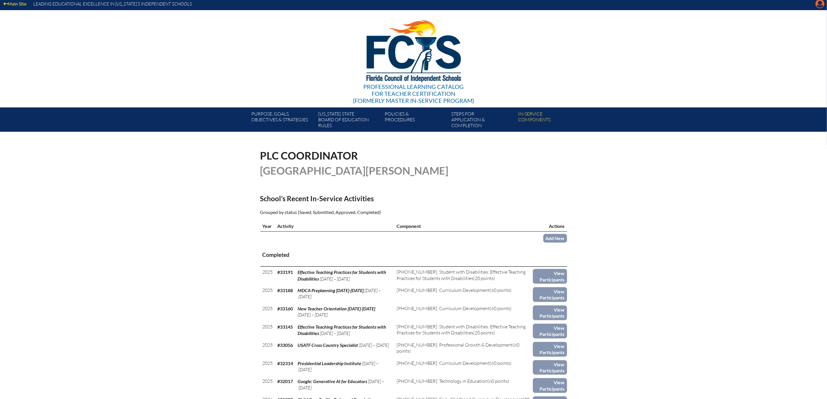
click at [817, 5] on icon "Manage account" at bounding box center [819, 3] width 9 height 9
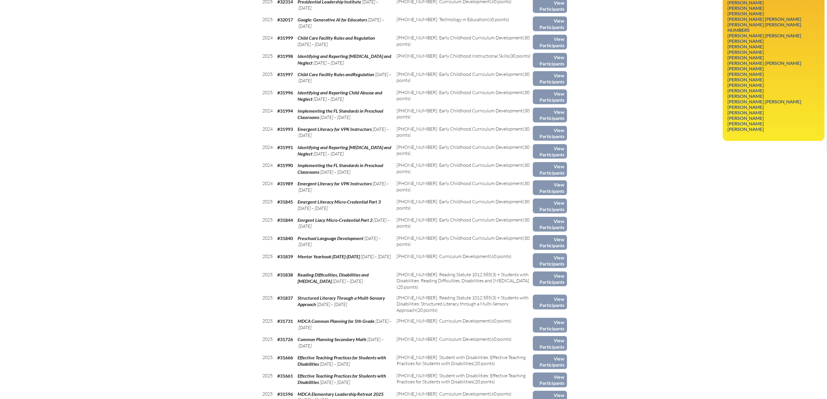
scroll to position [378, 0]
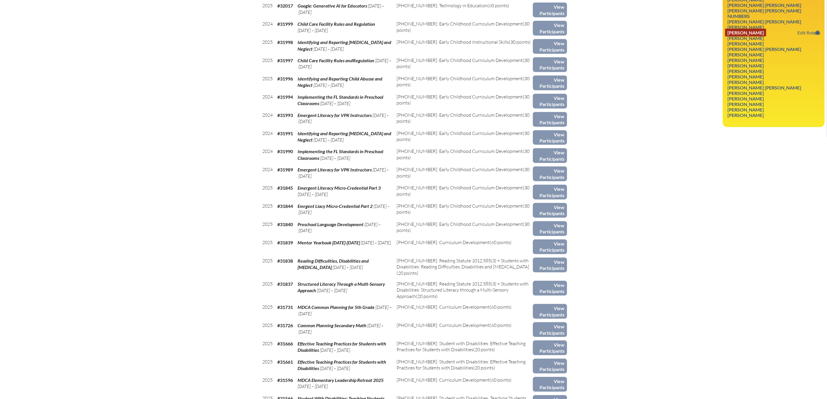
click at [753, 36] on link "[PERSON_NAME]" at bounding box center [745, 33] width 41 height 8
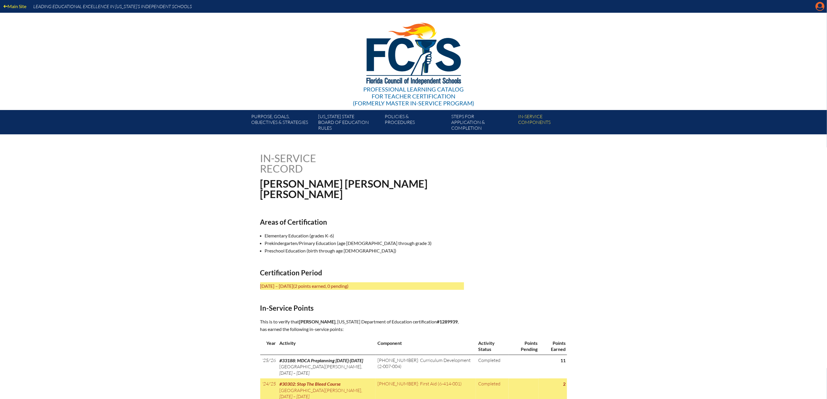
click at [818, 6] on icon "Manage account" at bounding box center [819, 6] width 9 height 9
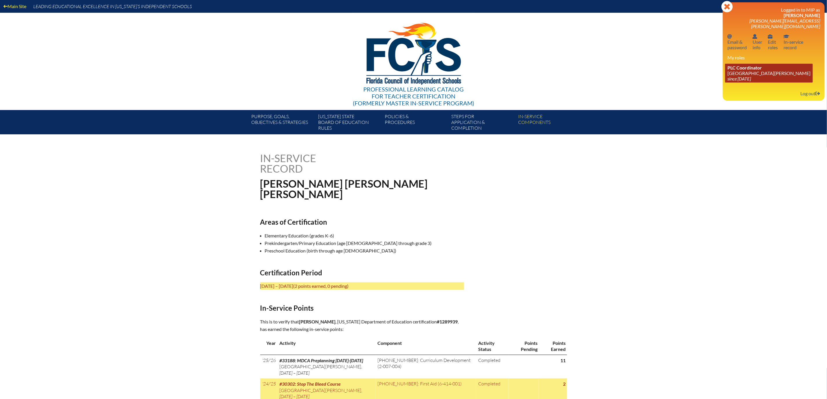
click at [736, 70] on span "PLC Coordinator" at bounding box center [744, 67] width 34 height 5
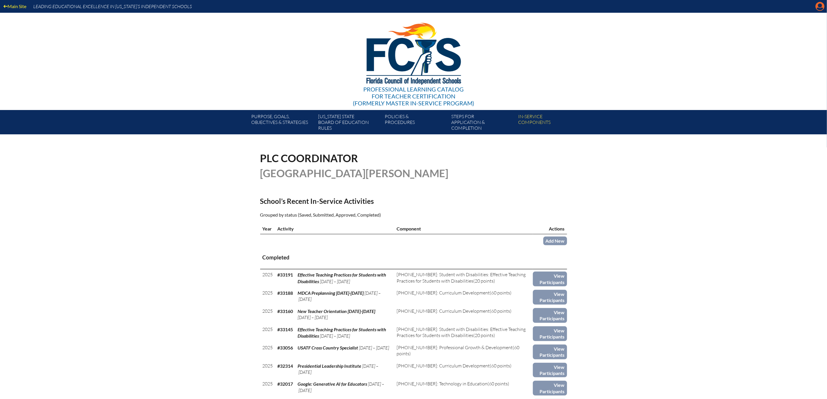
click at [818, 9] on icon "Manage account" at bounding box center [819, 6] width 9 height 9
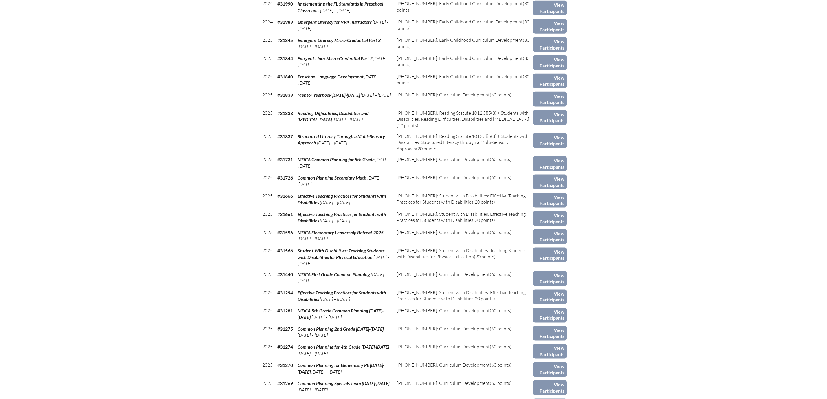
scroll to position [465, 0]
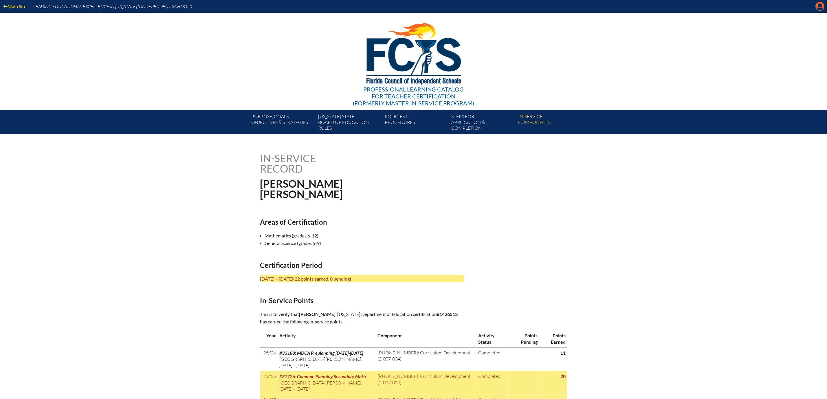
click at [821, 6] on icon at bounding box center [819, 6] width 9 height 9
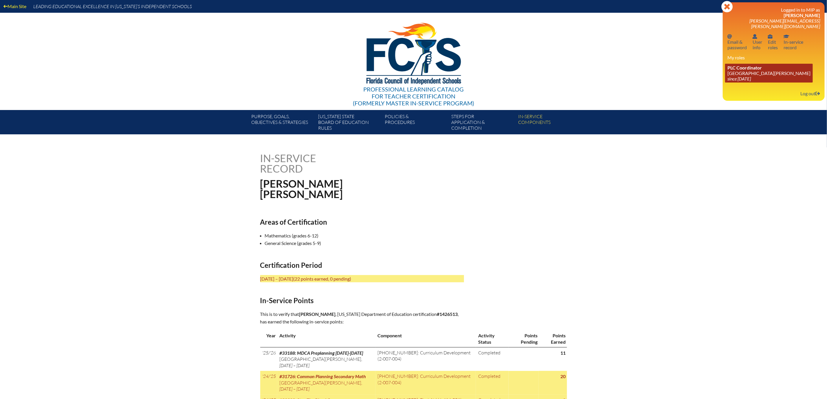
click at [749, 82] on link "PLC Coordinator [GEOGRAPHIC_DATA][PERSON_NAME] since [DATE]" at bounding box center [769, 73] width 88 height 19
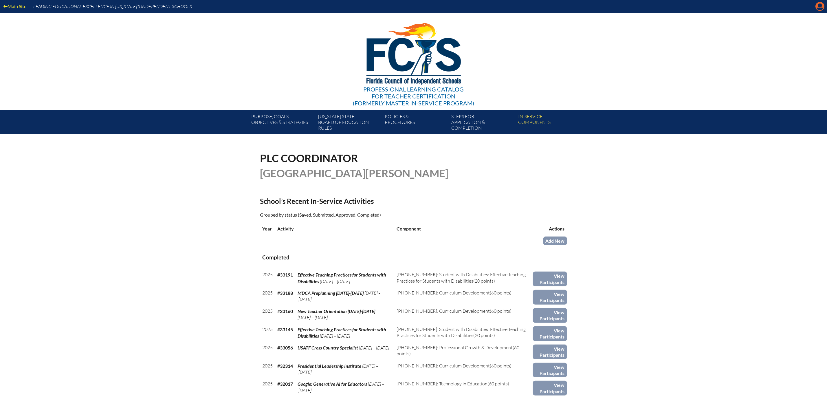
click at [819, 5] on icon "Manage account" at bounding box center [819, 6] width 9 height 9
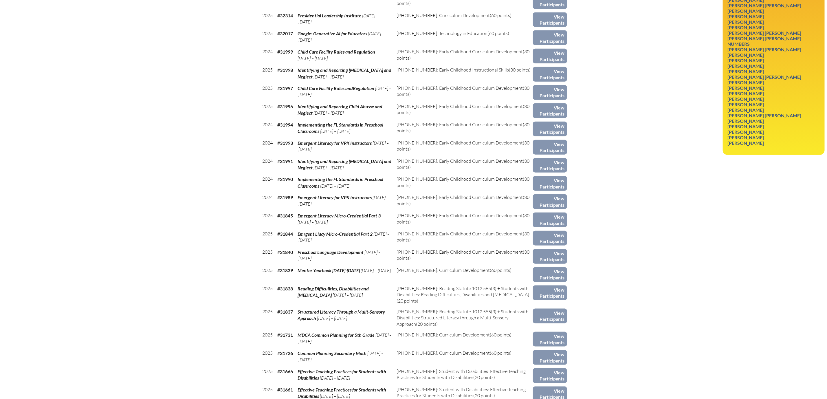
scroll to position [372, 0]
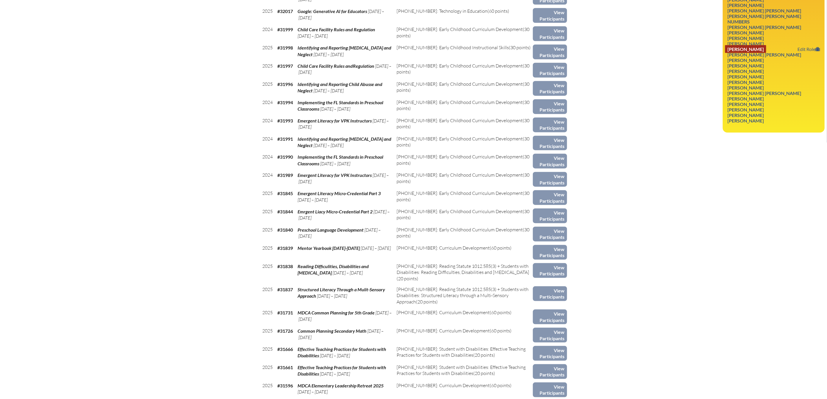
click at [744, 53] on link "Jason R Sanders" at bounding box center [745, 49] width 41 height 8
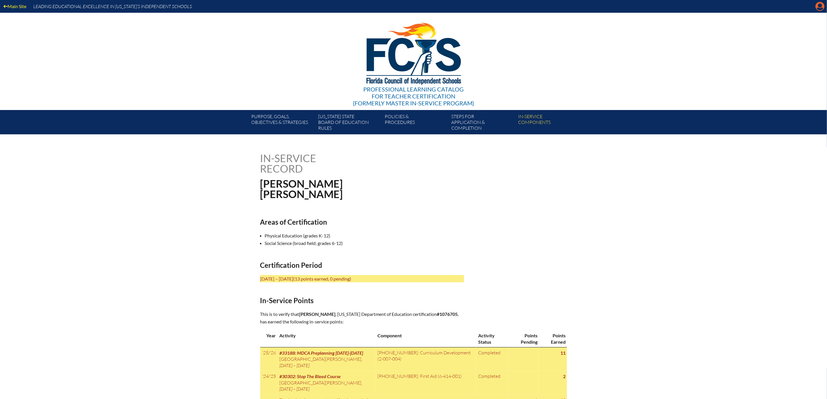
click at [819, 7] on icon "Manage account" at bounding box center [819, 6] width 9 height 9
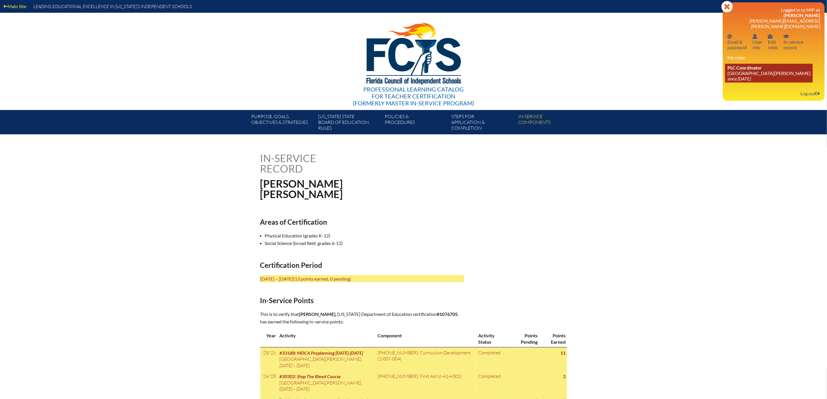
click at [738, 82] on link "PLC Coordinator [GEOGRAPHIC_DATA][PERSON_NAME] since [DATE]" at bounding box center [769, 73] width 88 height 19
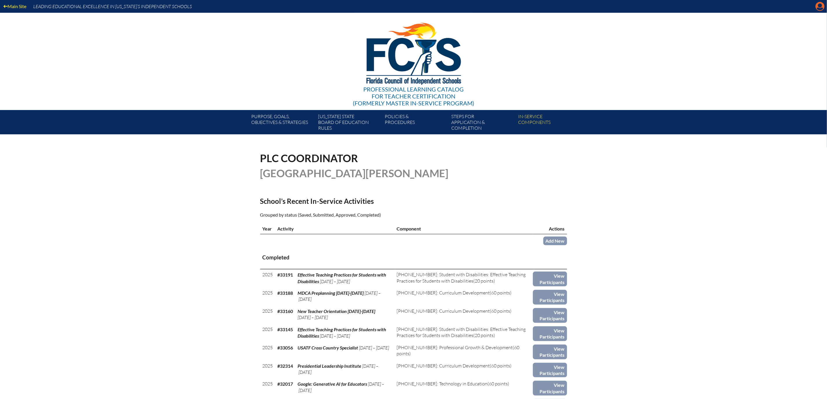
click at [815, 6] on icon at bounding box center [819, 6] width 9 height 9
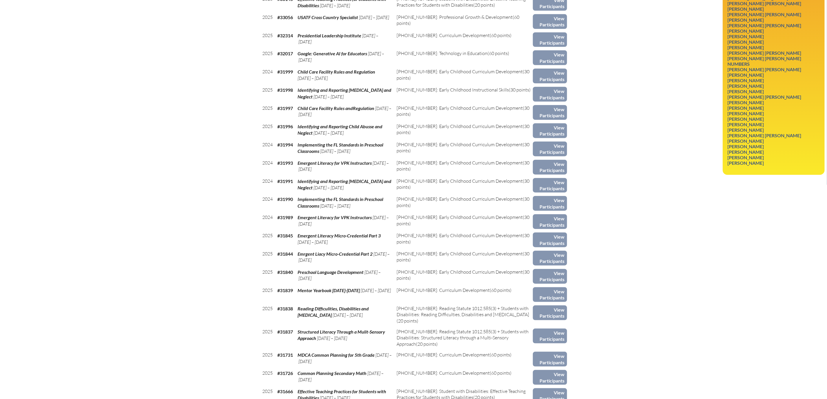
scroll to position [347, 0]
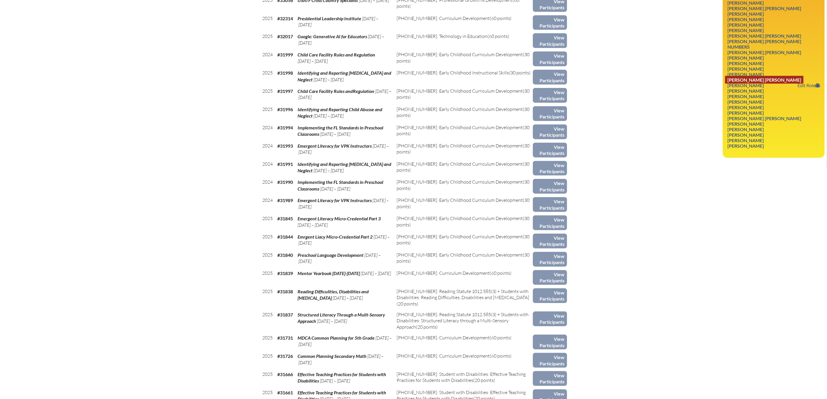
click at [762, 84] on link "Debbie Robinson Seabrook" at bounding box center [764, 80] width 78 height 8
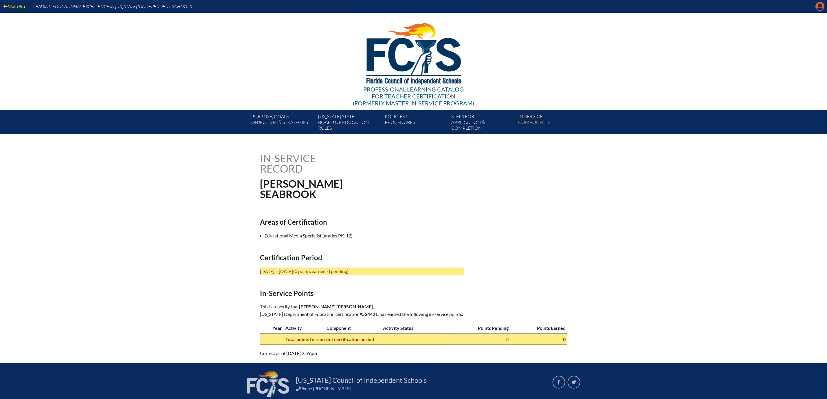
click at [819, 6] on icon "Manage account" at bounding box center [819, 6] width 9 height 9
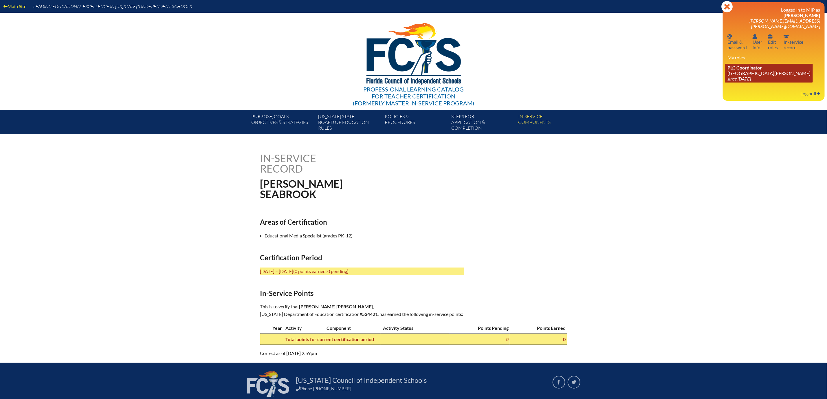
click at [740, 82] on link "PLC Coordinator Mount Dora Christian Academy since 2024 Jun 30" at bounding box center [769, 73] width 88 height 19
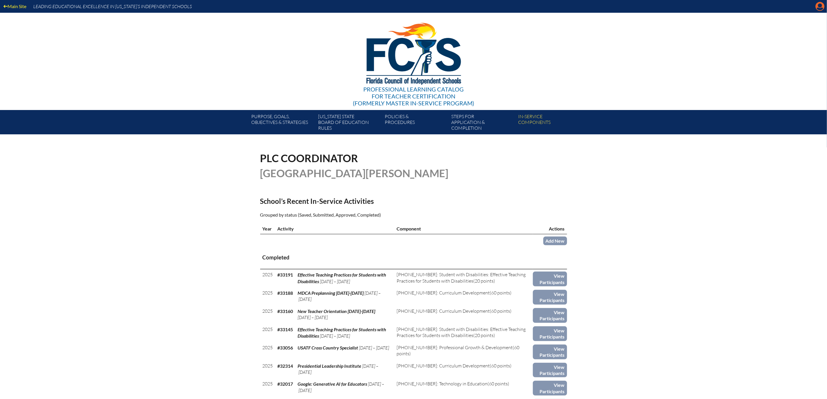
click at [818, 4] on icon "Manage account" at bounding box center [819, 6] width 9 height 9
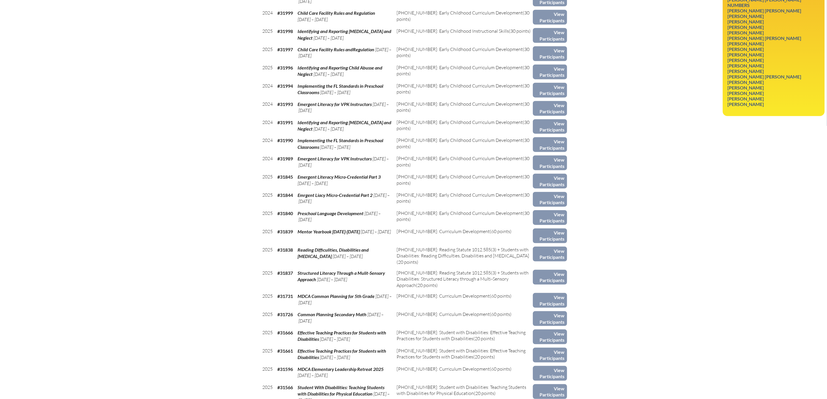
scroll to position [394, 0]
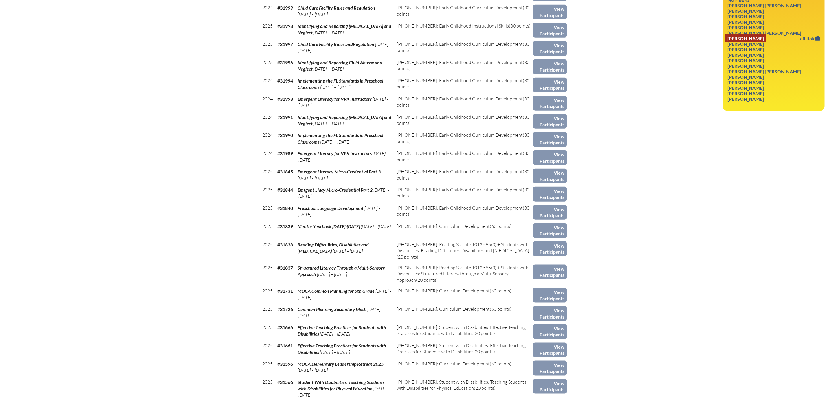
click at [727, 42] on link "[PERSON_NAME]" at bounding box center [745, 38] width 41 height 8
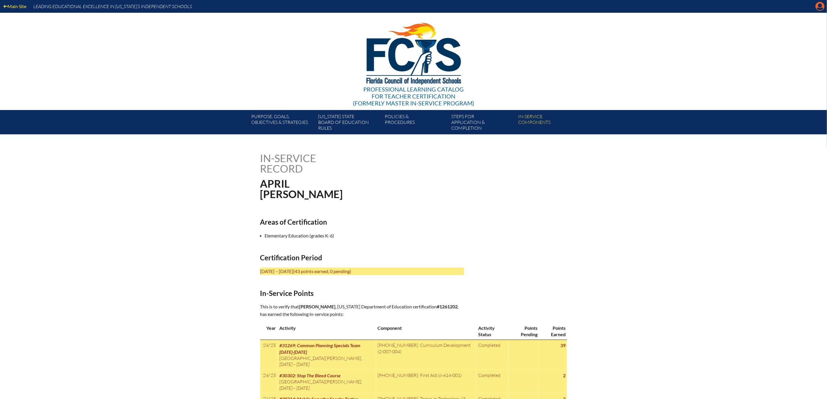
click at [817, 8] on icon "Manage account" at bounding box center [819, 6] width 9 height 9
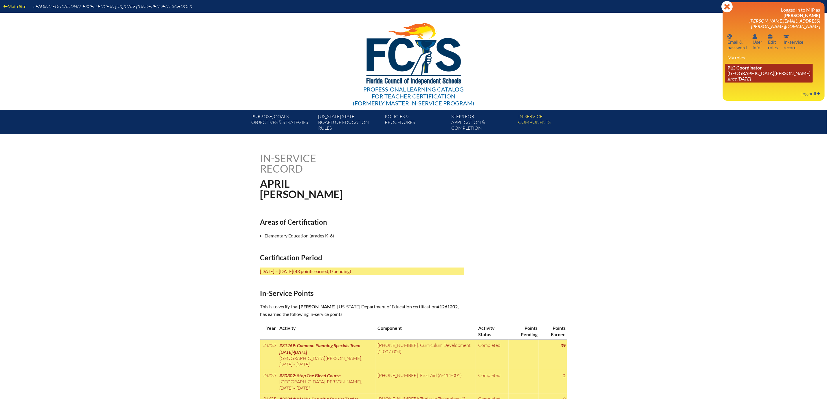
click at [742, 81] on icon "since [DATE]" at bounding box center [738, 78] width 23 height 5
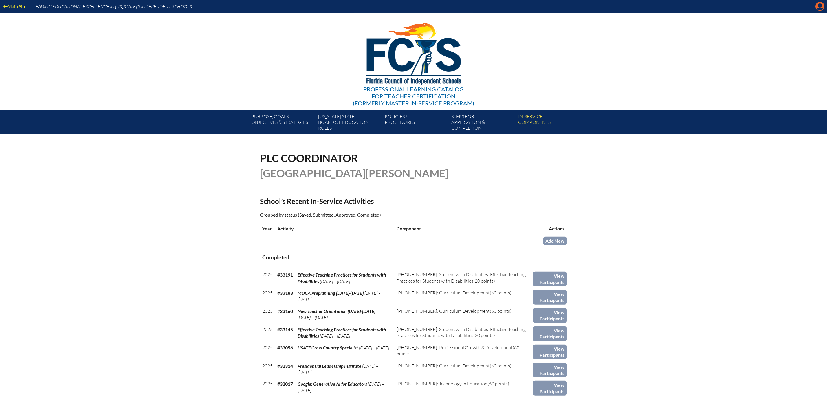
click at [818, 7] on icon "Manage account" at bounding box center [819, 6] width 9 height 9
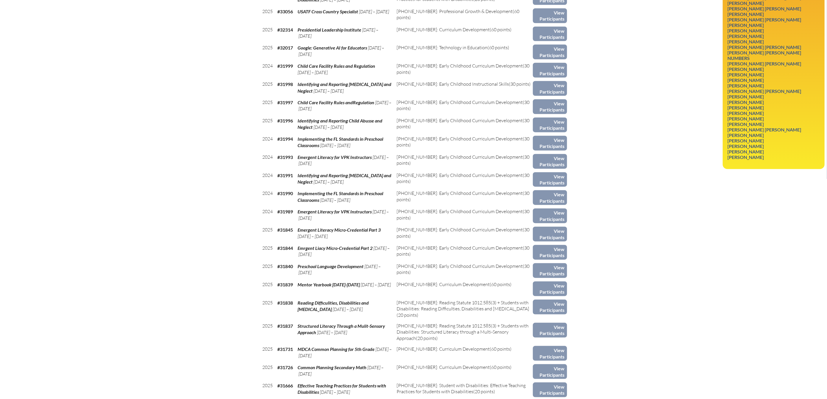
scroll to position [347, 0]
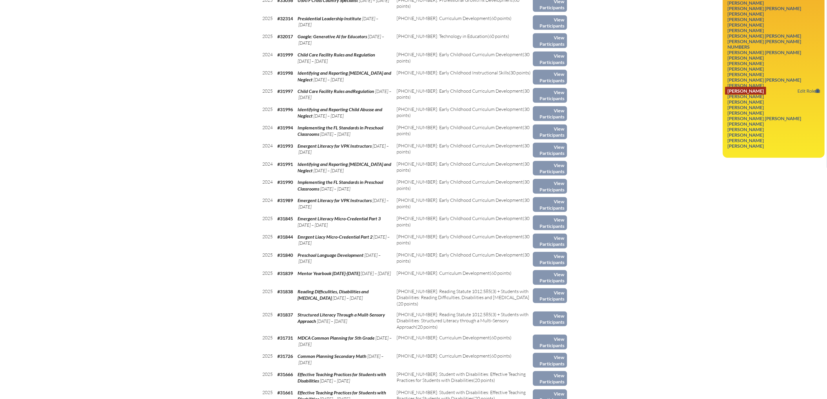
click at [737, 95] on link "Brandi Smith" at bounding box center [745, 91] width 41 height 8
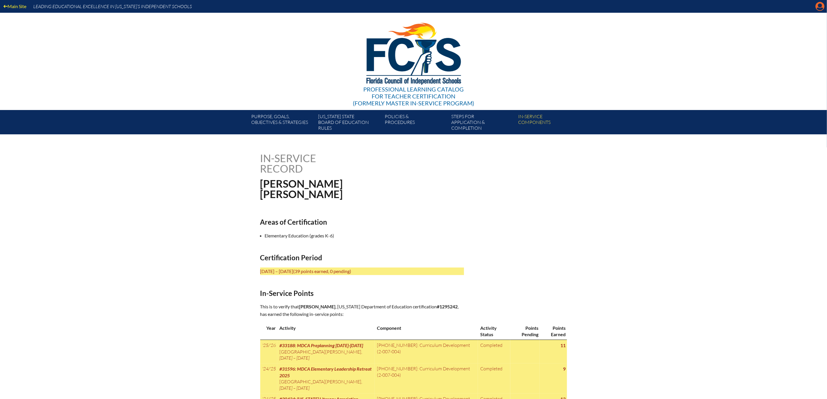
click at [818, 8] on icon "Manage account" at bounding box center [819, 6] width 9 height 9
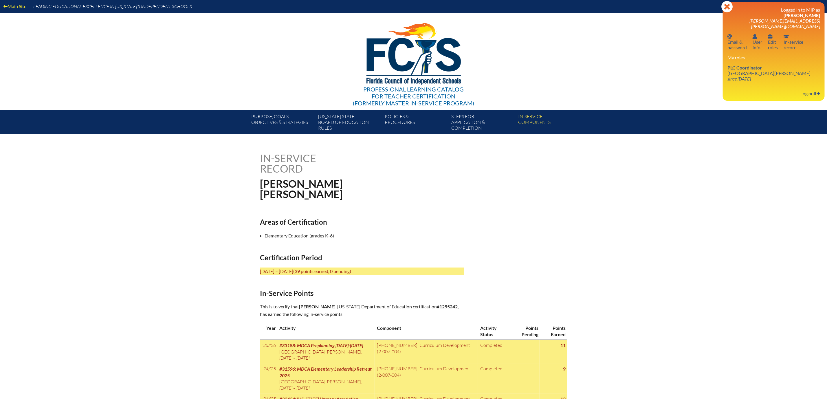
click at [663, 41] on div "Main Site Leading Educational Excellence in Florida’s Independent Schools Profe…" at bounding box center [413, 67] width 827 height 134
click at [727, 70] on span "PLC Coordinator" at bounding box center [744, 67] width 34 height 5
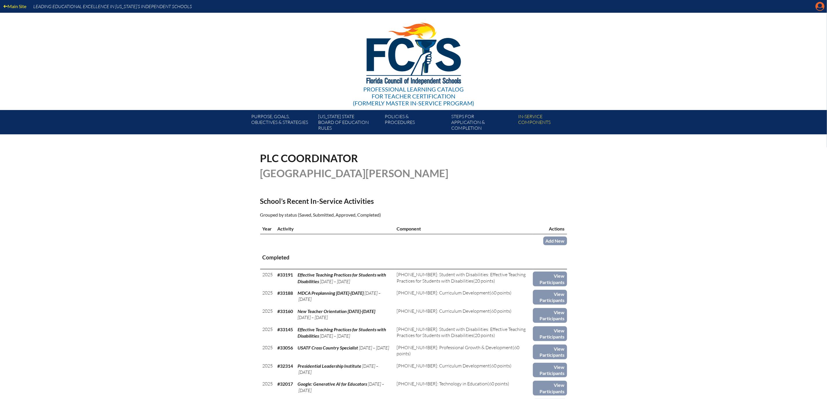
click at [815, 8] on icon at bounding box center [819, 6] width 9 height 9
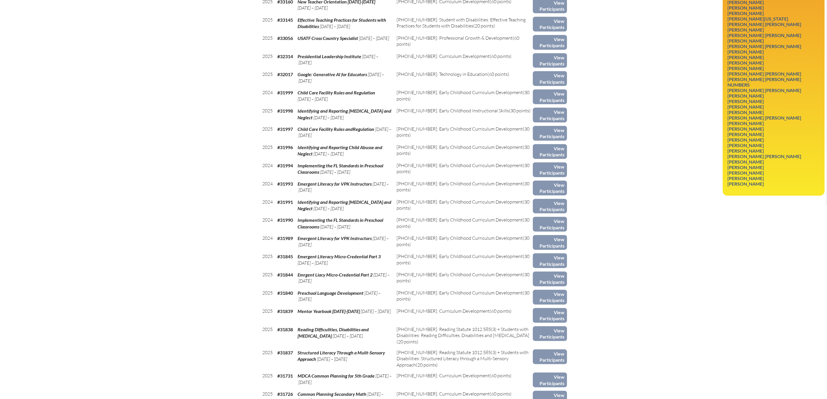
scroll to position [339, 0]
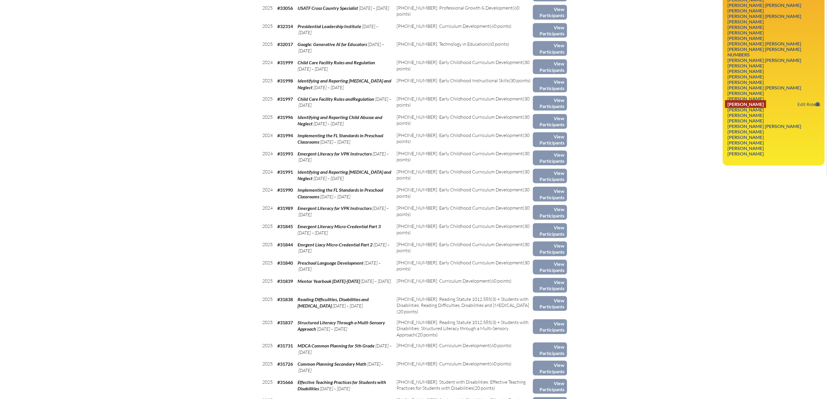
click at [749, 108] on link "Denita Johnson Snider" at bounding box center [745, 104] width 41 height 8
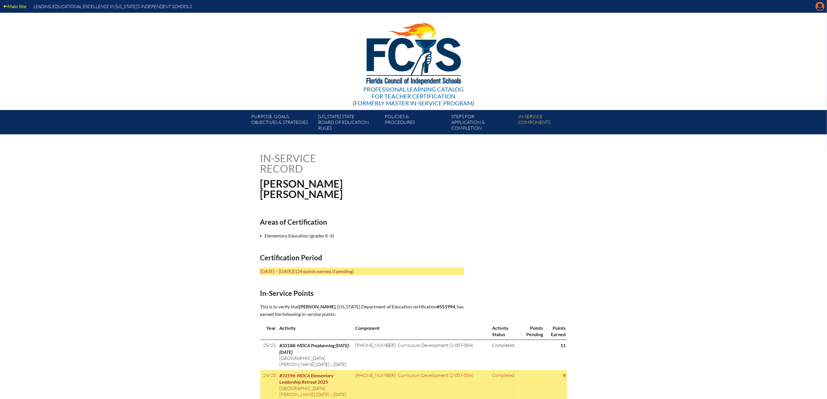
click at [818, 9] on icon "Manage account" at bounding box center [819, 6] width 9 height 9
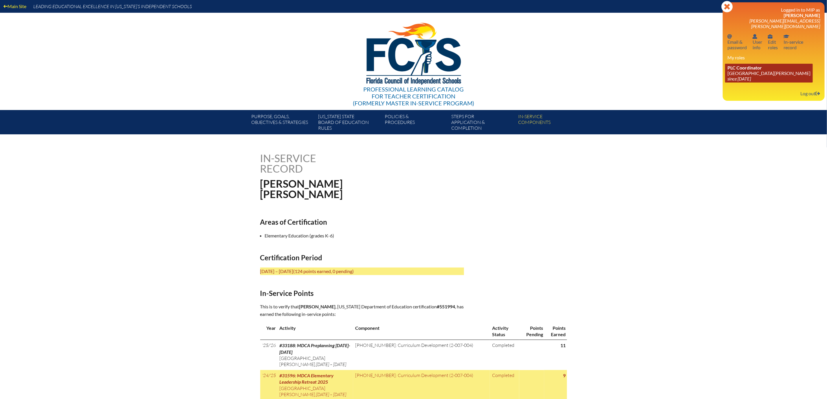
click at [734, 82] on link "PLC Coordinator [GEOGRAPHIC_DATA][PERSON_NAME] since [DATE]" at bounding box center [769, 73] width 88 height 19
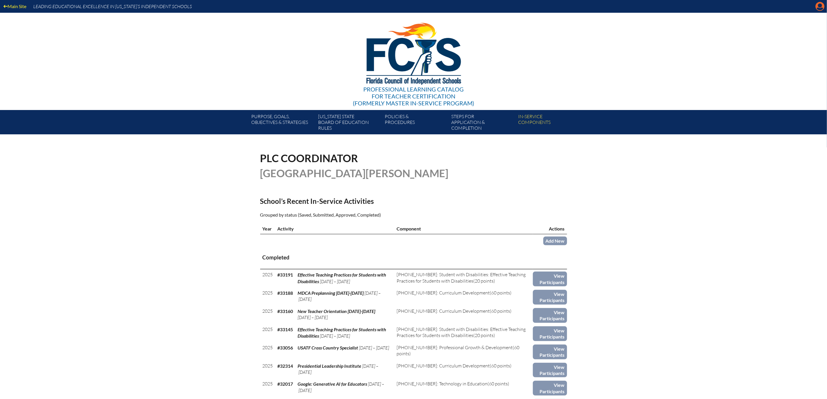
click at [819, 6] on icon "Manage account" at bounding box center [819, 6] width 9 height 9
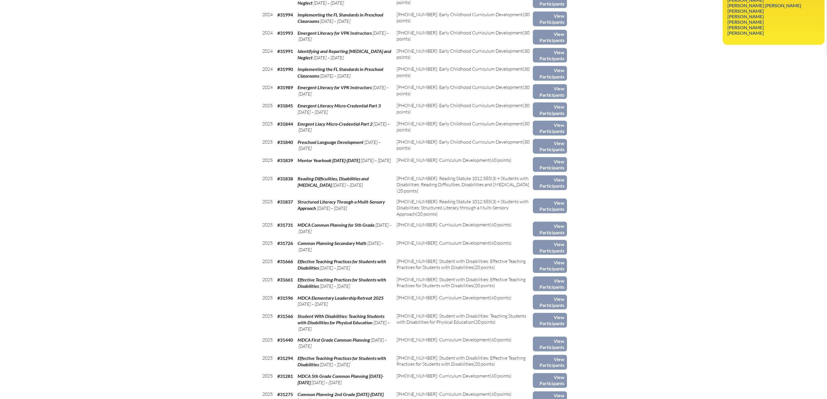
scroll to position [457, 0]
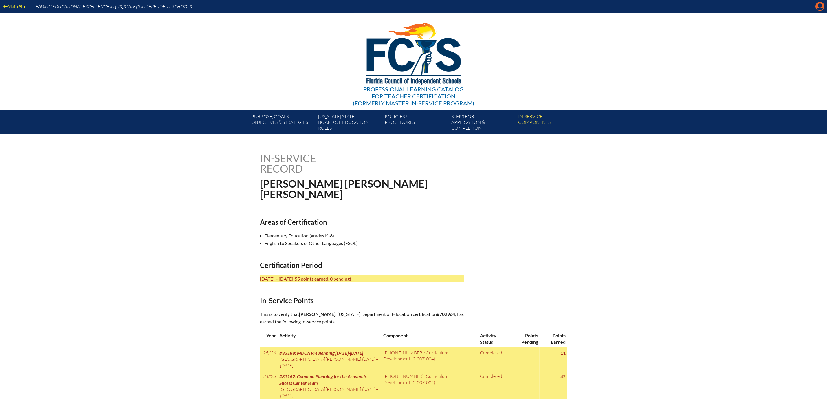
click at [818, 7] on icon "Manage account" at bounding box center [819, 6] width 9 height 9
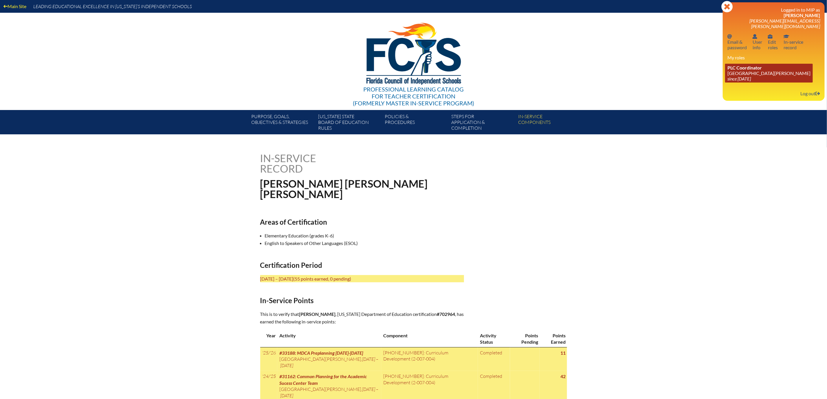
click at [731, 82] on link "PLC Coordinator [GEOGRAPHIC_DATA][PERSON_NAME] since [DATE]" at bounding box center [769, 73] width 88 height 19
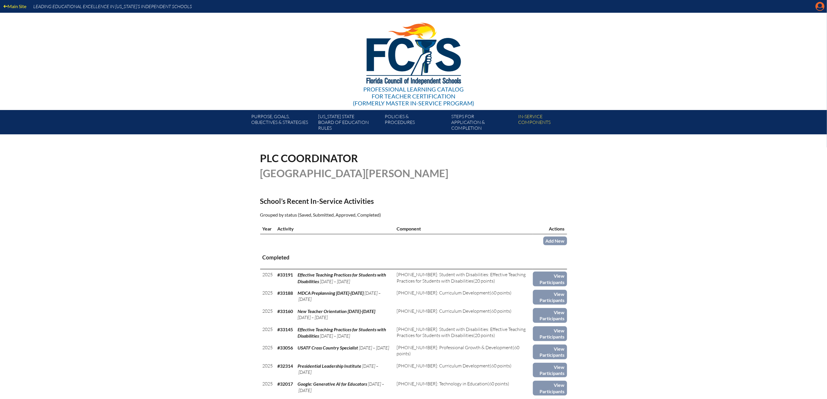
click at [816, 5] on icon at bounding box center [819, 6] width 9 height 9
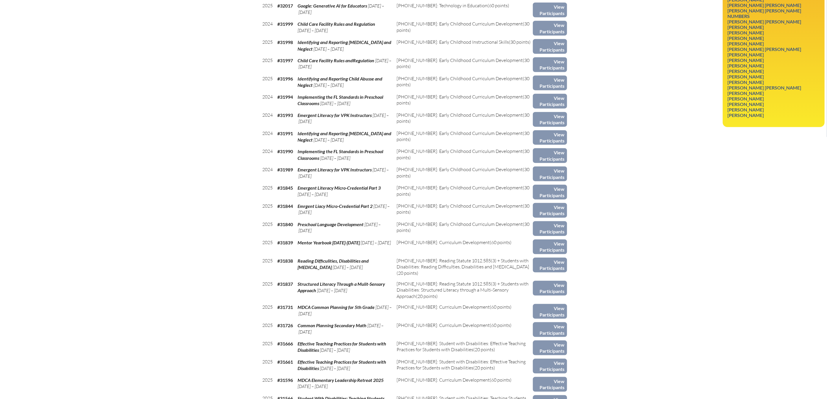
scroll to position [391, 0]
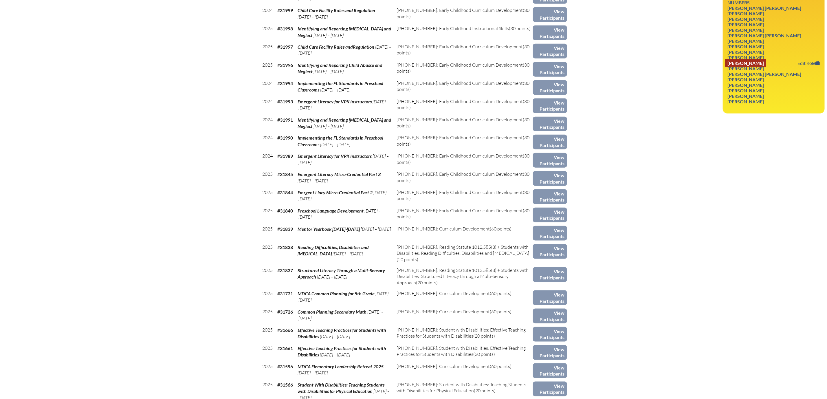
click at [736, 67] on link "[PERSON_NAME]" at bounding box center [745, 63] width 41 height 8
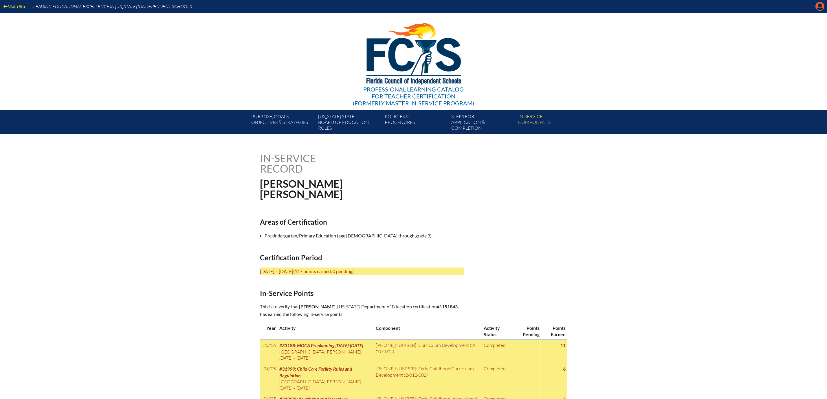
click at [819, 6] on icon "Manage account" at bounding box center [819, 6] width 9 height 9
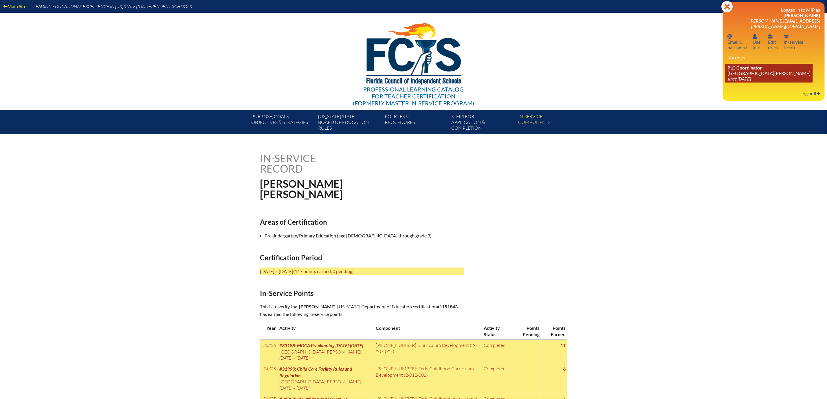
click at [732, 82] on link "PLC Coordinator [GEOGRAPHIC_DATA][PERSON_NAME] since [DATE]" at bounding box center [769, 73] width 88 height 19
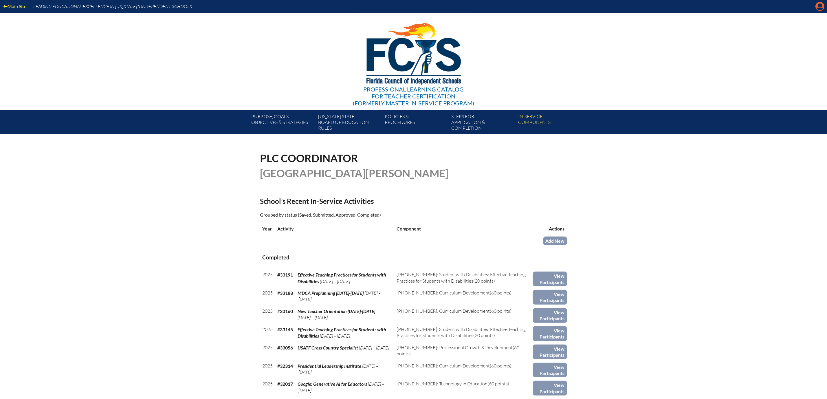
click at [815, 7] on icon at bounding box center [819, 6] width 9 height 9
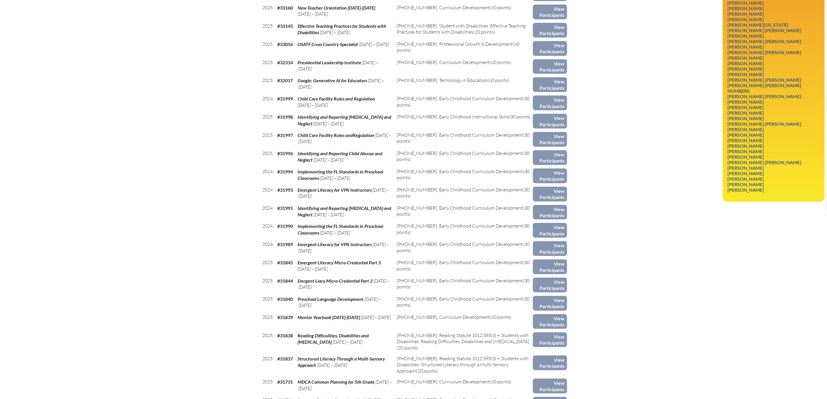
scroll to position [304, 0]
click at [765, 149] on link "Trista Christine Spencer" at bounding box center [745, 145] width 41 height 8
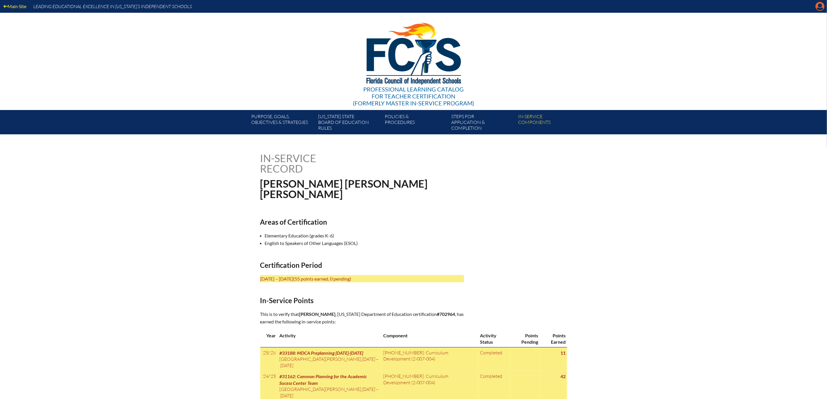
click at [819, 6] on icon "Manage account" at bounding box center [819, 6] width 9 height 9
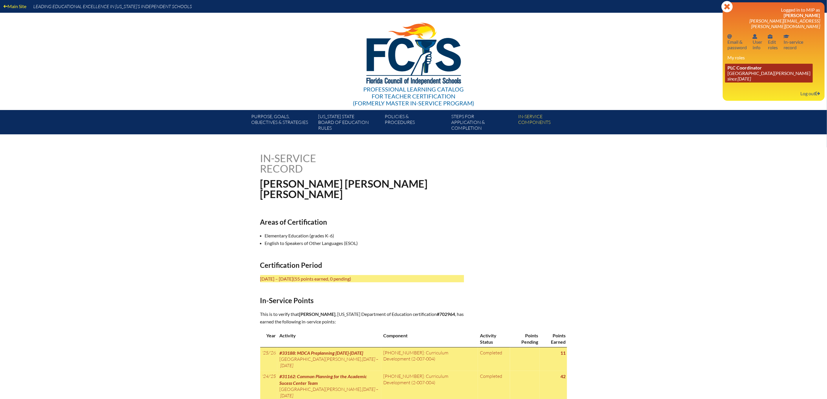
click at [725, 82] on link "PLC Coordinator [GEOGRAPHIC_DATA][PERSON_NAME] since [DATE]" at bounding box center [769, 73] width 88 height 19
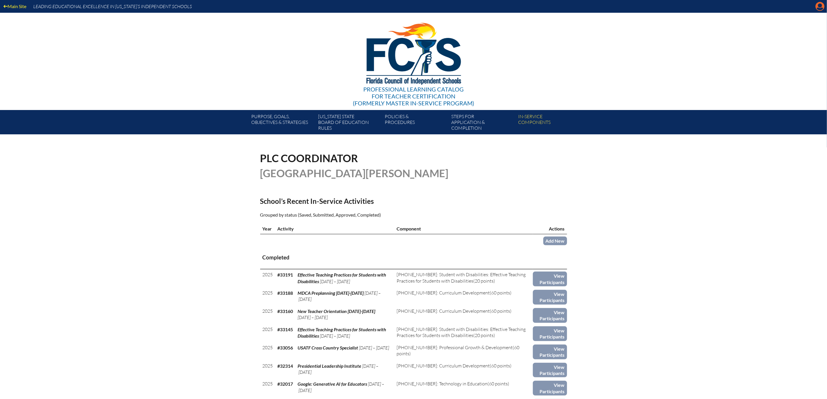
click at [820, 7] on icon "Manage account" at bounding box center [819, 6] width 9 height 9
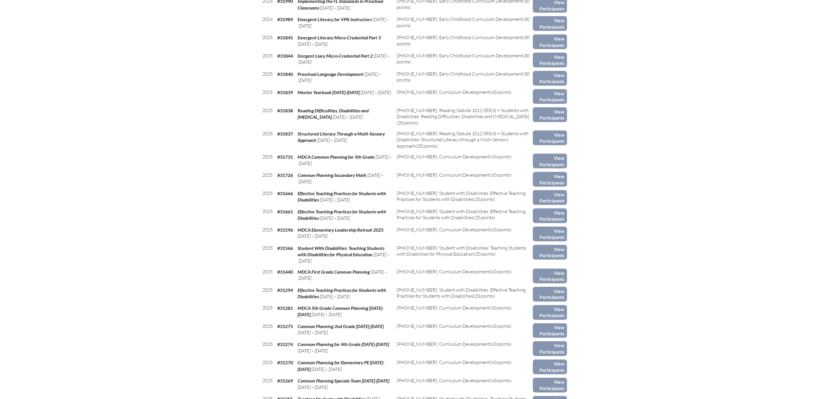
scroll to position [515, 0]
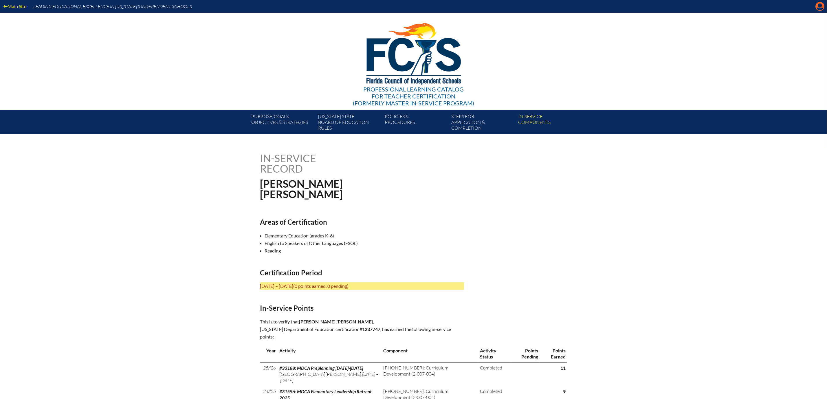
click at [819, 9] on icon "Manage account" at bounding box center [819, 6] width 9 height 9
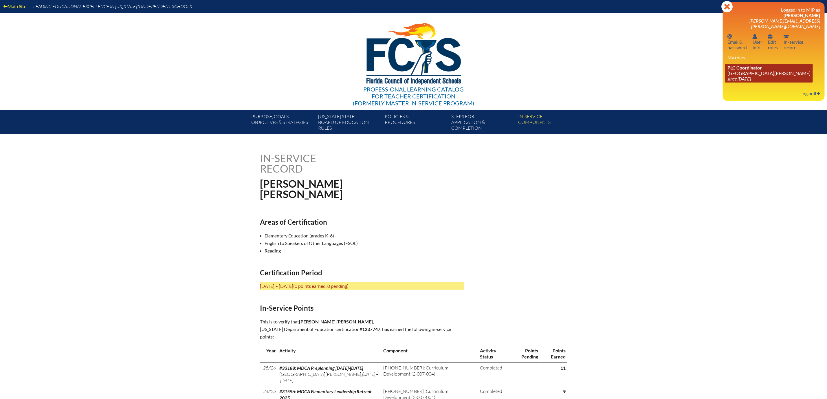
click at [738, 81] on link "PLC Coordinator [GEOGRAPHIC_DATA][PERSON_NAME] since [DATE]" at bounding box center [769, 73] width 88 height 19
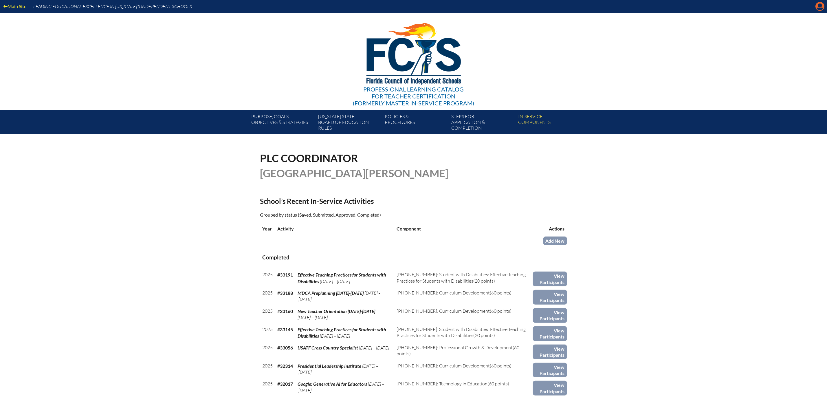
click at [818, 5] on icon "Manage account" at bounding box center [819, 6] width 9 height 9
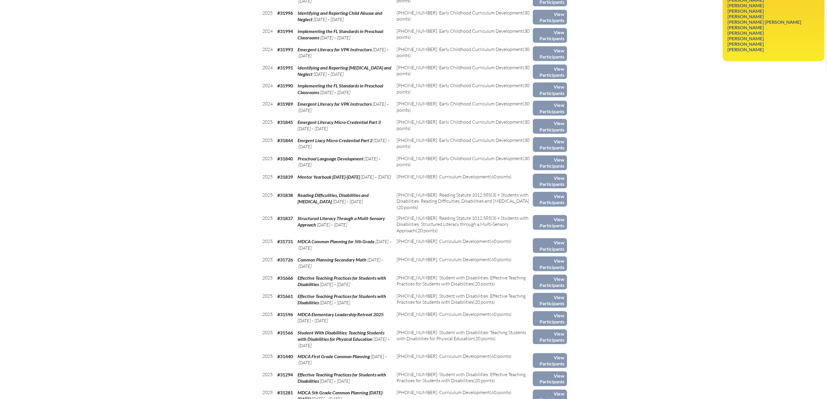
scroll to position [463, 0]
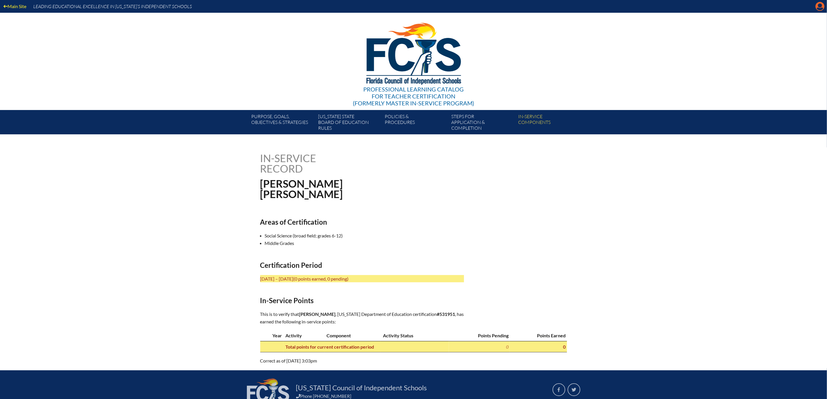
click at [818, 9] on icon "Manage account" at bounding box center [819, 6] width 9 height 9
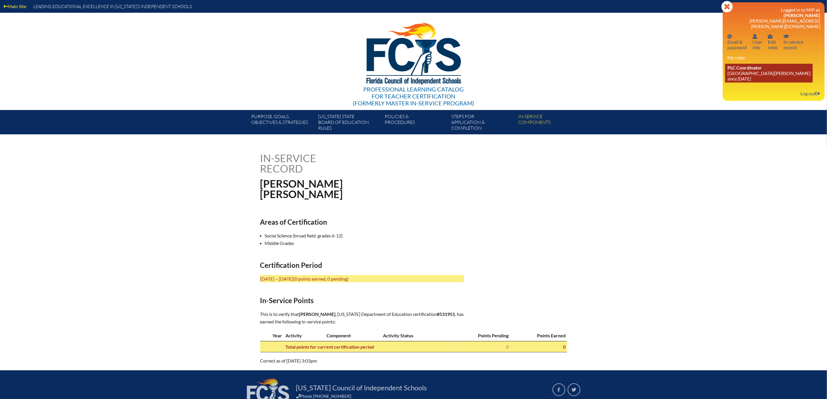
click at [736, 82] on link "PLC Coordinator [GEOGRAPHIC_DATA][PERSON_NAME] since [DATE]" at bounding box center [769, 73] width 88 height 19
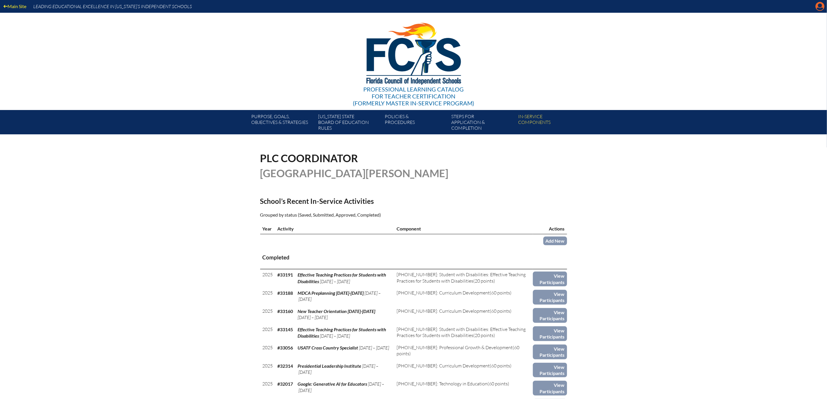
click at [819, 7] on icon "Manage account" at bounding box center [819, 6] width 9 height 9
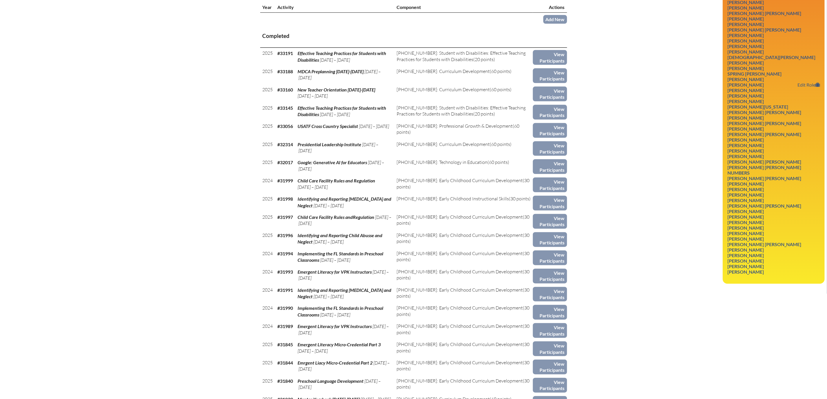
scroll to position [304, 0]
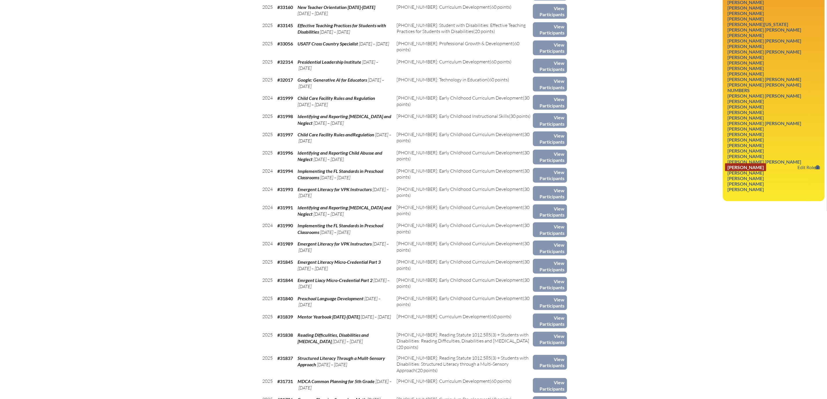
click at [755, 171] on link "[PERSON_NAME]" at bounding box center [745, 167] width 41 height 8
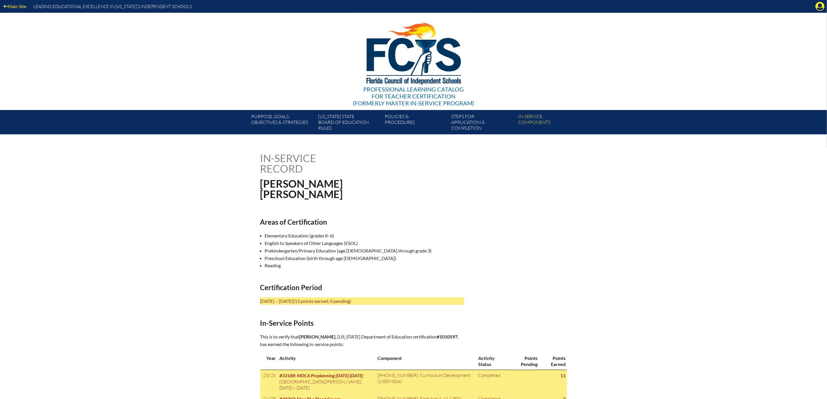
click at [811, 5] on div "Main Site Leading Educational Excellence in Florida’s Independent Schools" at bounding box center [413, 6] width 827 height 13
click at [820, 7] on icon "Manage account" at bounding box center [819, 6] width 9 height 9
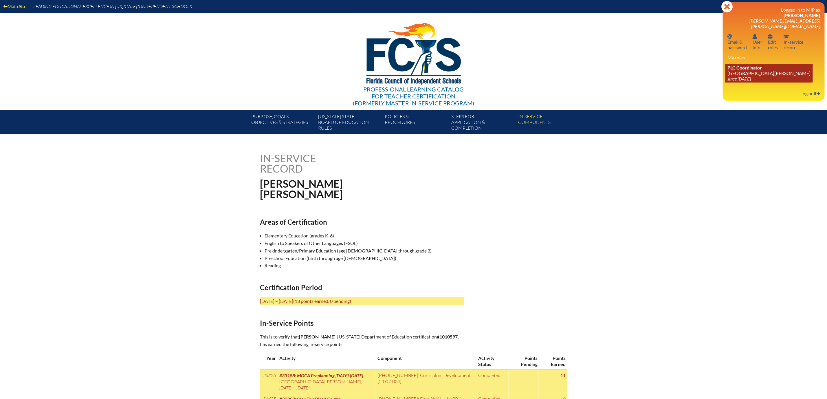
click at [734, 82] on link "PLC Coordinator Mount Dora Christian Academy since 2024 Jun 30" at bounding box center [769, 73] width 88 height 19
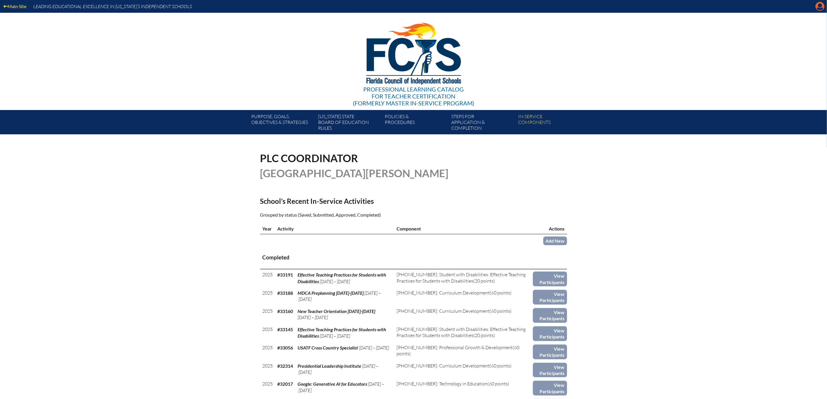
click at [818, 8] on icon "Manage account" at bounding box center [819, 6] width 9 height 9
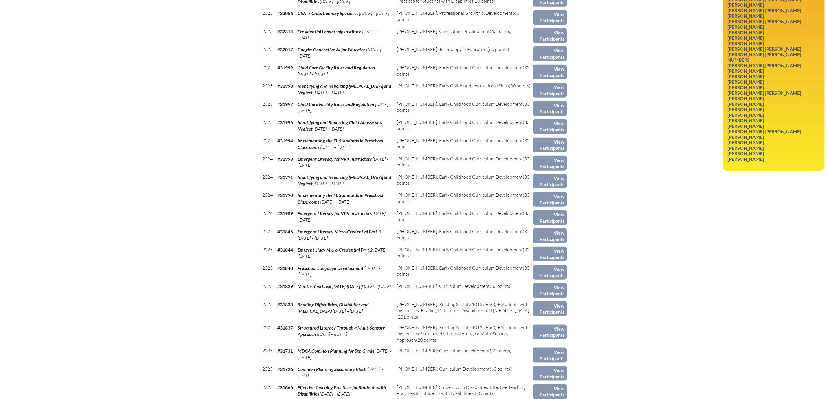
scroll to position [386, 0]
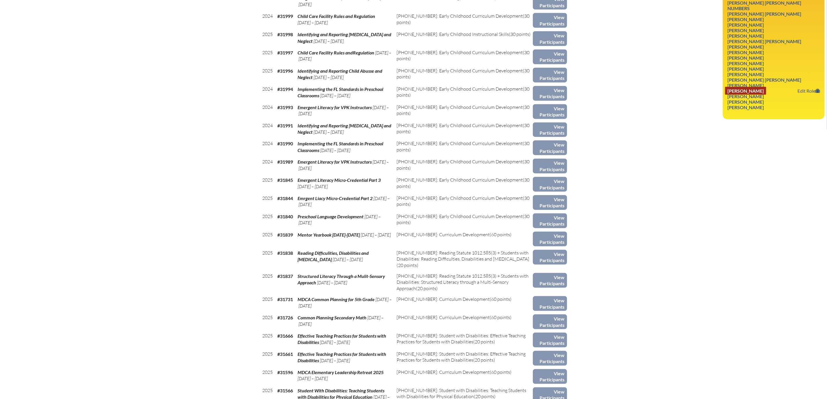
click at [725, 95] on link "Karen West" at bounding box center [745, 91] width 41 height 8
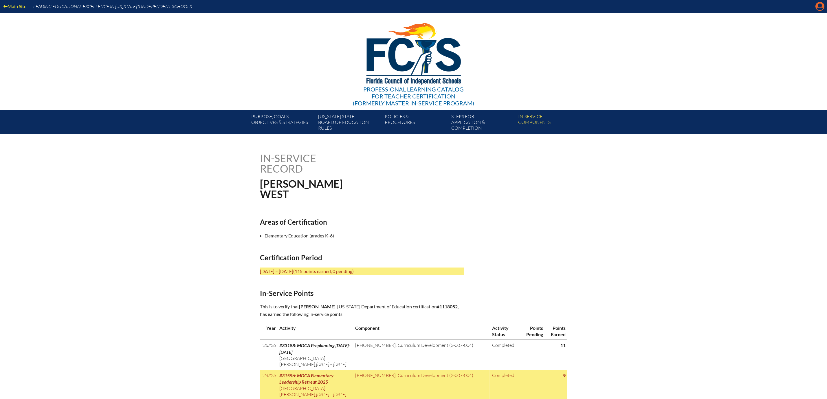
click at [817, 7] on icon "Manage account" at bounding box center [819, 6] width 9 height 9
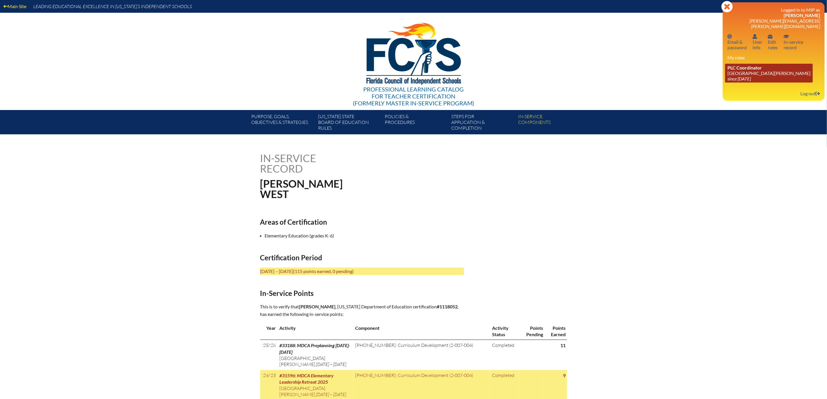
click at [729, 82] on link "PLC Coordinator [GEOGRAPHIC_DATA][PERSON_NAME] since [DATE]" at bounding box center [769, 73] width 88 height 19
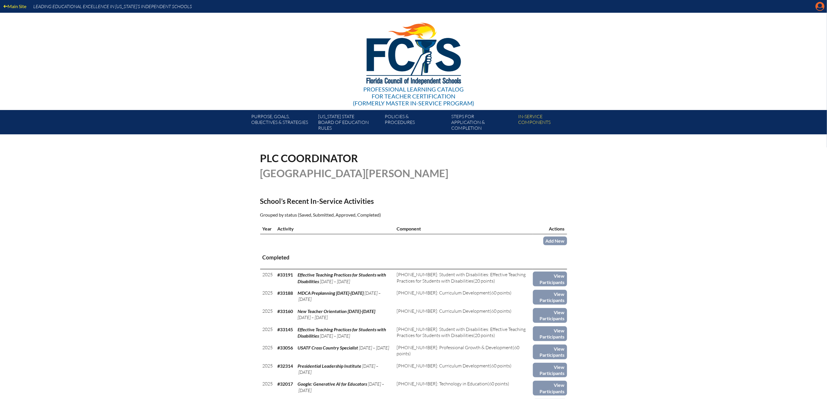
click at [816, 9] on icon "Manage account" at bounding box center [819, 6] width 9 height 9
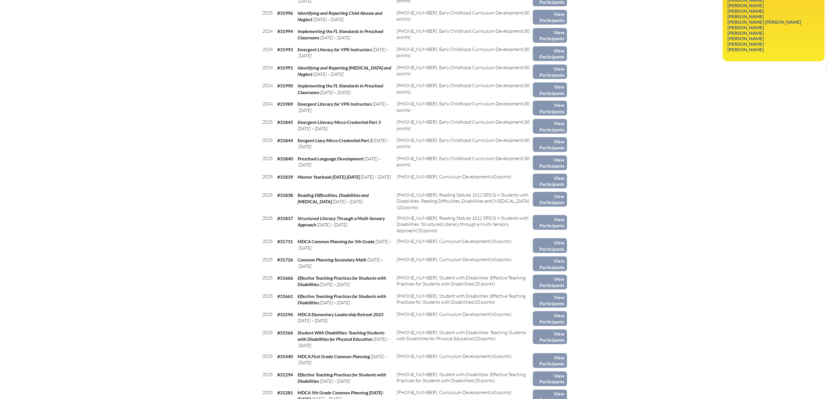
scroll to position [452, 0]
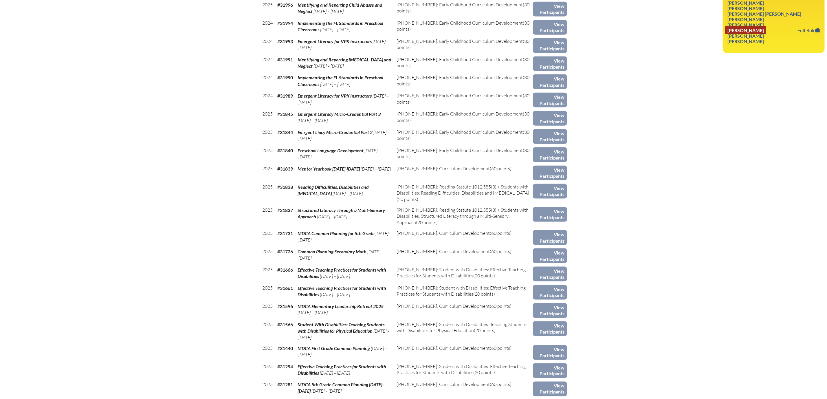
click at [746, 34] on link "[PERSON_NAME]" at bounding box center [745, 30] width 41 height 8
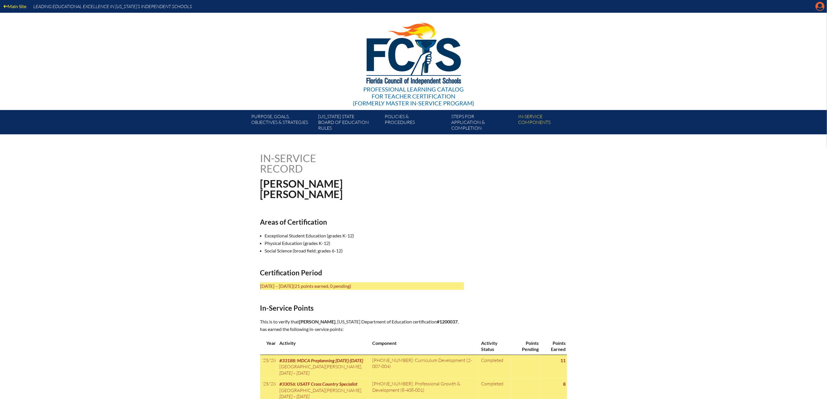
click at [818, 7] on icon "Manage account" at bounding box center [819, 6] width 9 height 9
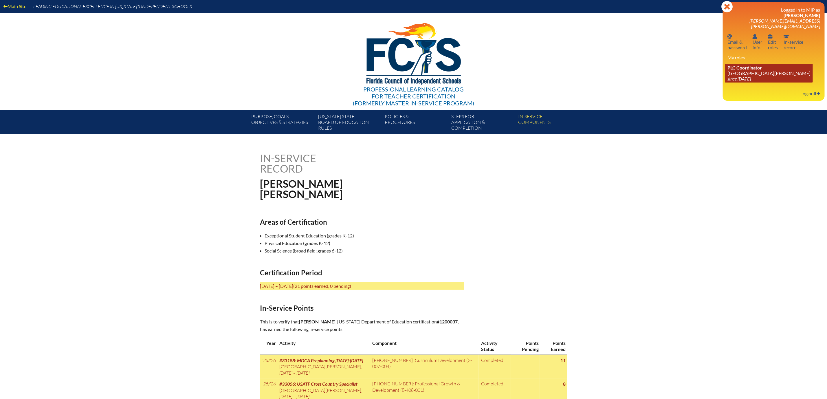
click at [736, 82] on link "PLC Coordinator Mount Dora Christian Academy since 2024 Jun 30" at bounding box center [769, 73] width 88 height 19
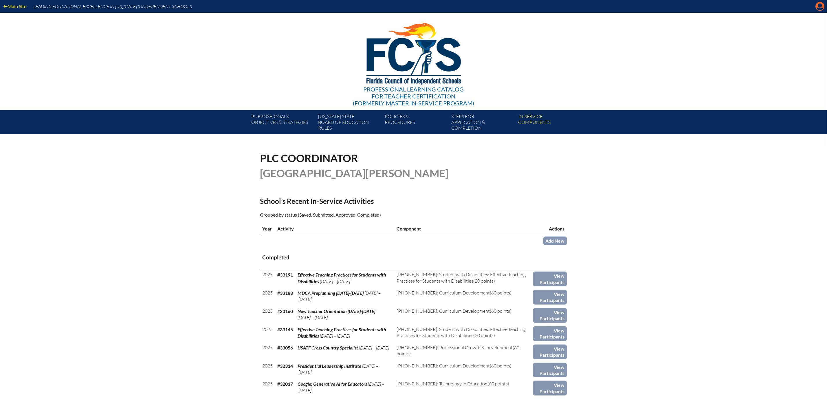
click at [817, 7] on icon "Manage account" at bounding box center [819, 6] width 9 height 9
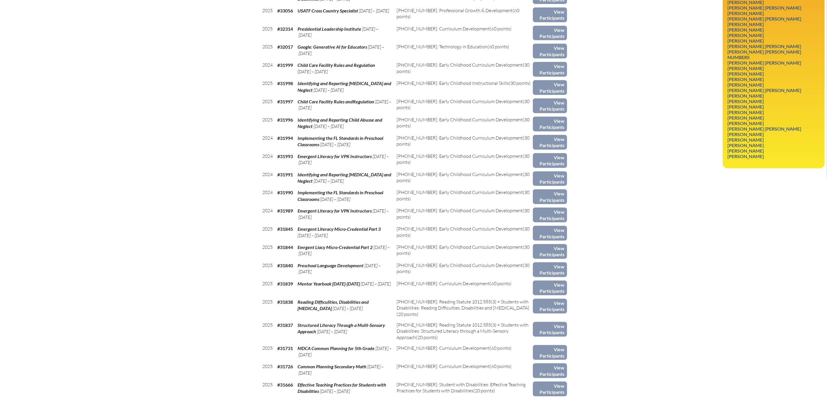
scroll to position [421, 0]
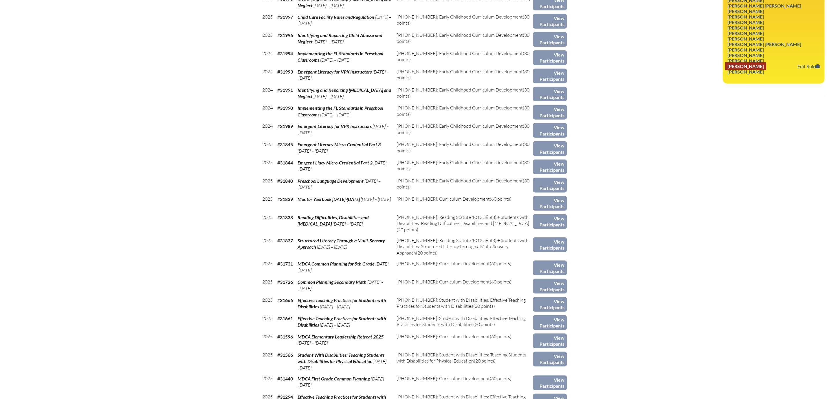
click at [766, 70] on link "[PERSON_NAME]" at bounding box center [745, 66] width 41 height 8
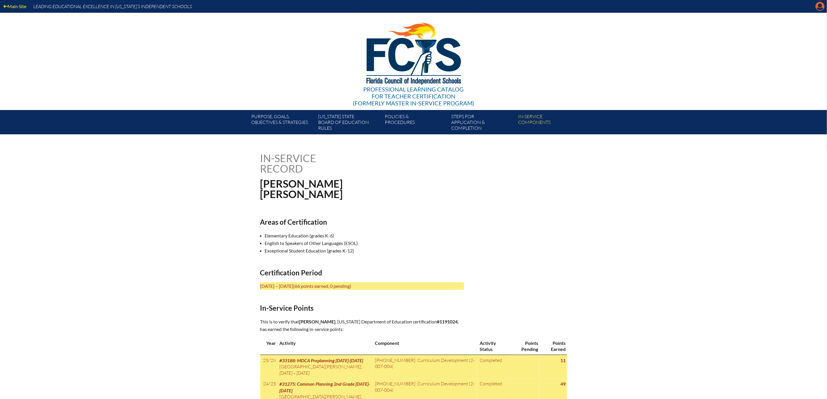
click at [816, 8] on icon "Manage account" at bounding box center [819, 6] width 9 height 9
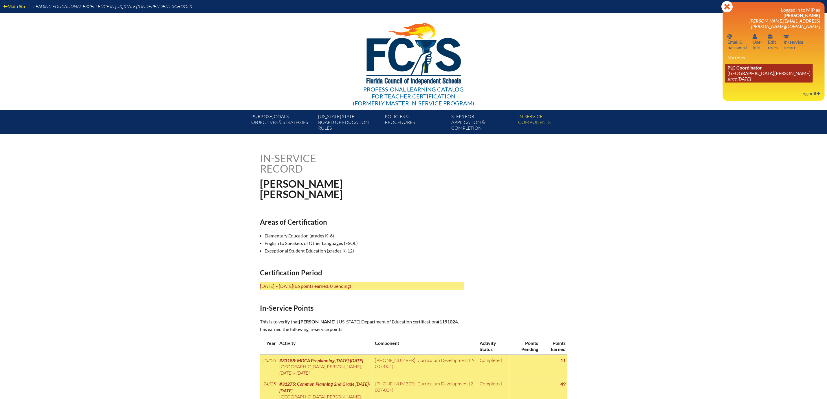
click at [735, 70] on span "PLC Coordinator" at bounding box center [744, 67] width 34 height 5
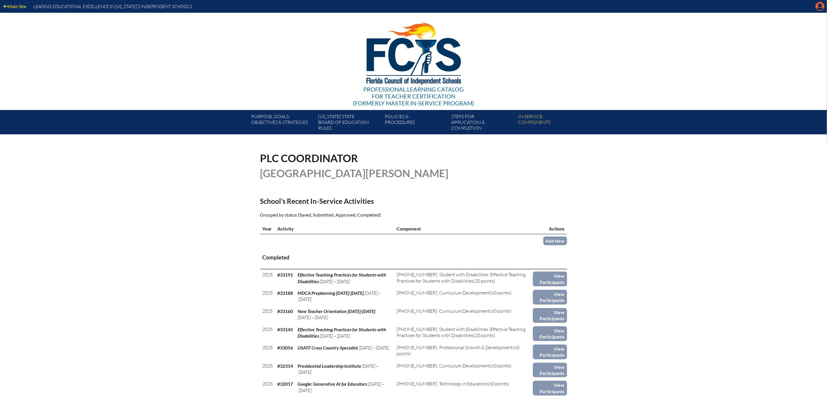
click at [819, 6] on icon "Manage account" at bounding box center [819, 6] width 9 height 9
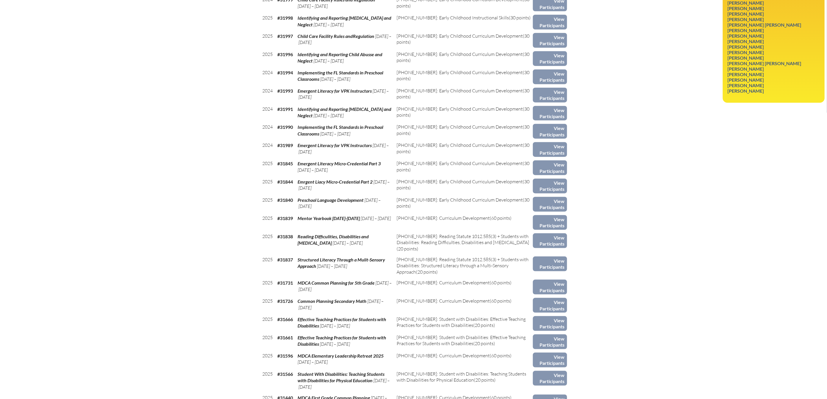
scroll to position [433, 0]
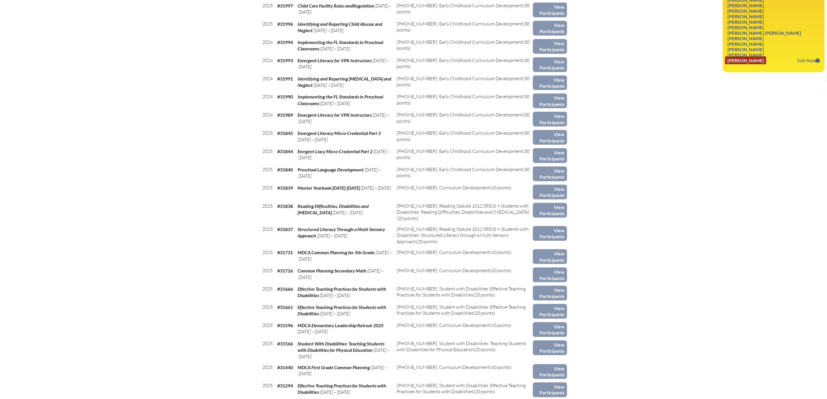
click at [748, 64] on link "Nikkita A Worley" at bounding box center [745, 60] width 41 height 8
